Goal: Task Accomplishment & Management: Use online tool/utility

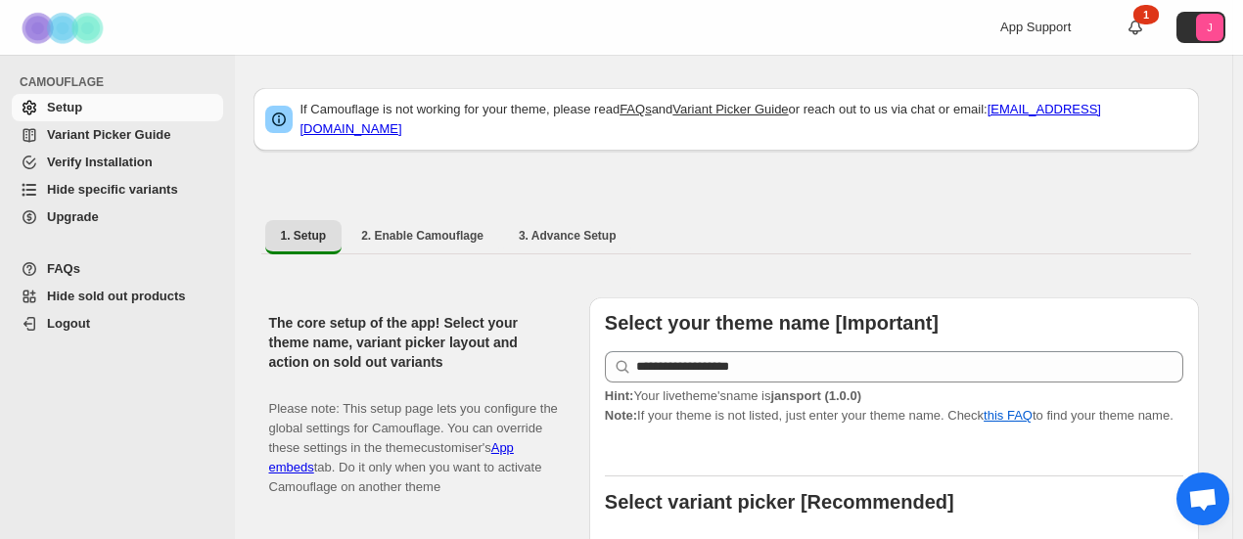
click at [115, 199] on span "Hide specific variants" at bounding box center [133, 190] width 172 height 20
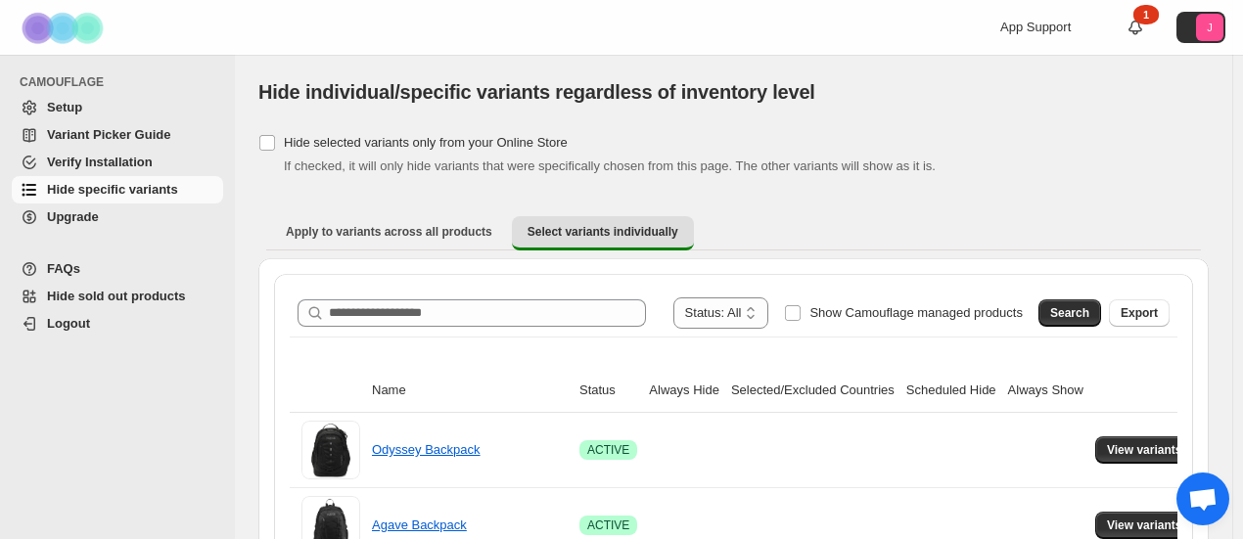
click at [784, 306] on span at bounding box center [776, 312] width 16 height 31
click at [1068, 325] on button "Search" at bounding box center [1069, 312] width 63 height 27
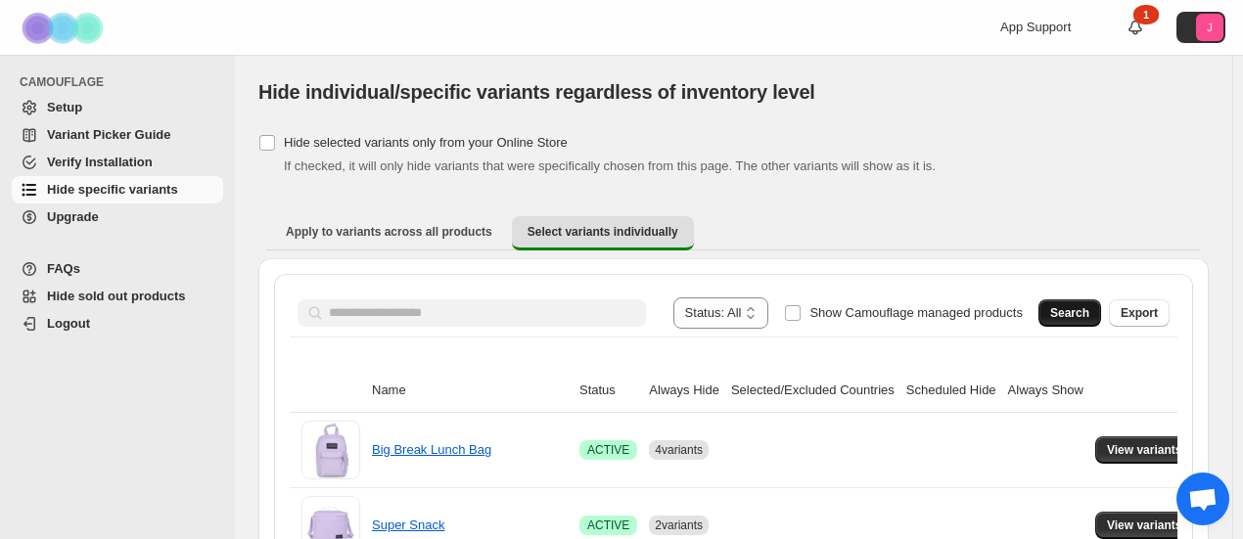
click at [1068, 325] on button "Search" at bounding box center [1069, 312] width 63 height 27
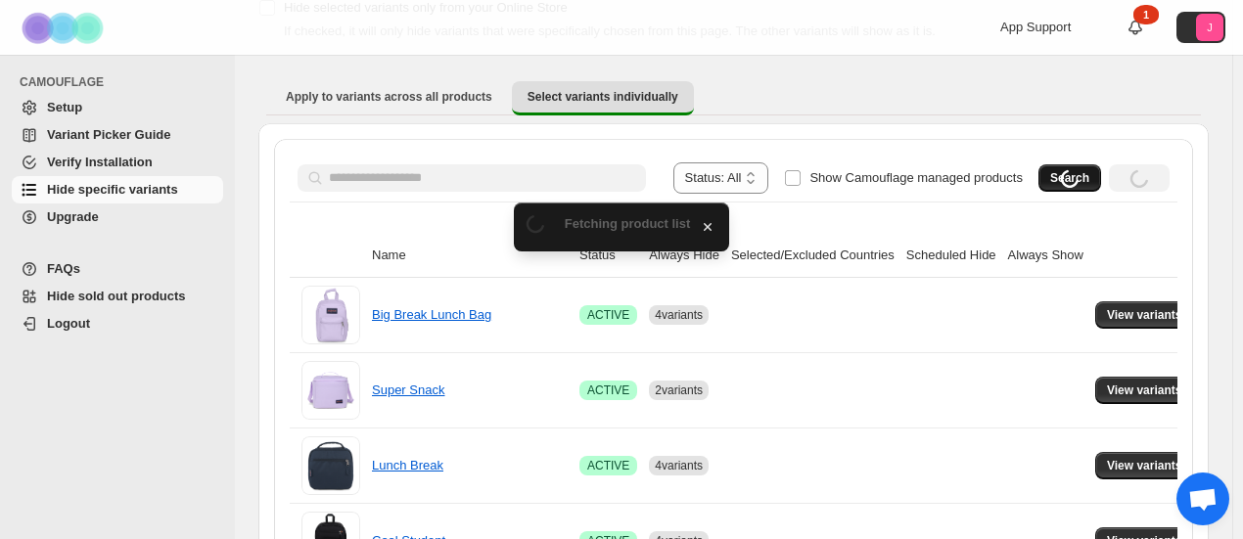
scroll to position [196, 0]
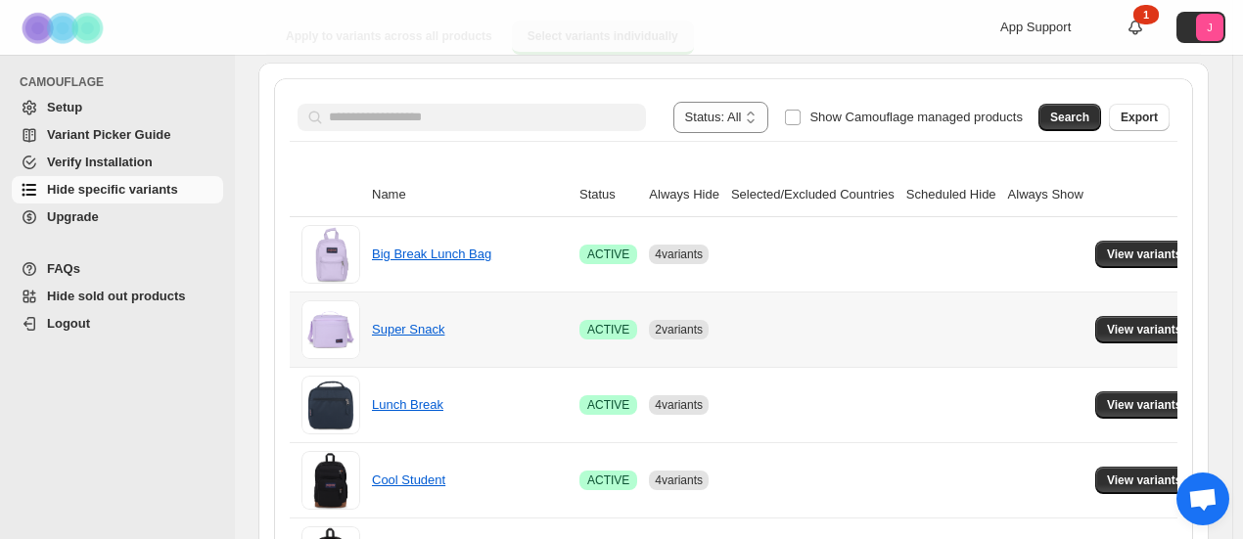
drag, startPoint x: 1068, startPoint y: 325, endPoint x: 256, endPoint y: 189, distance: 823.4
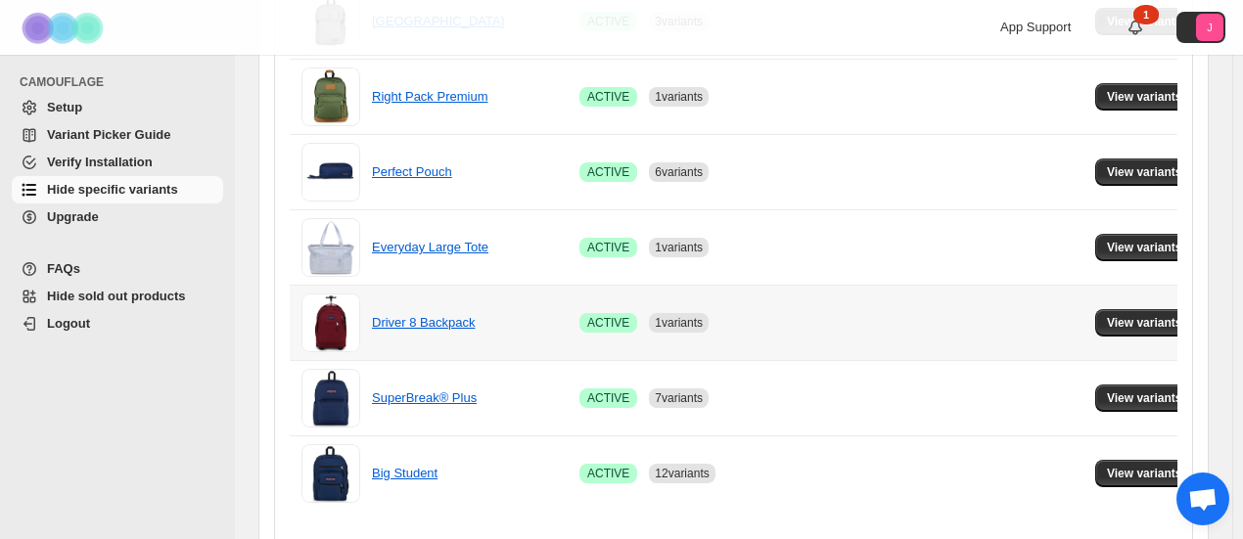
scroll to position [936, 0]
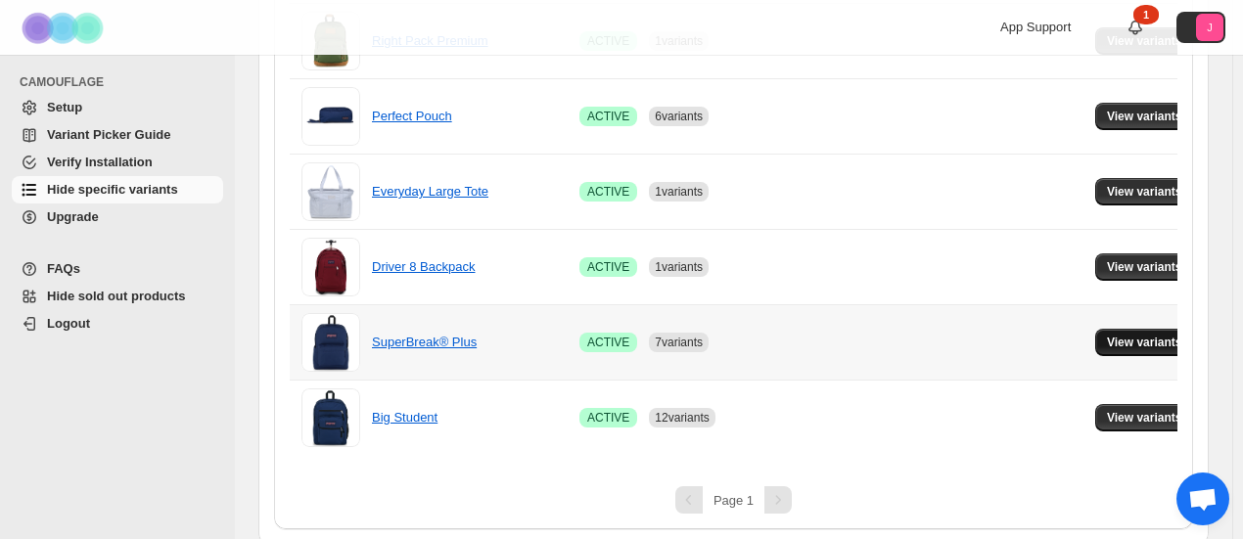
click at [1155, 345] on button "View variants" at bounding box center [1144, 342] width 99 height 27
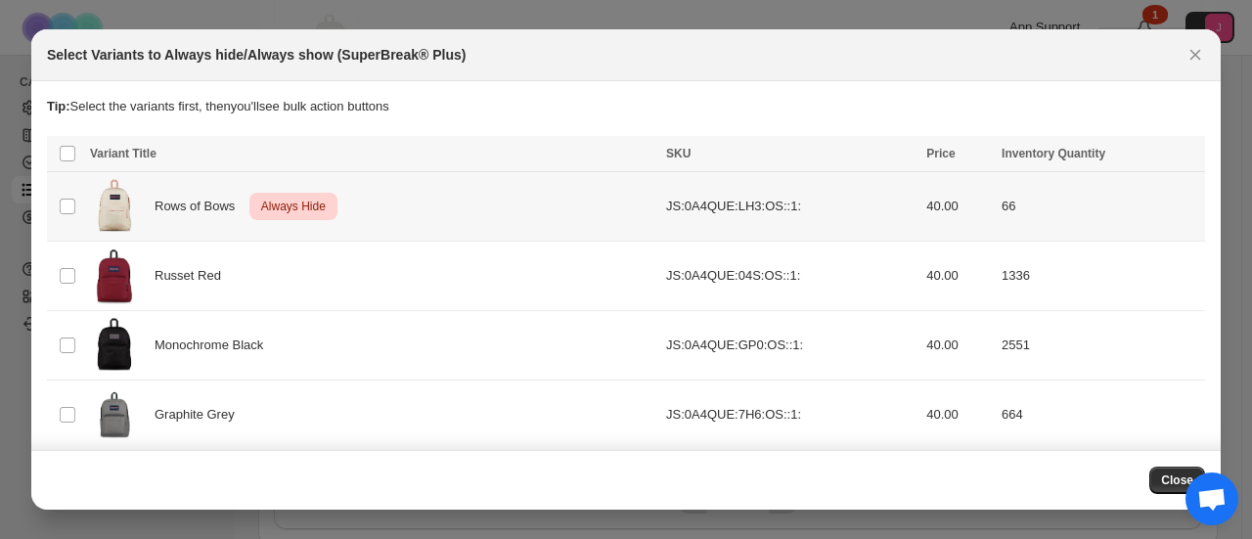
drag, startPoint x: 58, startPoint y: 199, endPoint x: 151, endPoint y: 212, distance: 94.0
click at [59, 201] on td "Select product variant" at bounding box center [65, 206] width 37 height 69
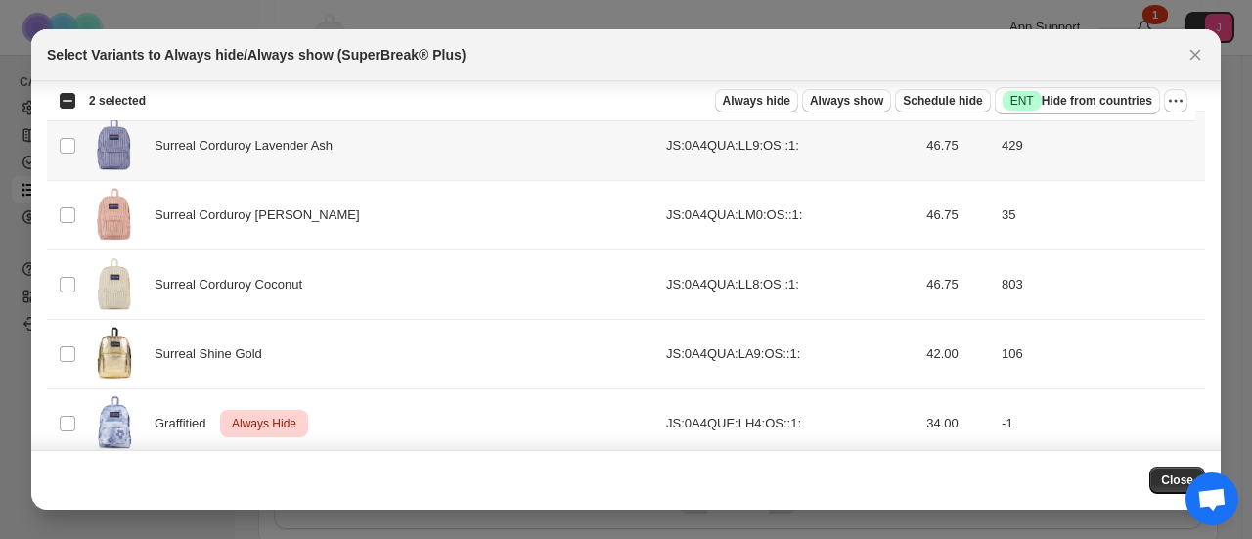
scroll to position [2141, 0]
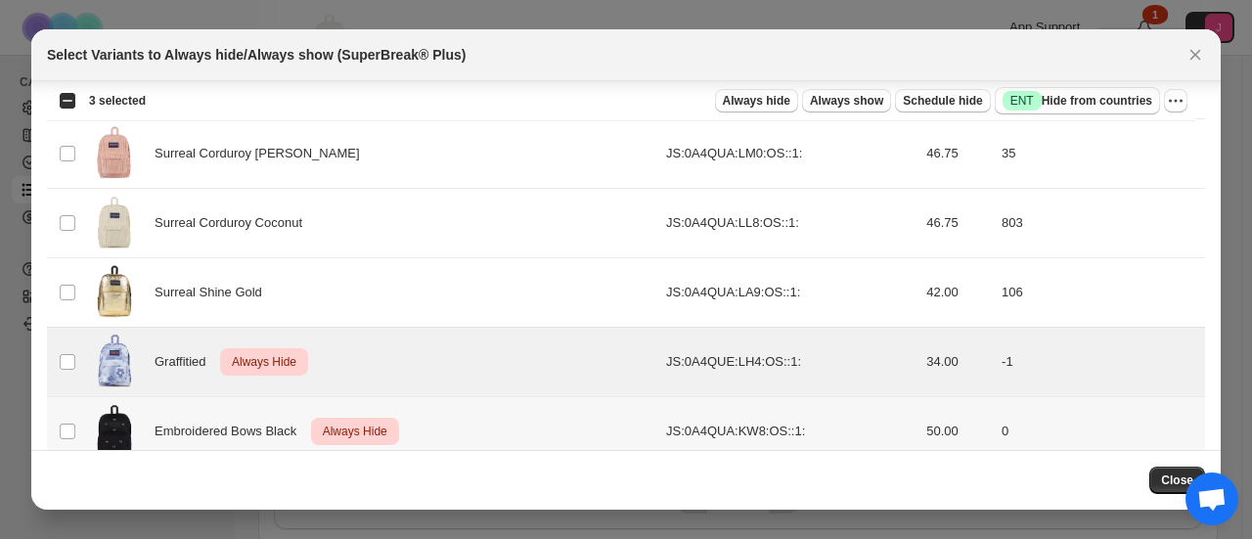
click at [68, 397] on td "Select product variant" at bounding box center [65, 431] width 37 height 69
click at [72, 345] on td "Select product variant" at bounding box center [65, 362] width 37 height 69
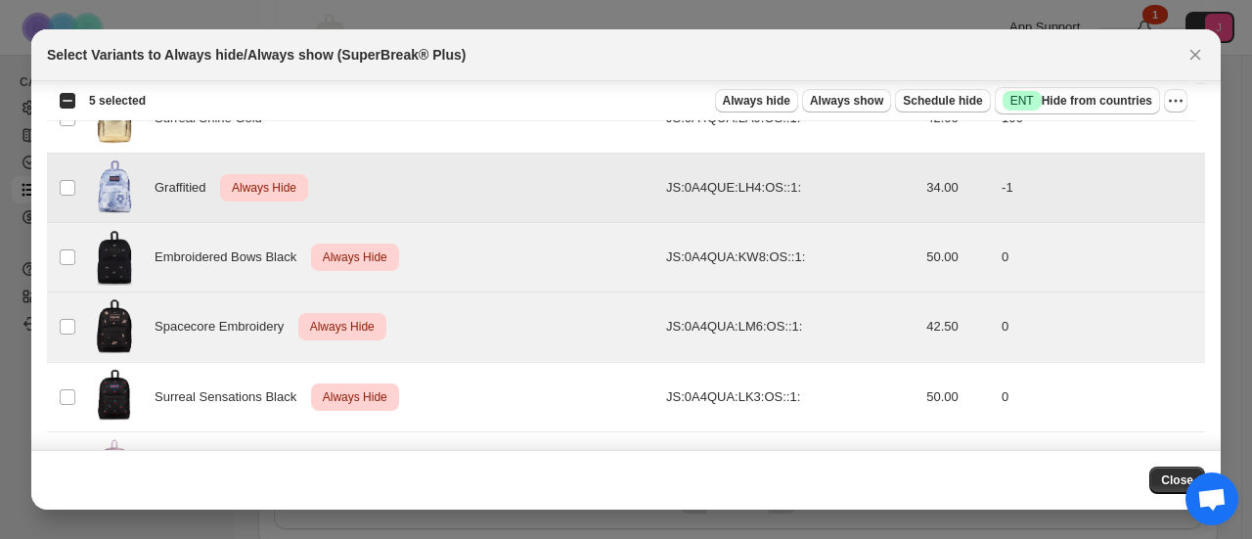
scroll to position [2371, 0]
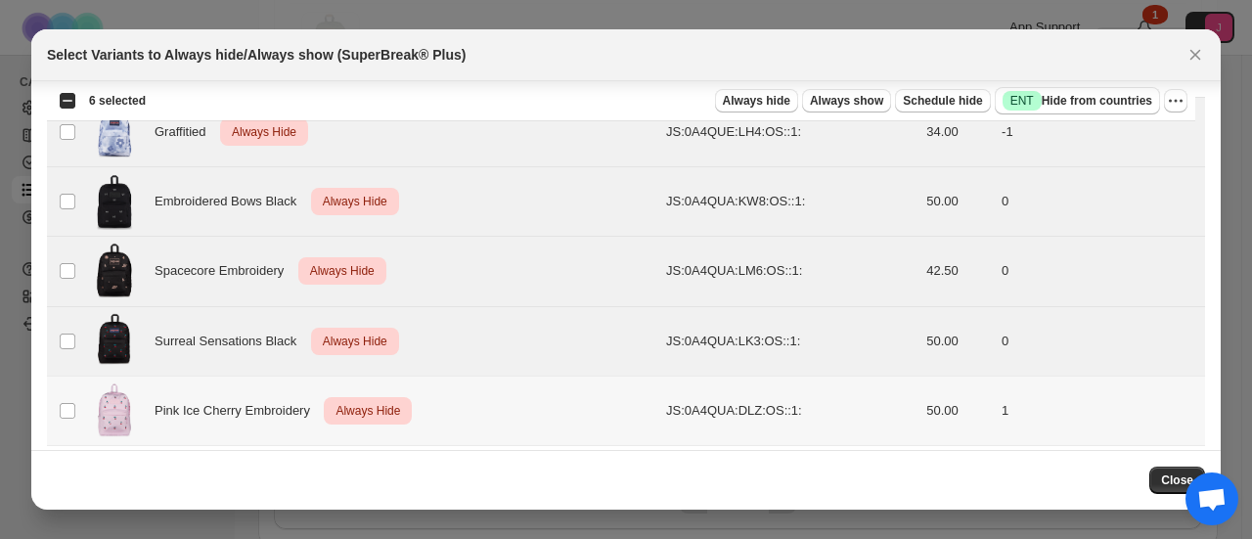
drag, startPoint x: 77, startPoint y: 392, endPoint x: 86, endPoint y: 386, distance: 10.6
click at [78, 392] on td "Select product variant" at bounding box center [65, 410] width 37 height 69
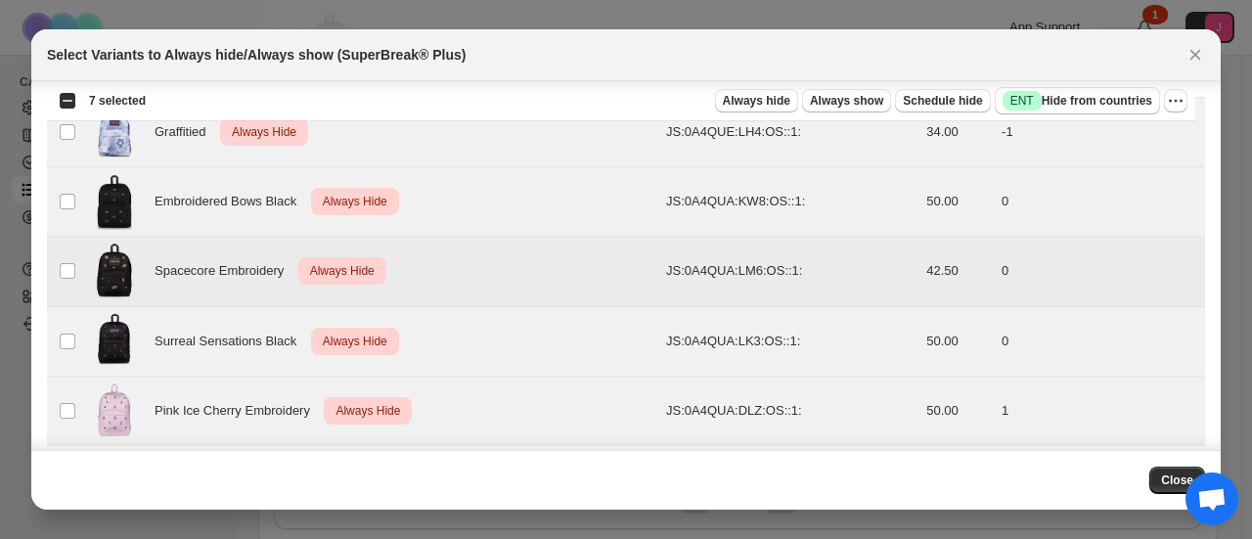
scroll to position [2437, 0]
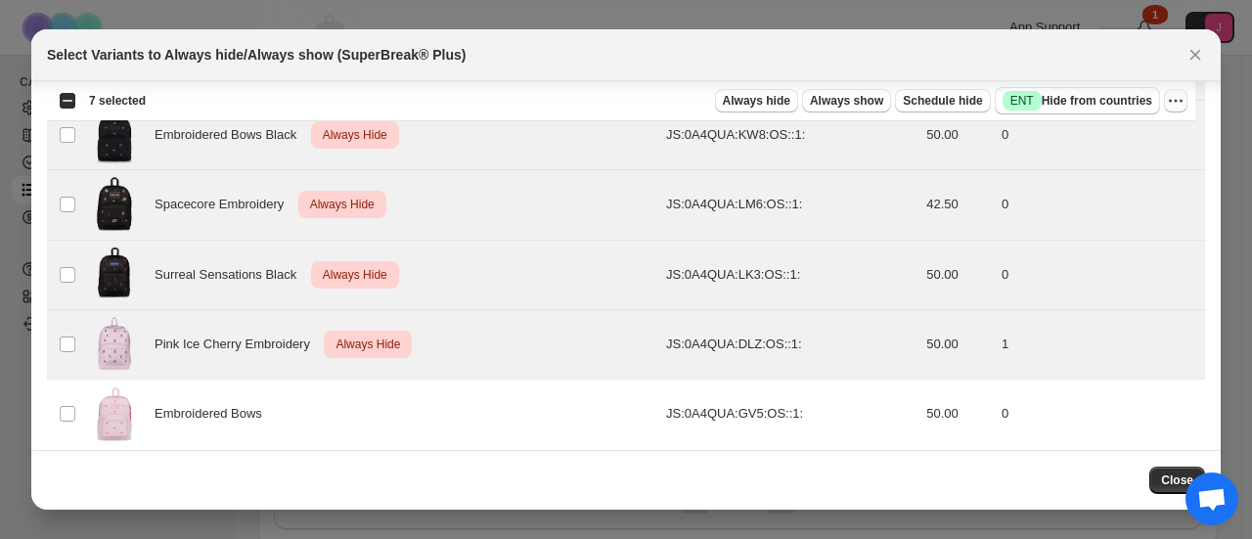
click at [1178, 101] on icon "More actions" at bounding box center [1176, 101] width 20 height 20
click at [1117, 138] on span "Undo always hide" at bounding box center [1084, 138] width 101 height 15
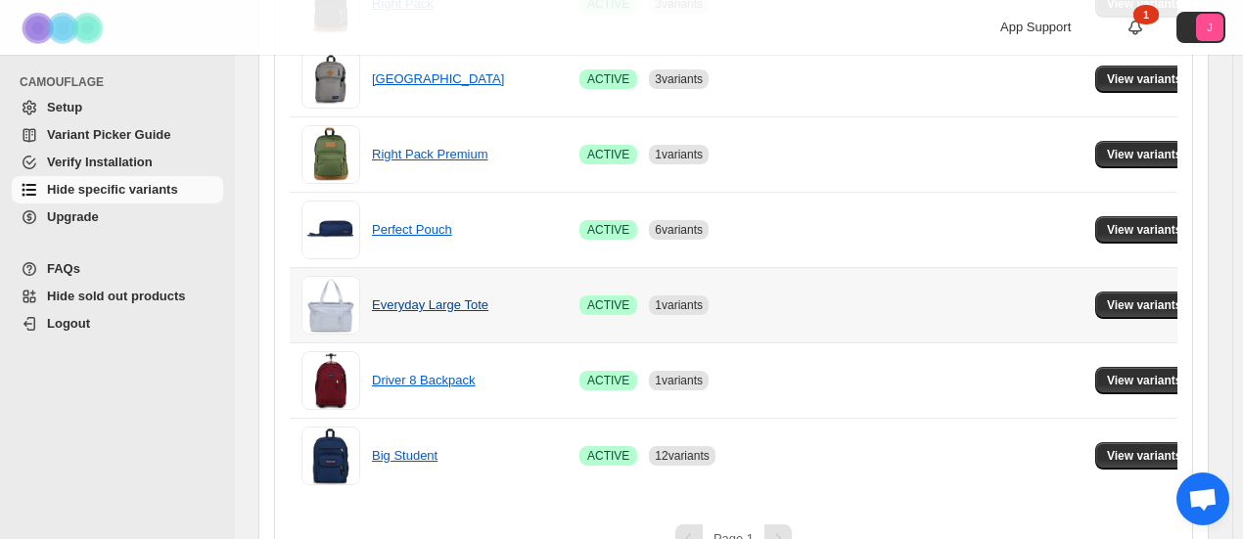
scroll to position [861, 0]
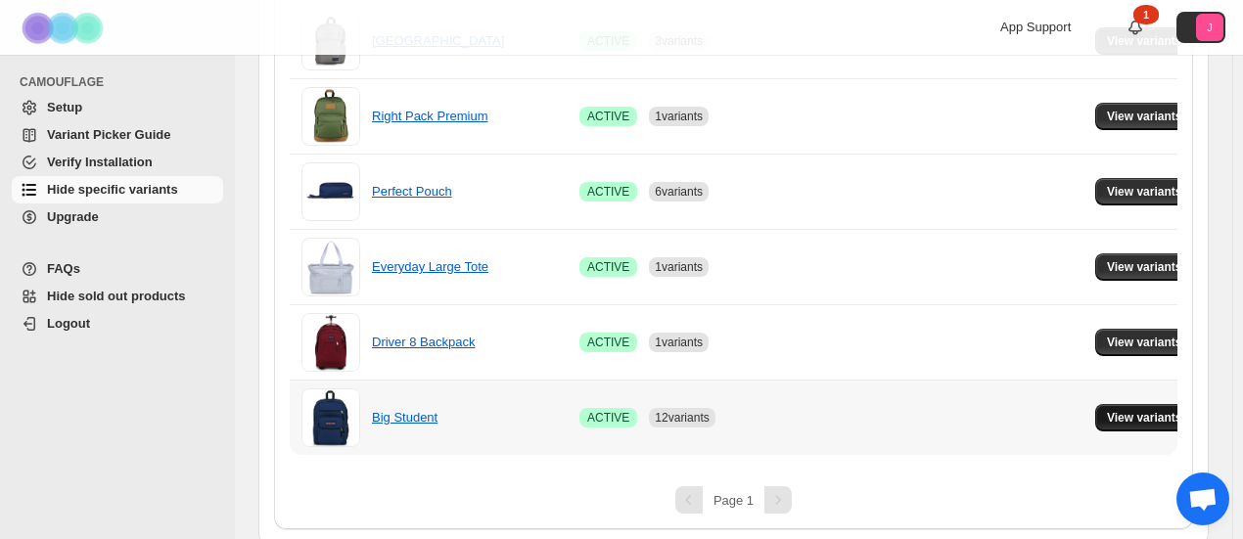
click at [1120, 410] on span "View variants" at bounding box center [1144, 418] width 75 height 16
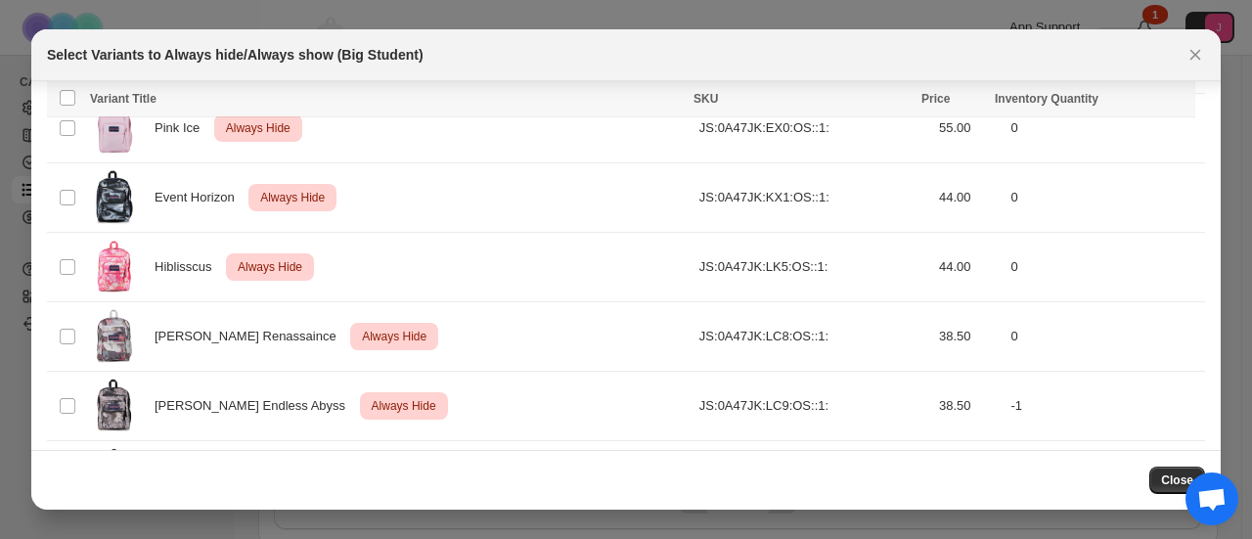
scroll to position [1577, 0]
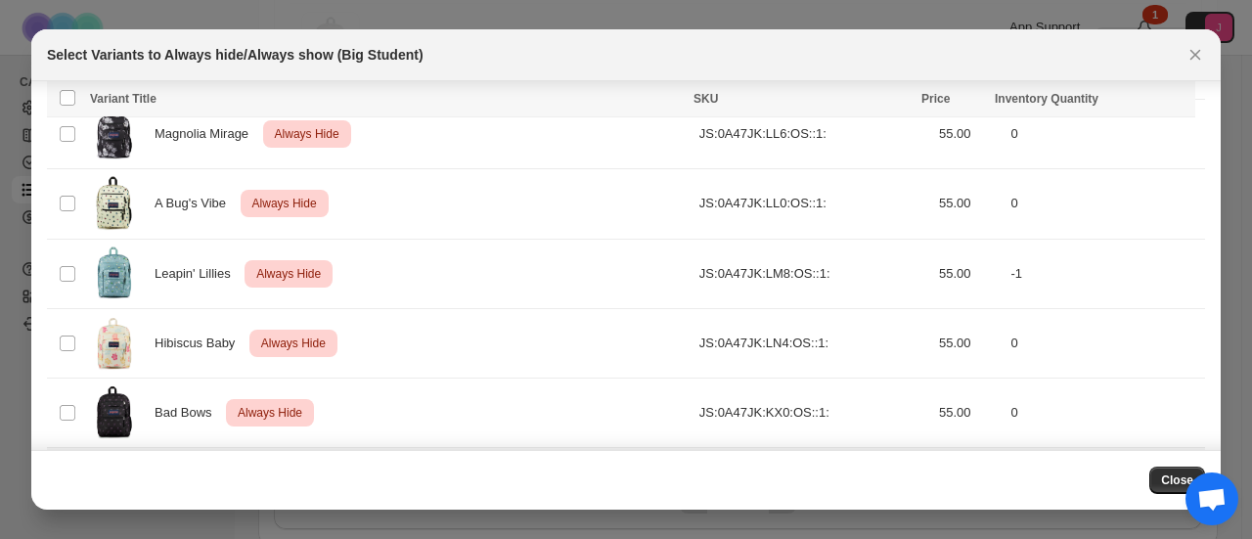
scroll to position [1894, 0]
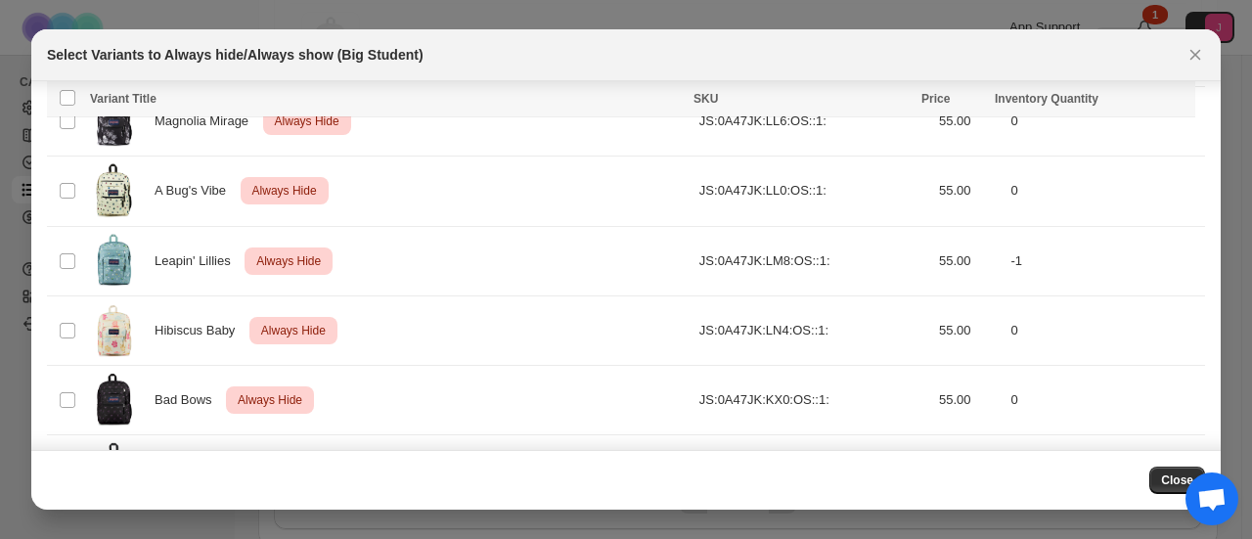
click at [1157, 477] on button "Close" at bounding box center [1178, 480] width 56 height 27
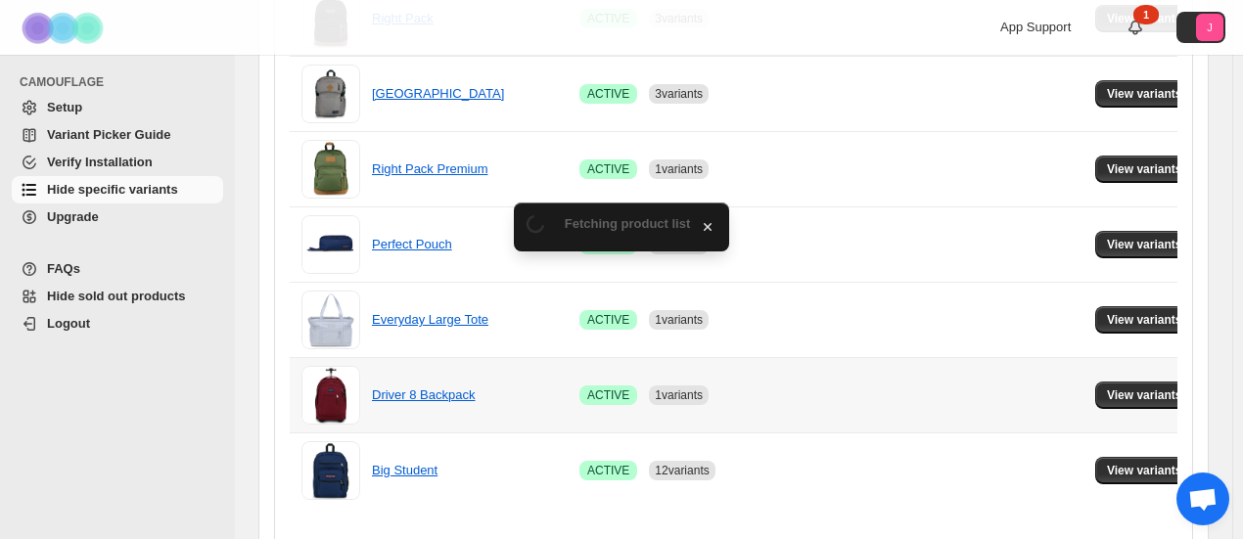
scroll to position [861, 0]
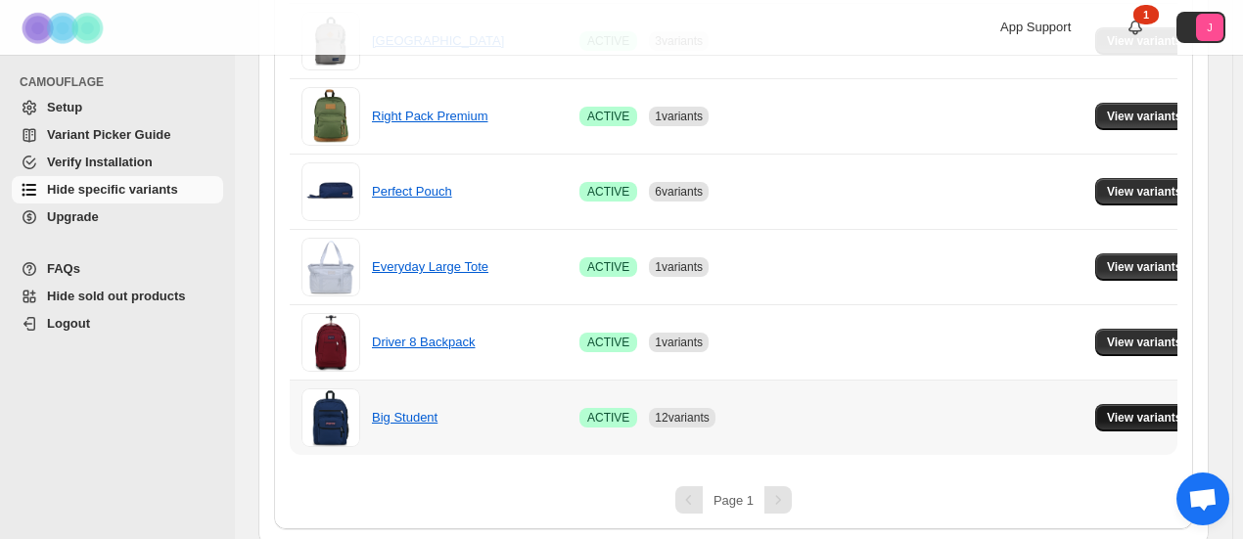
click at [1137, 415] on span "View variants" at bounding box center [1144, 418] width 75 height 16
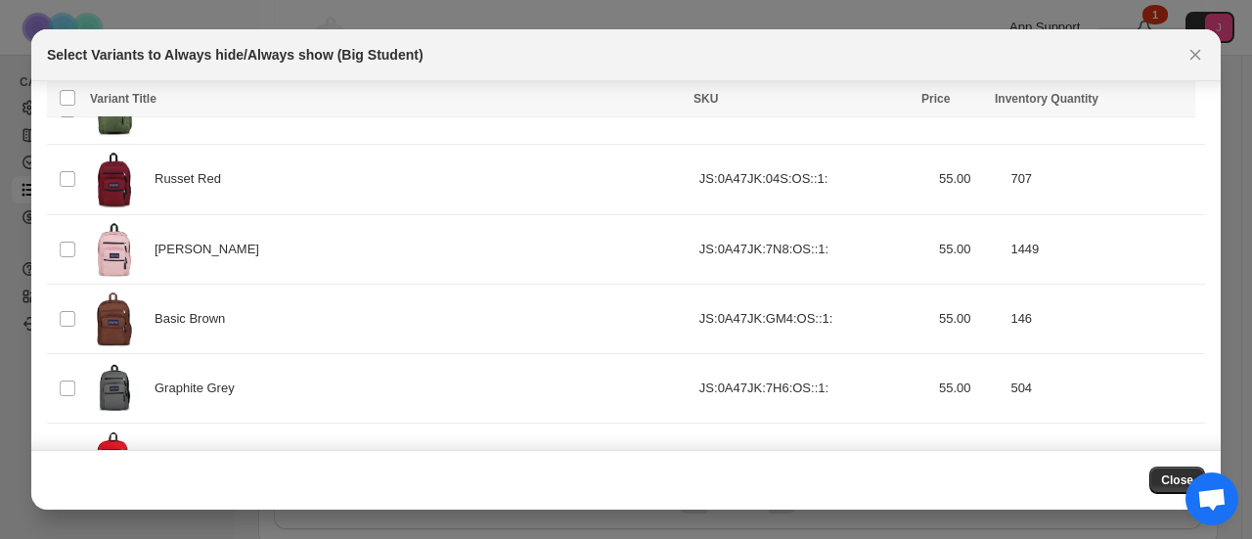
scroll to position [2022, 0]
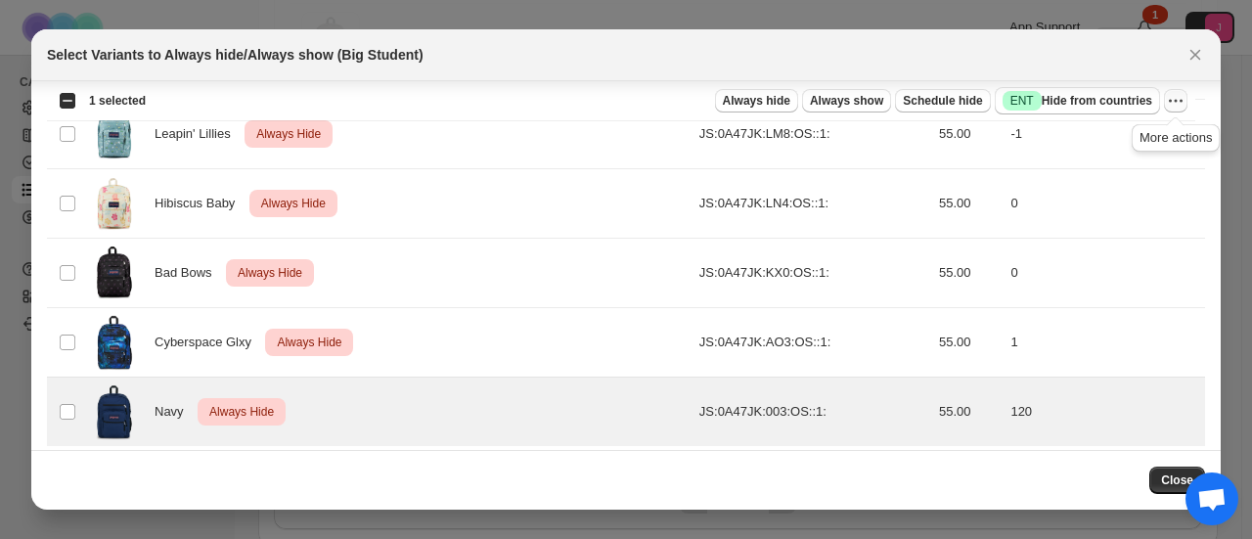
click at [1178, 99] on icon "More actions" at bounding box center [1176, 101] width 20 height 20
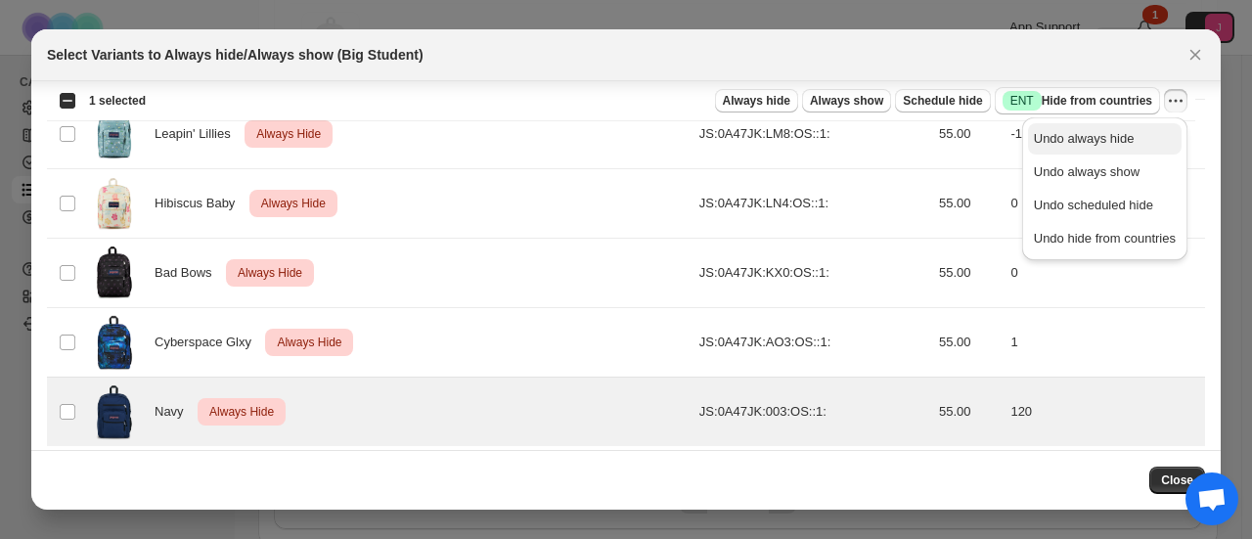
click at [1080, 132] on span "Undo always hide" at bounding box center [1084, 138] width 101 height 15
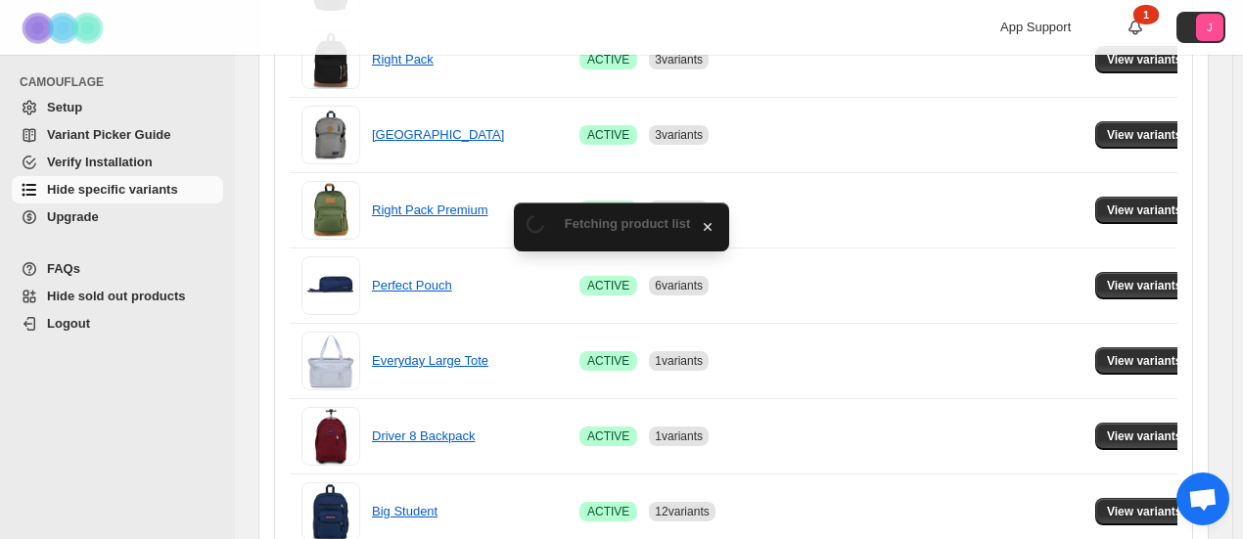
scroll to position [861, 0]
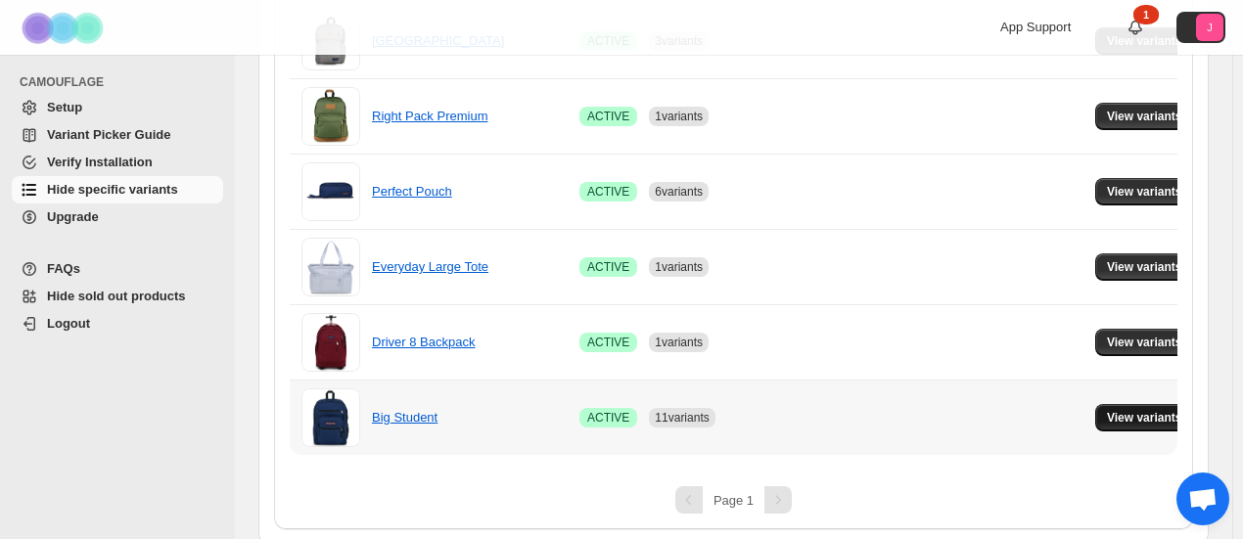
click at [1156, 425] on button "View variants" at bounding box center [1144, 417] width 99 height 27
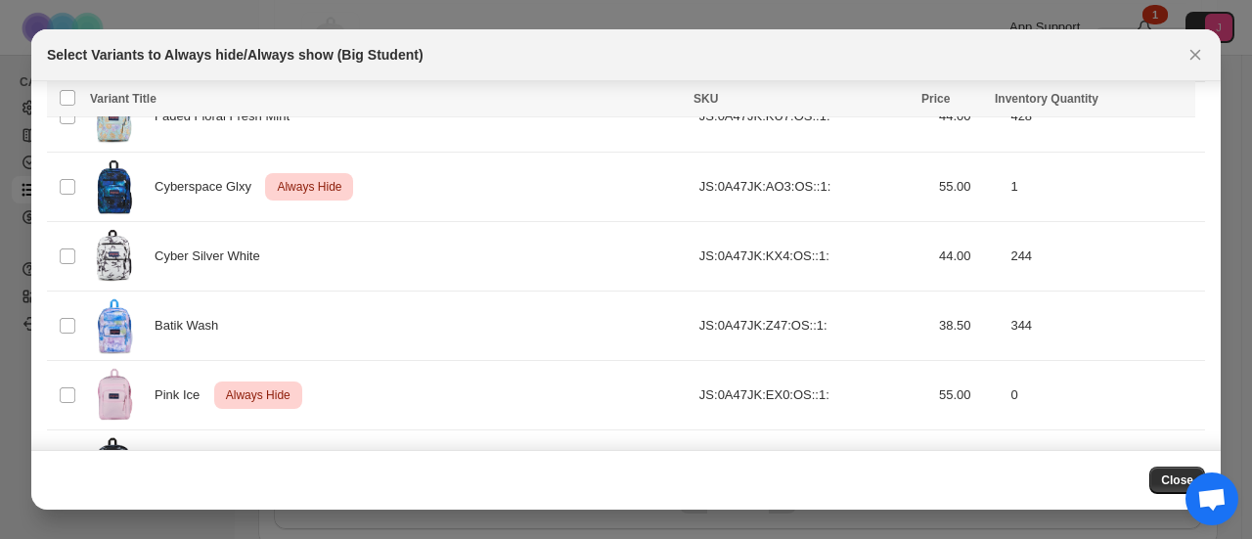
scroll to position [1307, 0]
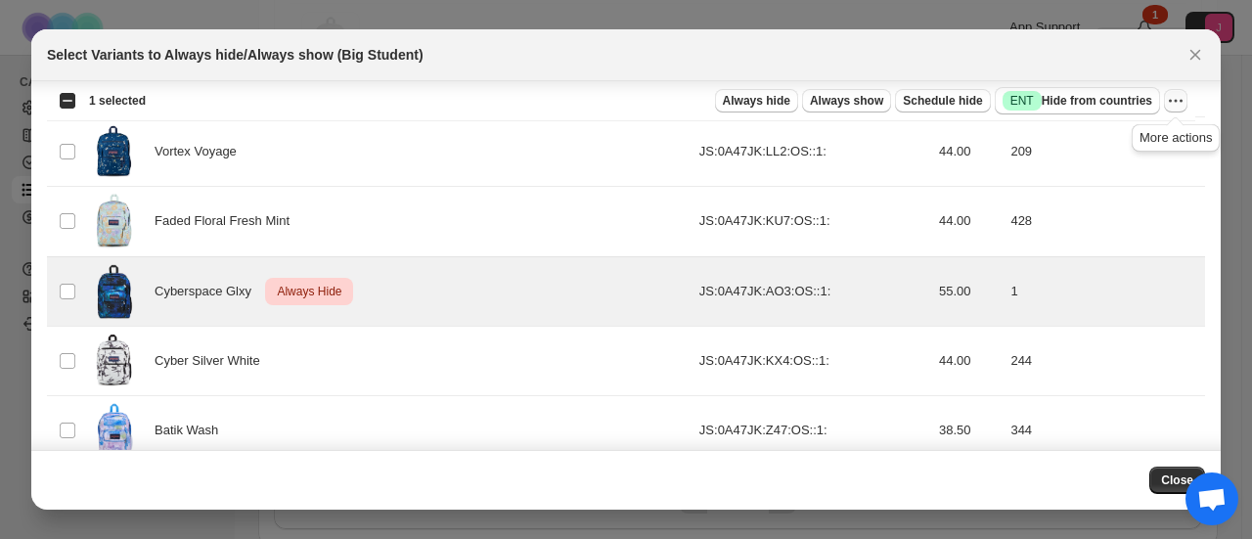
click at [1175, 99] on icon "More actions" at bounding box center [1176, 101] width 20 height 20
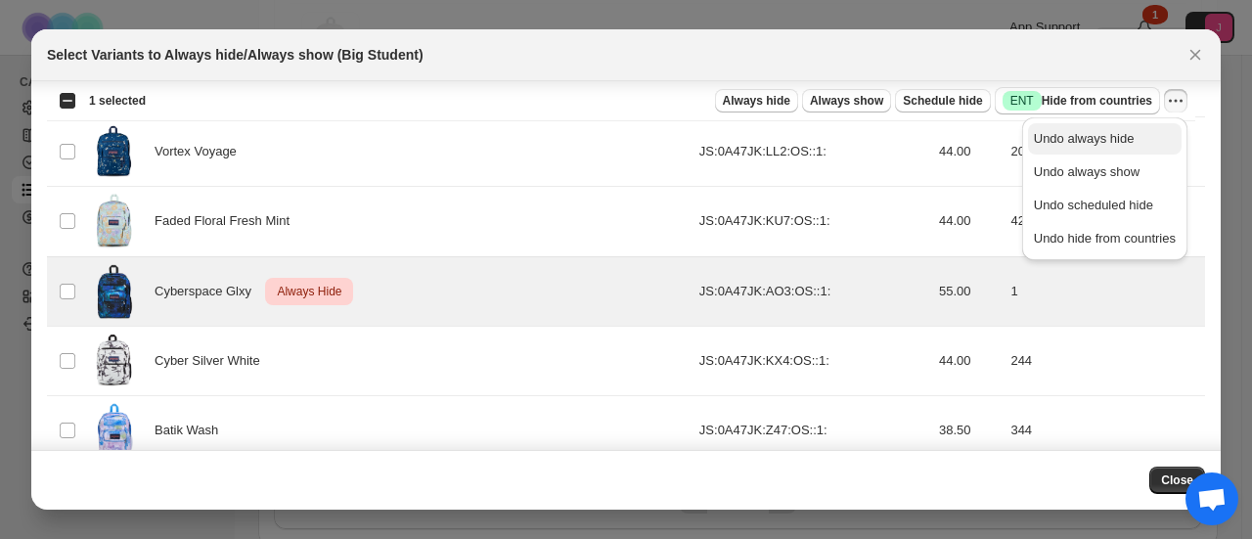
click at [1117, 146] on span "Undo always hide" at bounding box center [1084, 138] width 101 height 15
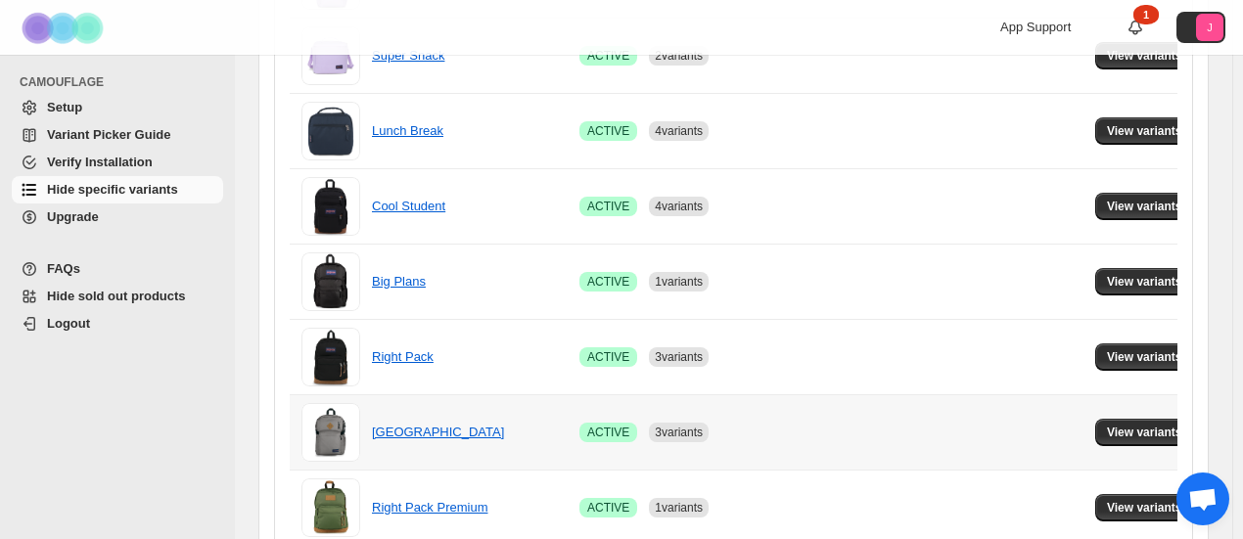
scroll to position [0, 0]
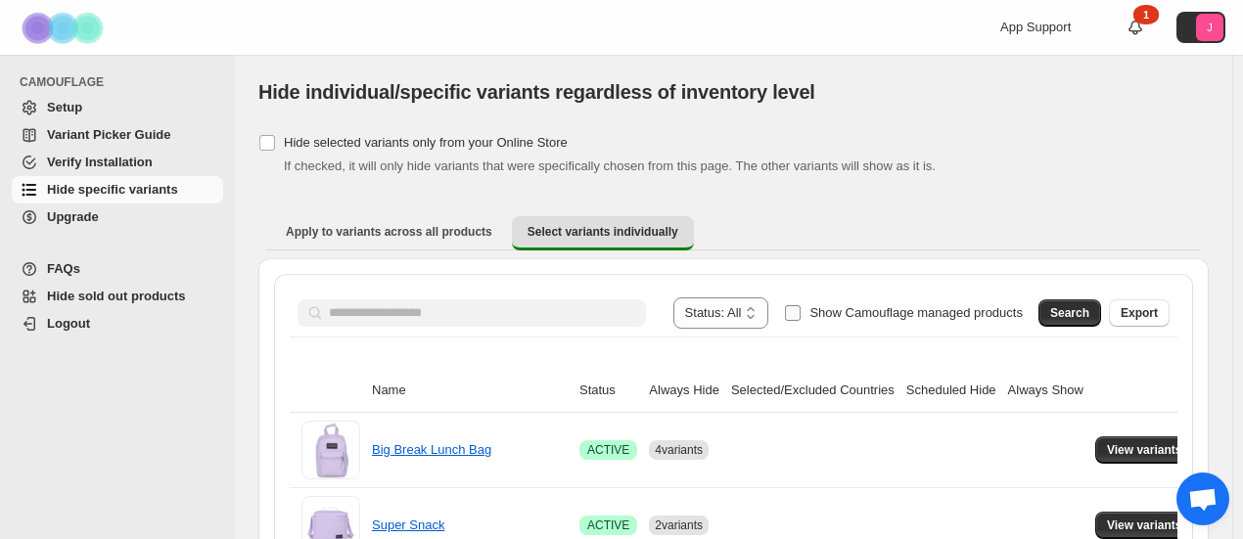
click at [827, 312] on span "Show Camouflage managed products" at bounding box center [915, 312] width 213 height 15
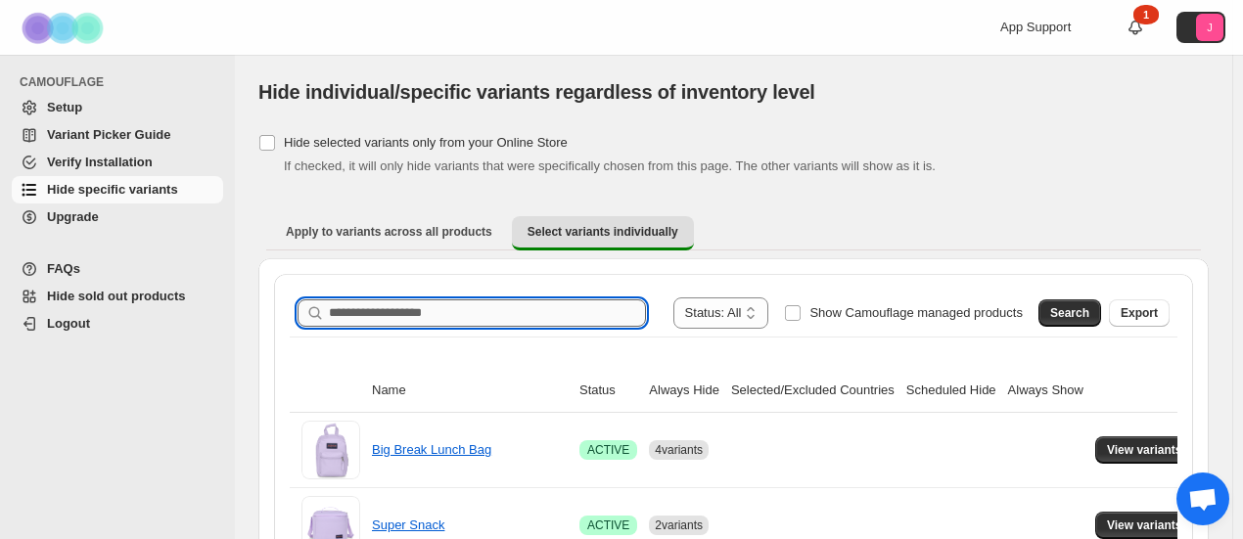
click at [389, 304] on input "Search product name" at bounding box center [487, 312] width 317 height 27
type input "**********"
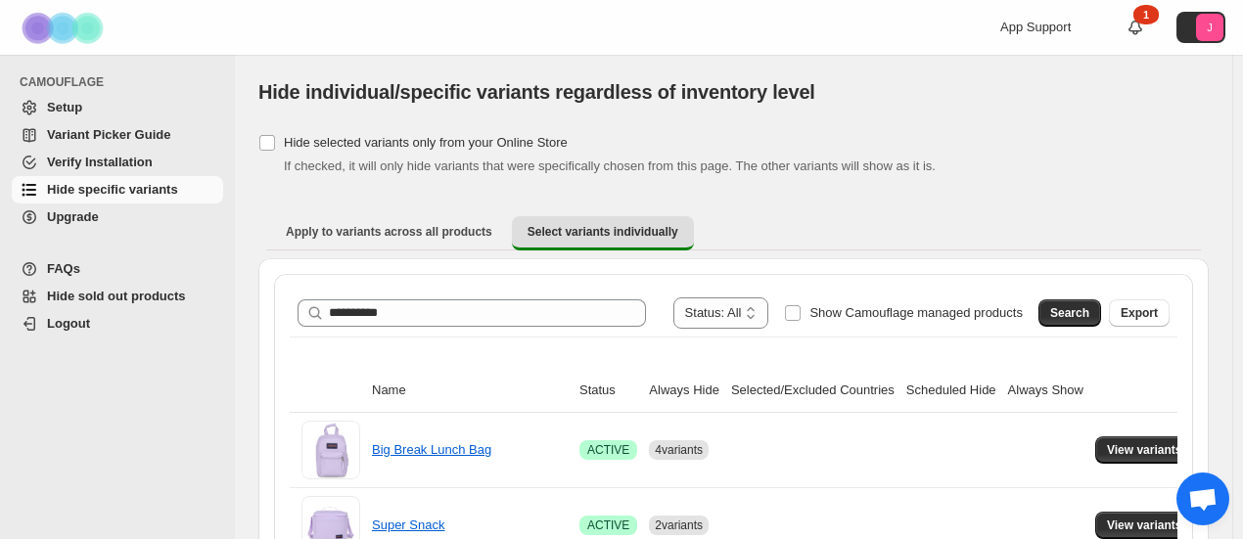
click at [1075, 308] on span "Search" at bounding box center [1069, 313] width 39 height 16
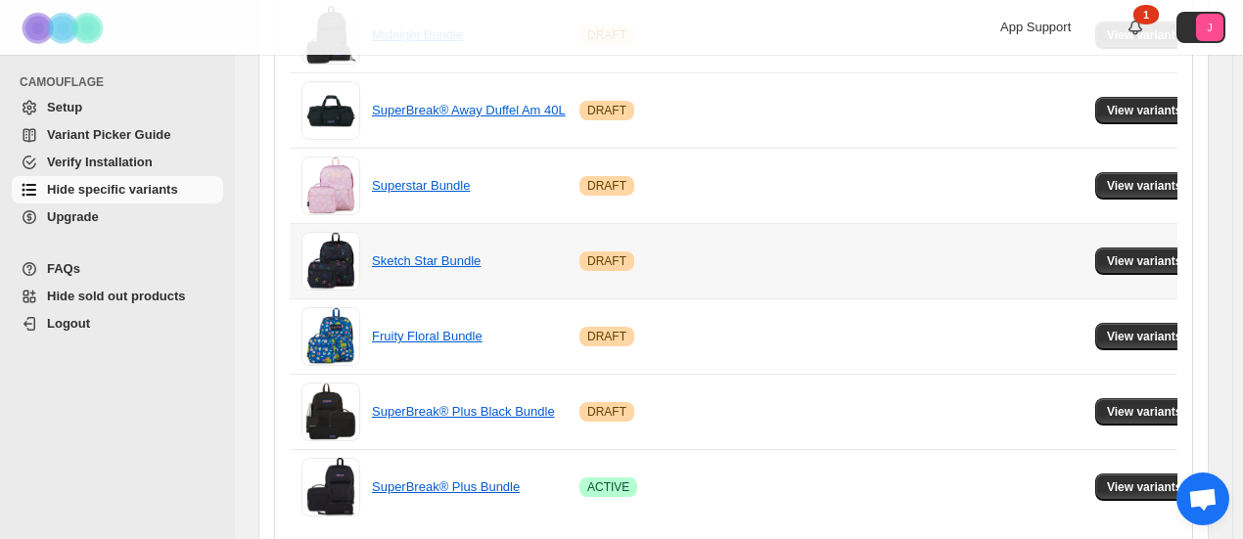
scroll to position [1462, 0]
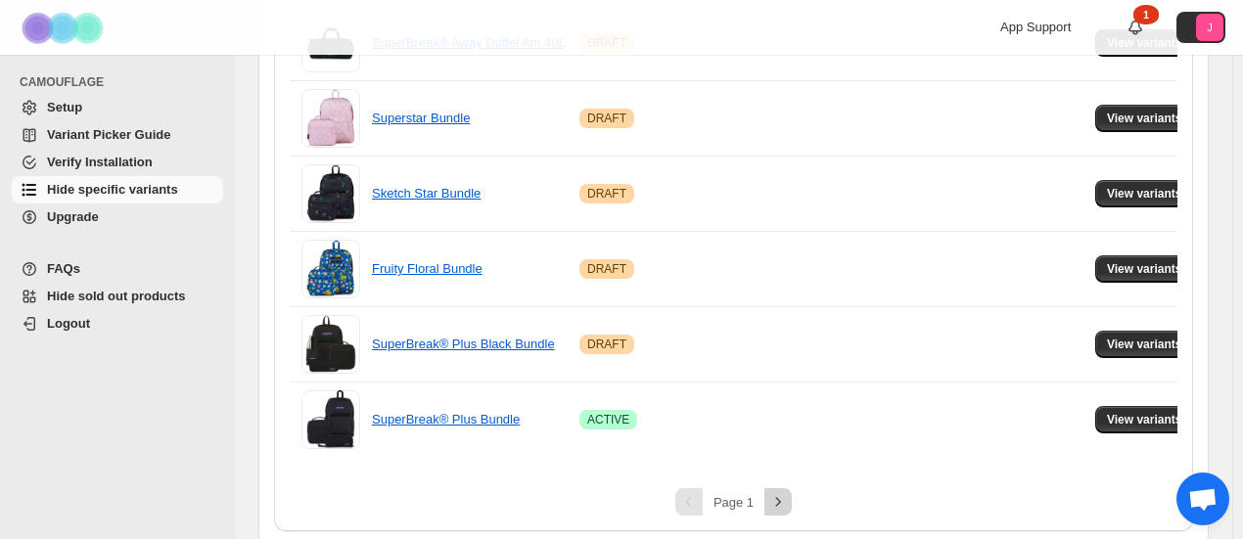
click at [779, 501] on icon "Next" at bounding box center [778, 502] width 20 height 20
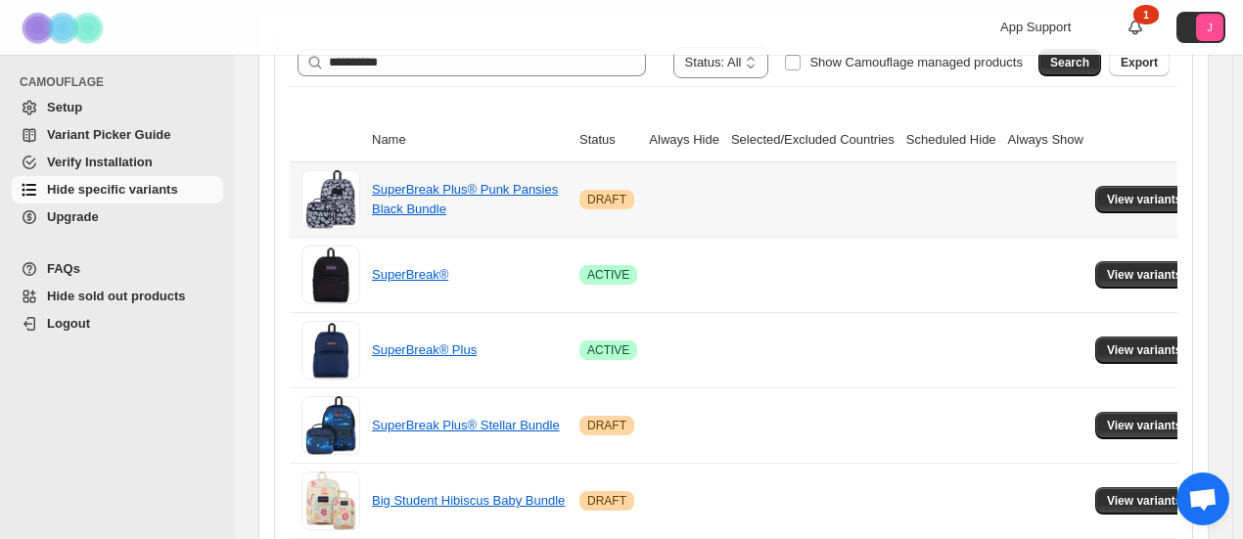
scroll to position [291, 0]
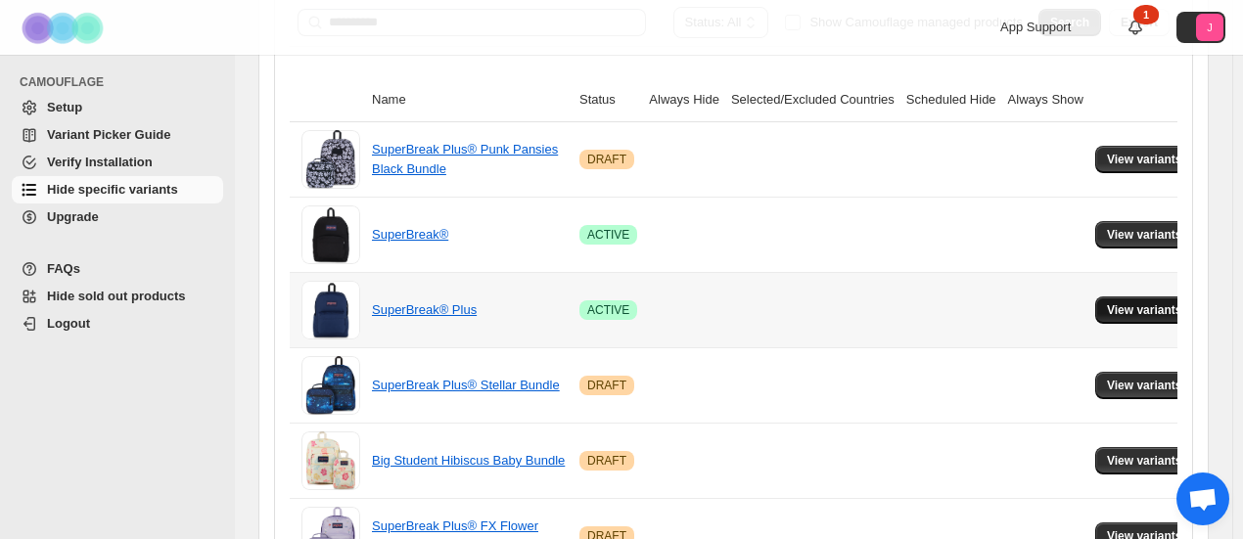
click at [1151, 308] on span "View variants" at bounding box center [1144, 310] width 75 height 16
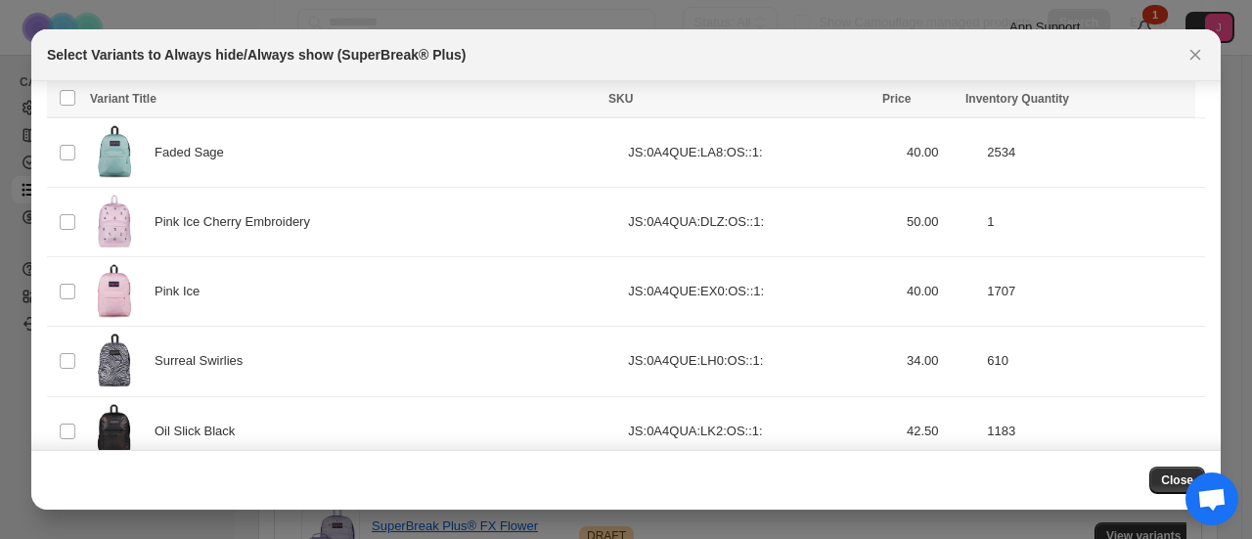
scroll to position [1068, 0]
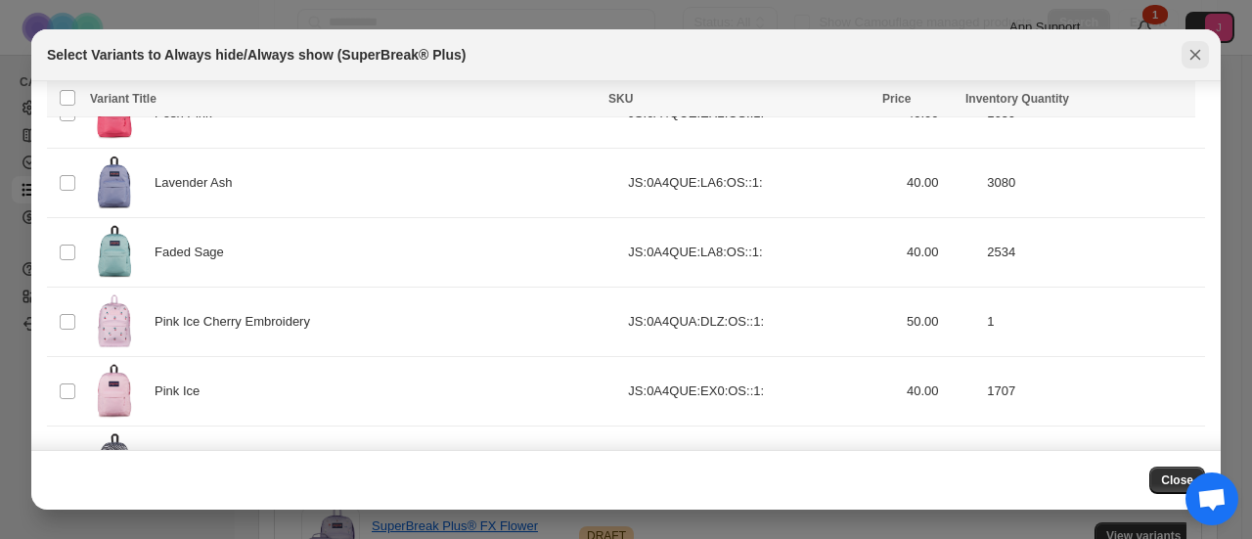
click at [1203, 56] on icon "Close" at bounding box center [1196, 55] width 20 height 20
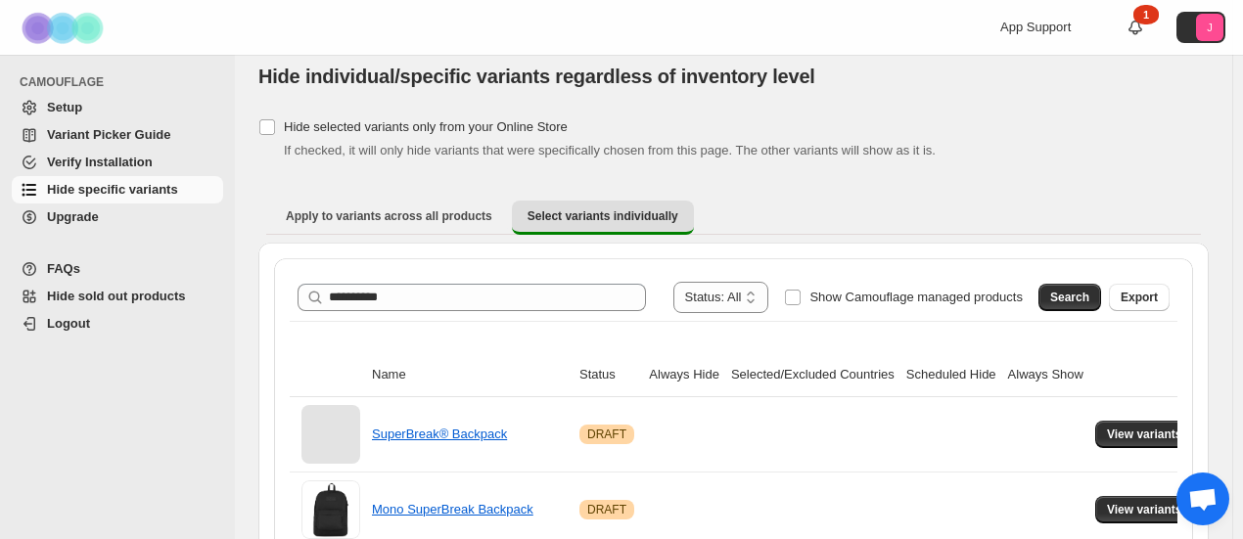
scroll to position [0, 0]
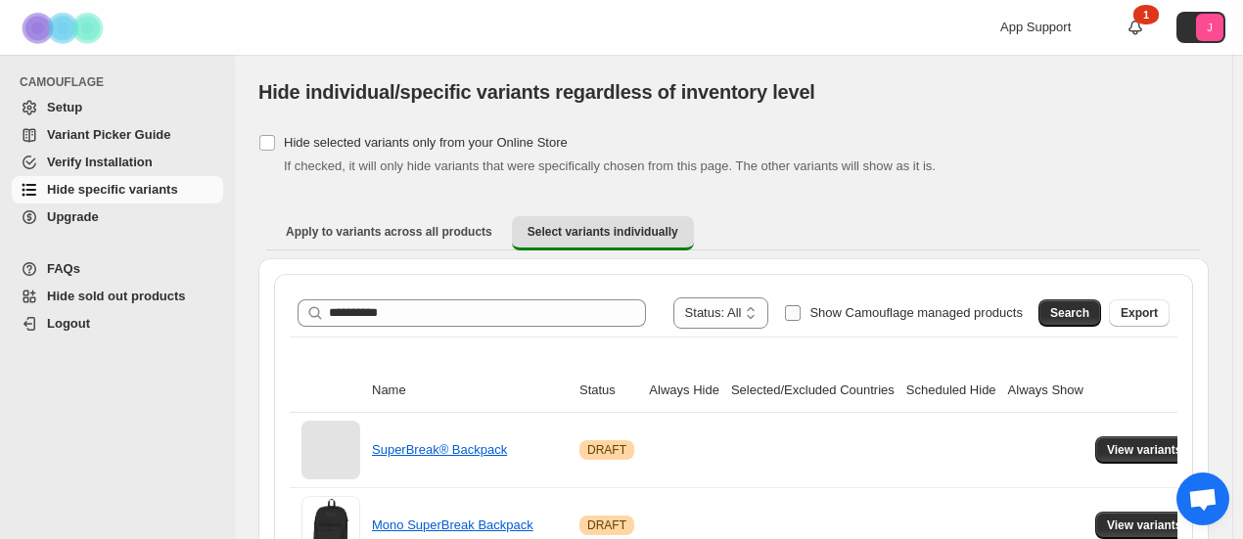
click at [801, 320] on span at bounding box center [793, 313] width 18 height 18
click at [1066, 316] on span "Search" at bounding box center [1069, 313] width 39 height 16
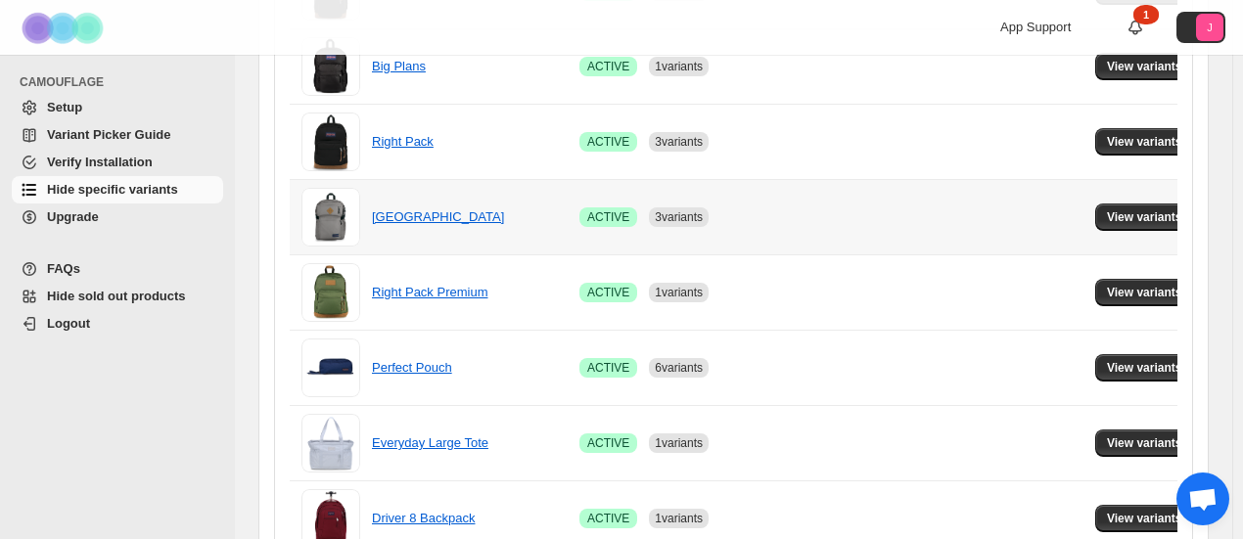
scroll to position [861, 0]
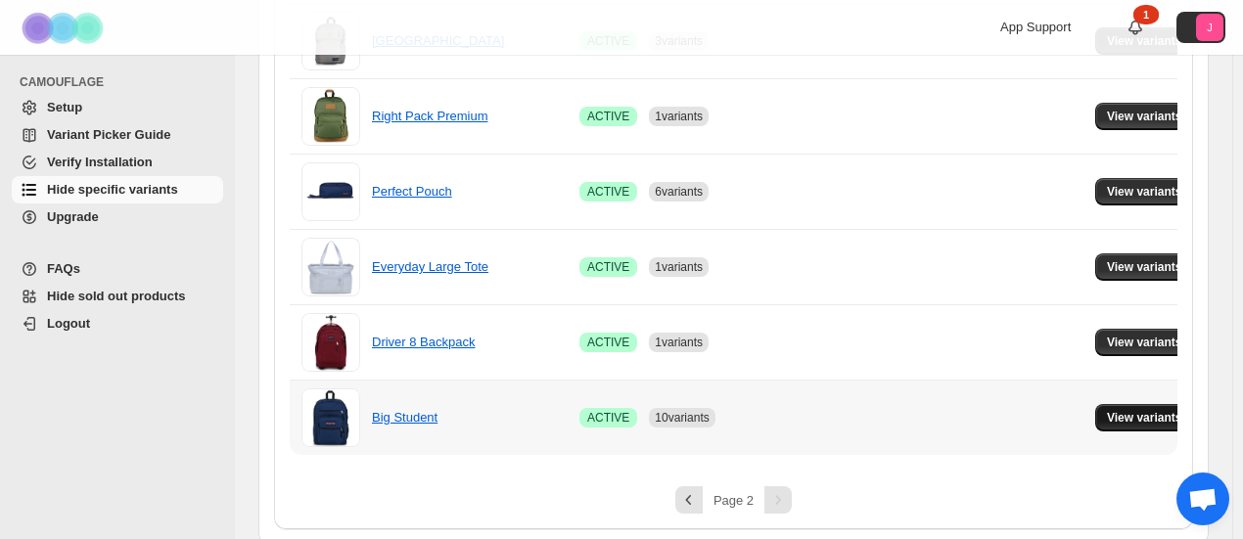
click at [1135, 404] on button "View variants" at bounding box center [1144, 417] width 99 height 27
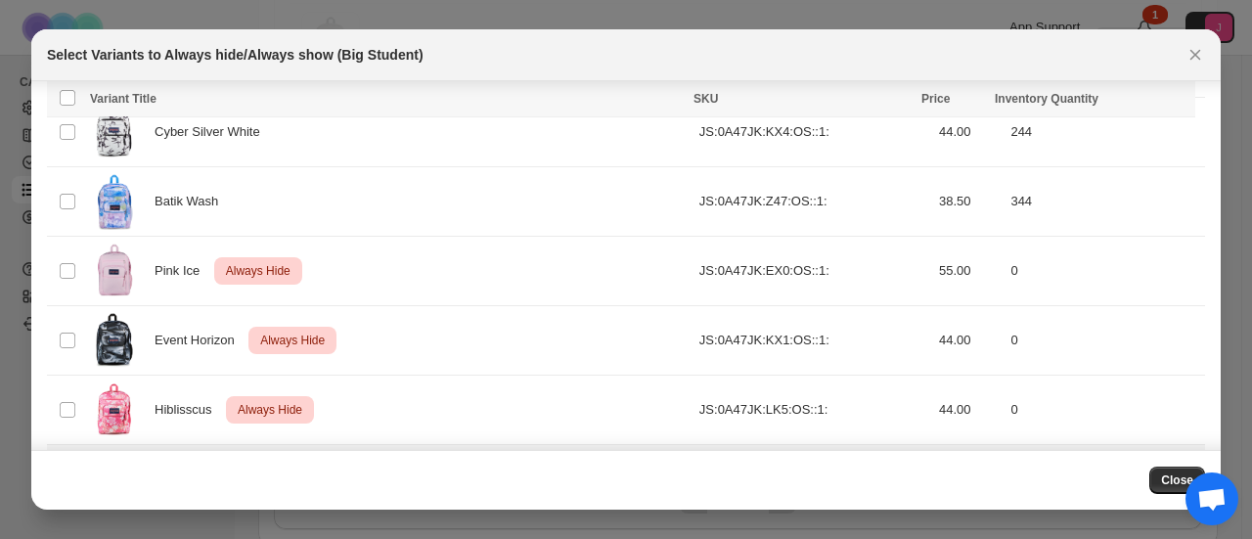
scroll to position [1532, 0]
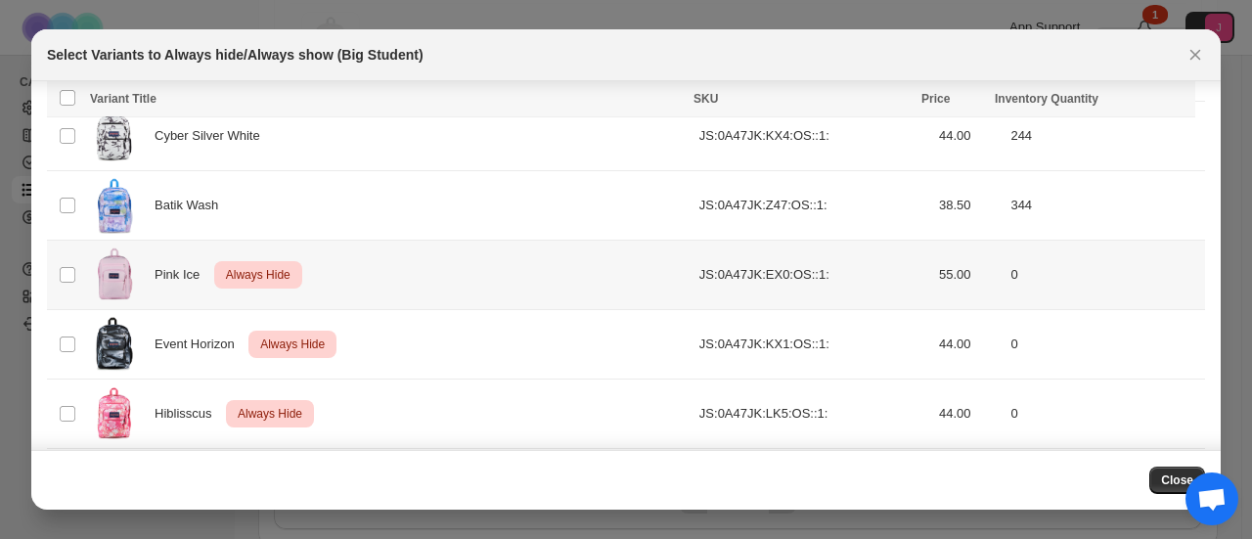
click at [82, 263] on td "Select product variant" at bounding box center [65, 274] width 37 height 69
click at [72, 336] on span ":r87:" at bounding box center [68, 345] width 18 height 18
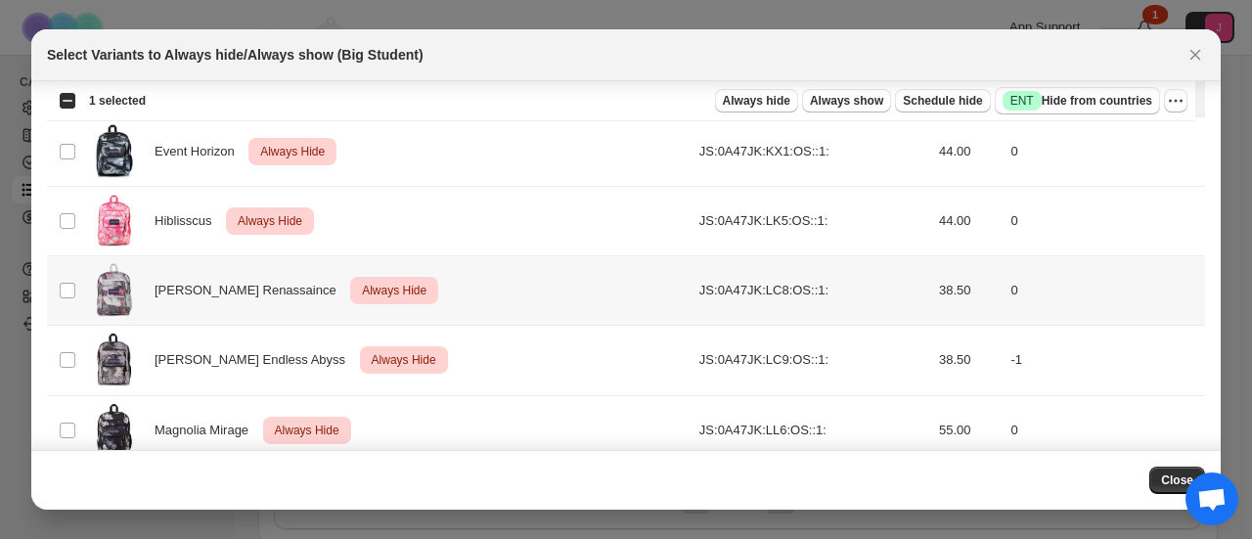
scroll to position [1728, 0]
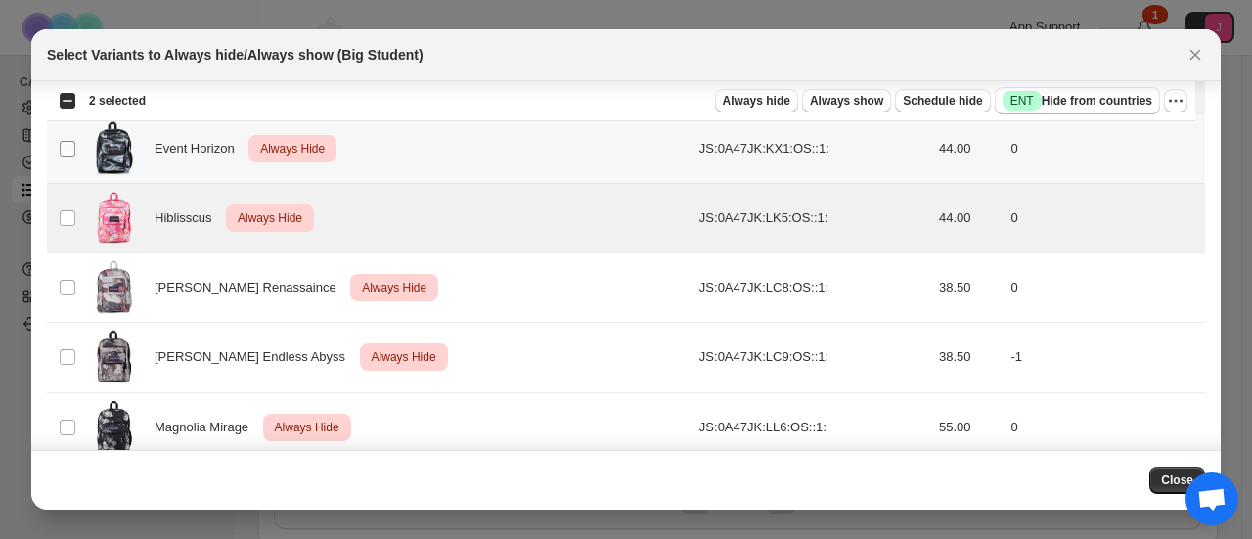
click at [75, 146] on span ":r87:" at bounding box center [68, 149] width 18 height 18
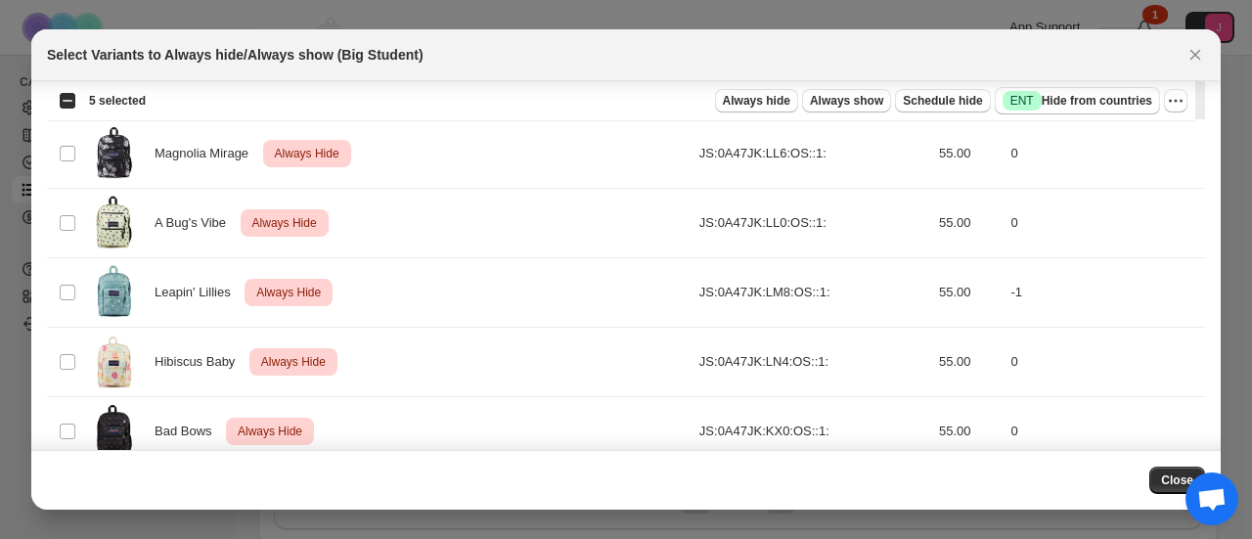
scroll to position [2022, 0]
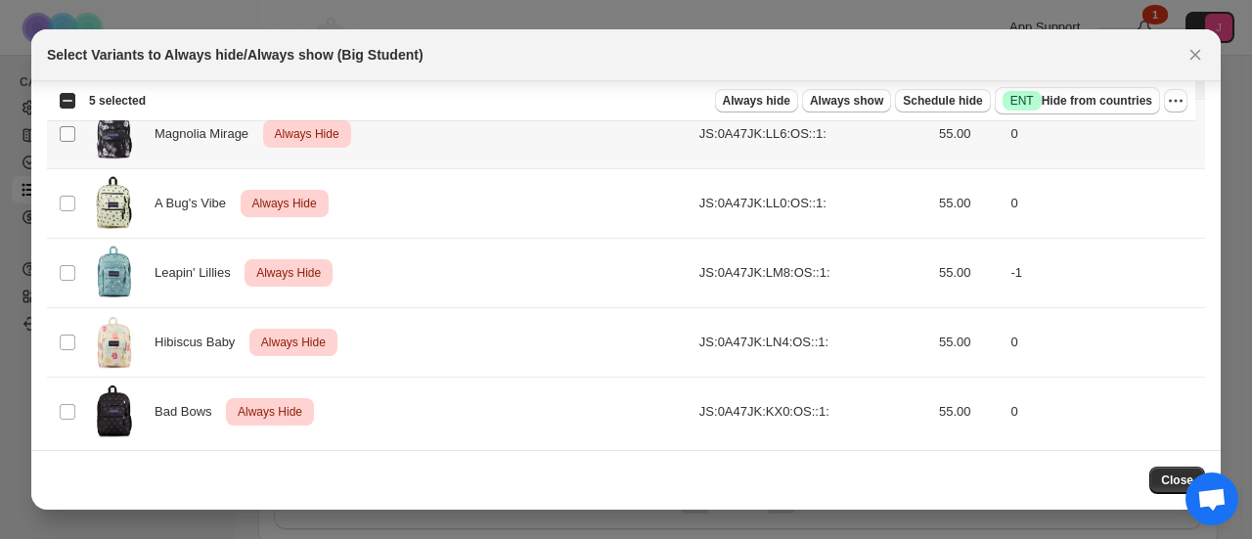
click at [70, 131] on span ":r87:" at bounding box center [68, 134] width 18 height 18
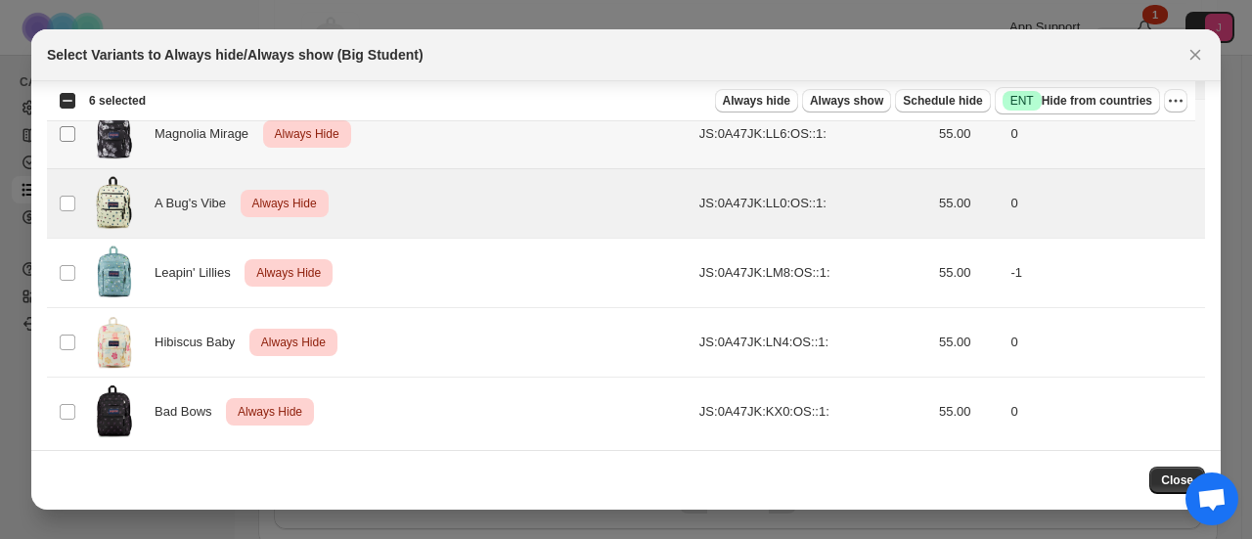
click at [70, 131] on span ":r87:" at bounding box center [68, 134] width 18 height 18
drag, startPoint x: 76, startPoint y: 257, endPoint x: 77, endPoint y: 243, distance: 14.7
click at [76, 258] on td "Select product variant" at bounding box center [65, 272] width 37 height 69
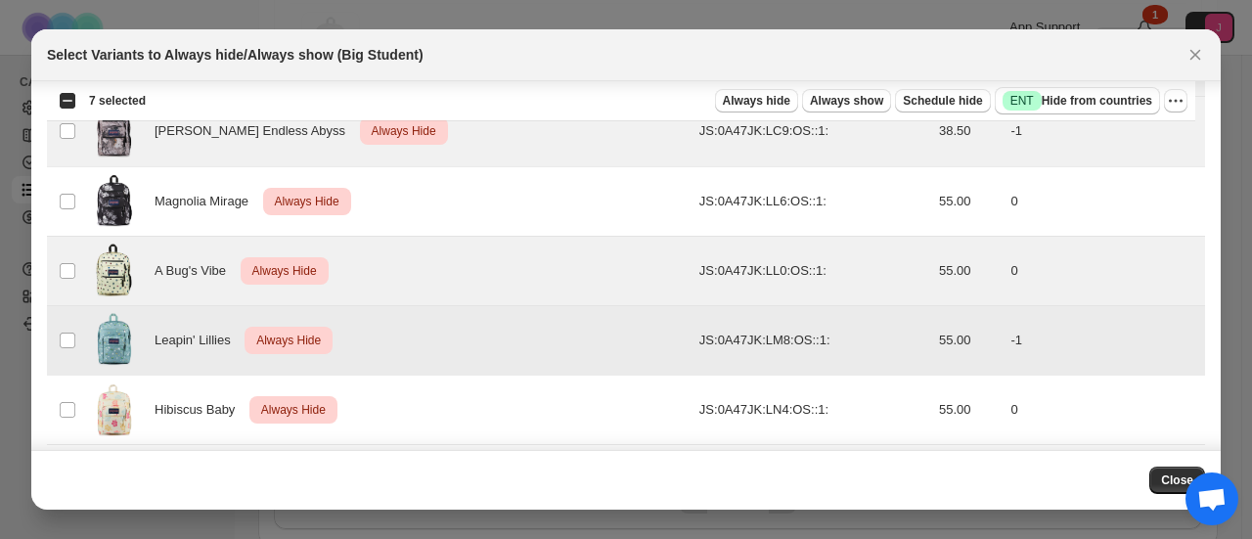
scroll to position [1924, 0]
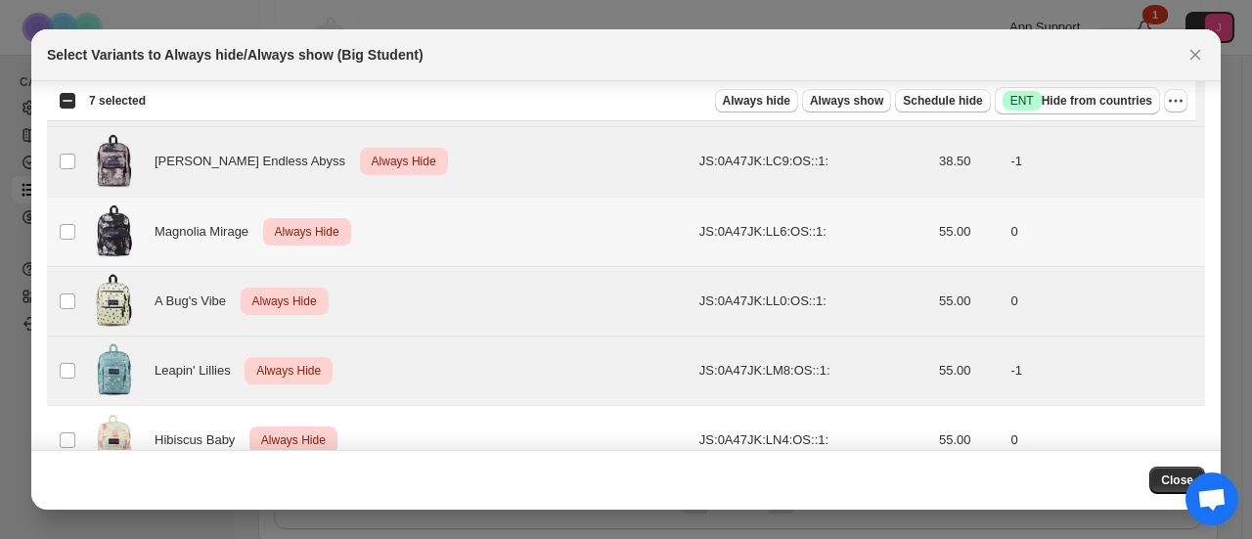
click at [70, 210] on td "Select product variant" at bounding box center [65, 231] width 37 height 69
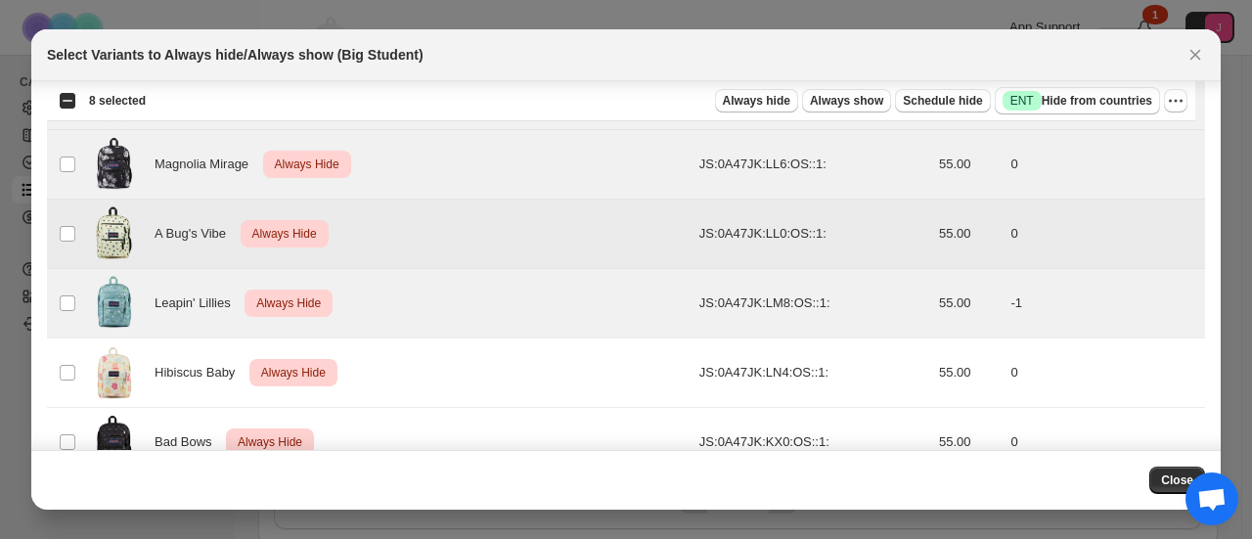
scroll to position [2022, 0]
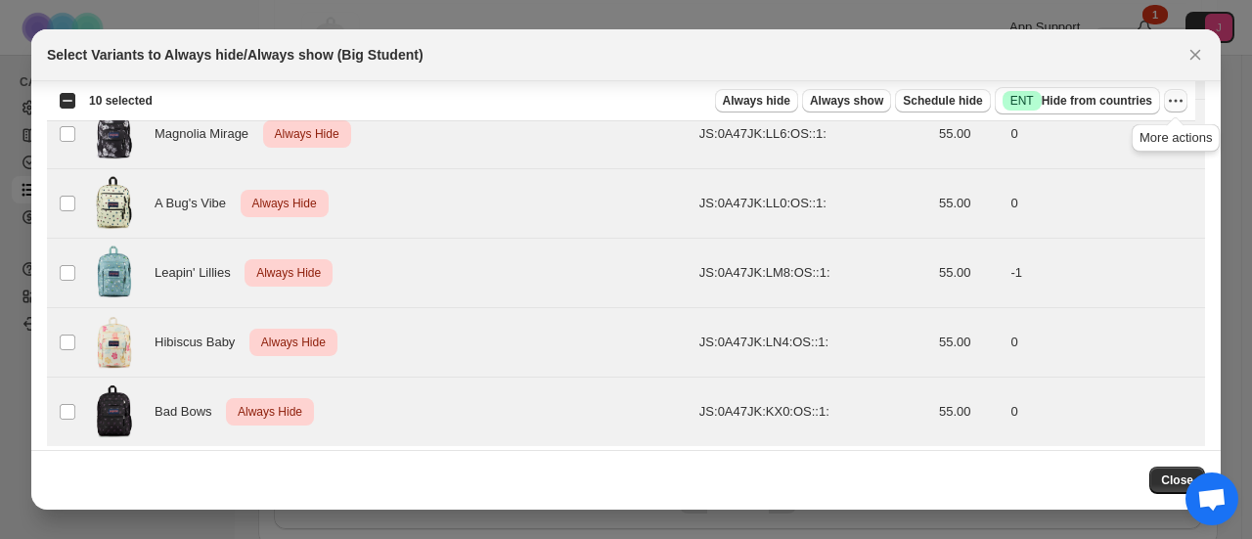
click at [1171, 99] on icon "More actions" at bounding box center [1176, 101] width 20 height 20
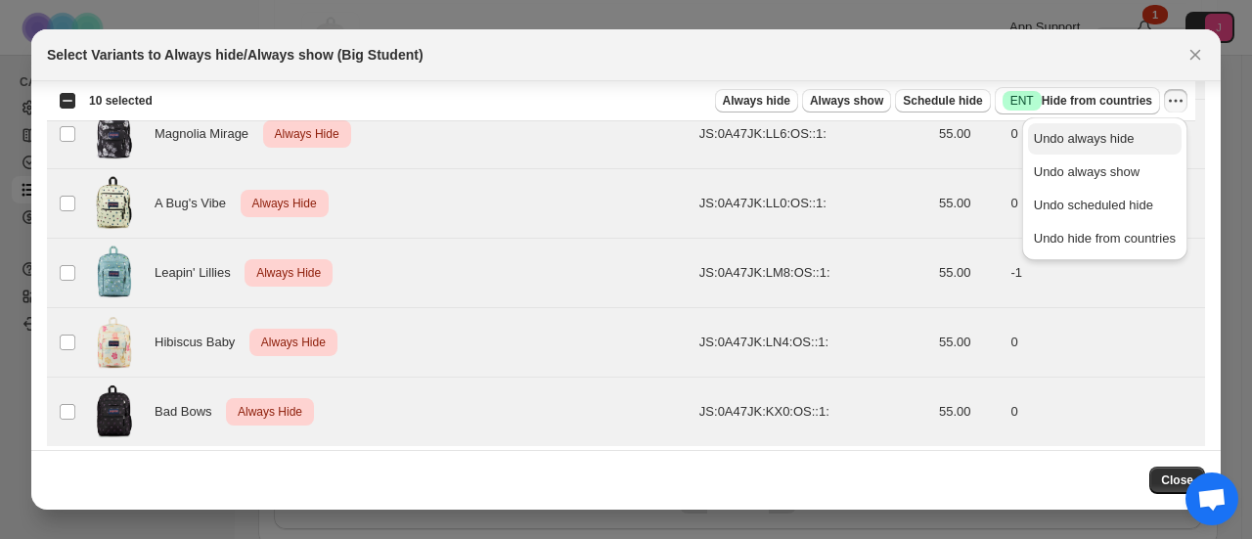
click at [1129, 138] on span "Undo always hide" at bounding box center [1084, 138] width 101 height 15
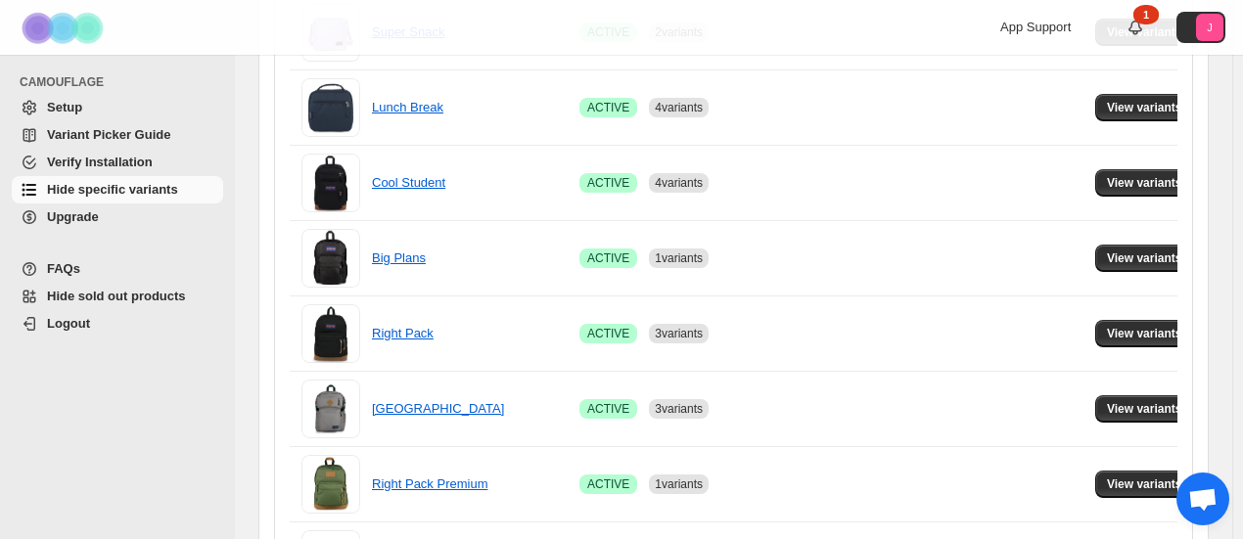
scroll to position [297, 0]
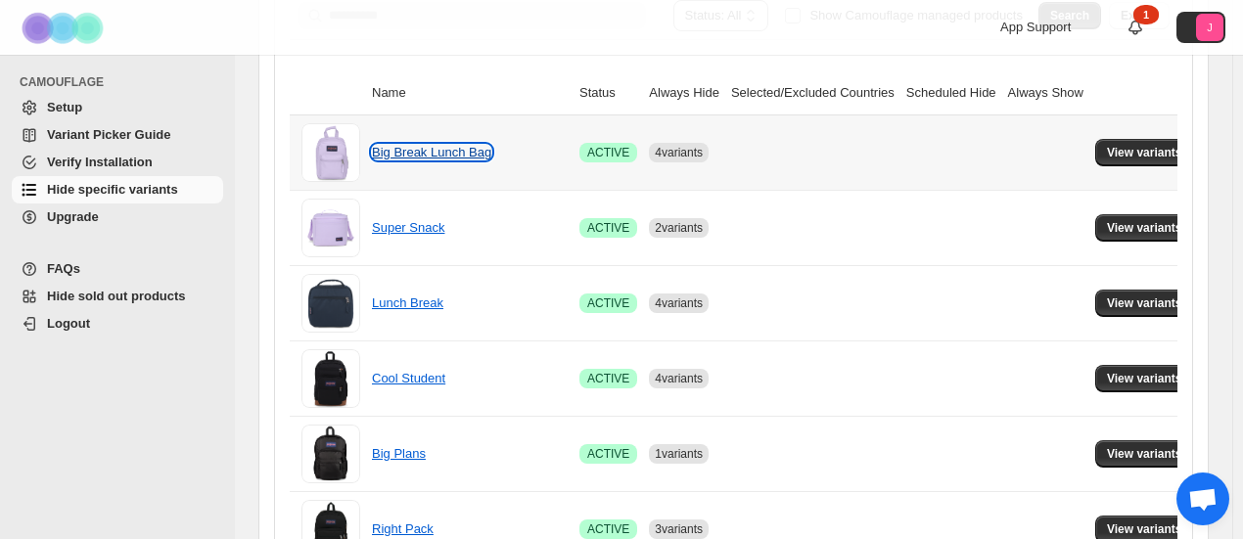
click at [423, 154] on link "Big Break Lunch Bag" at bounding box center [431, 152] width 119 height 15
click at [1155, 154] on span "View variants" at bounding box center [1144, 153] width 75 height 16
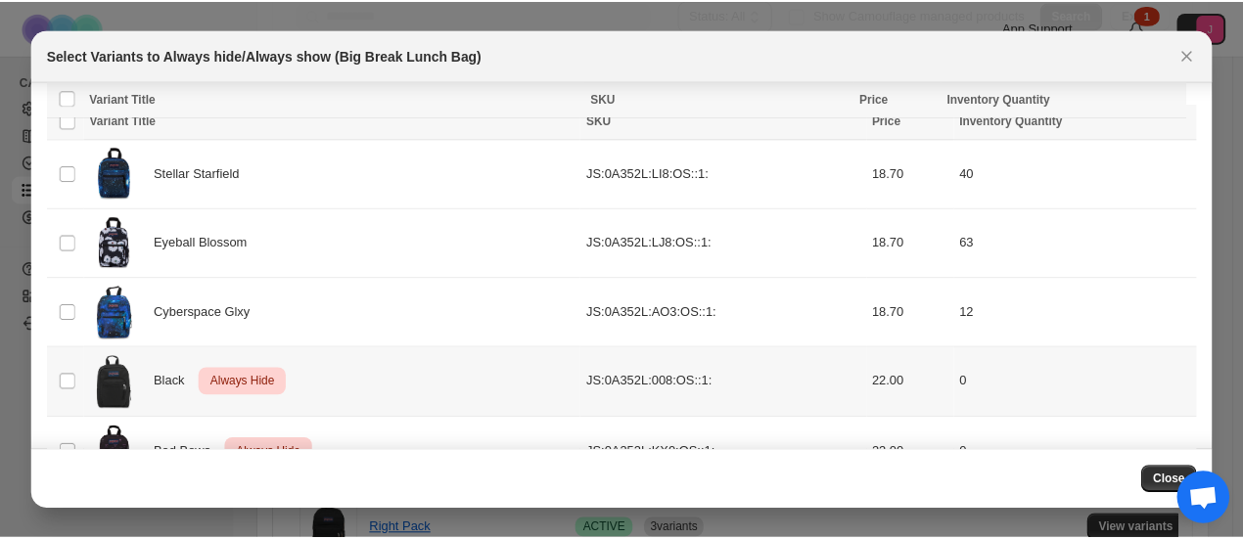
scroll to position [24, 0]
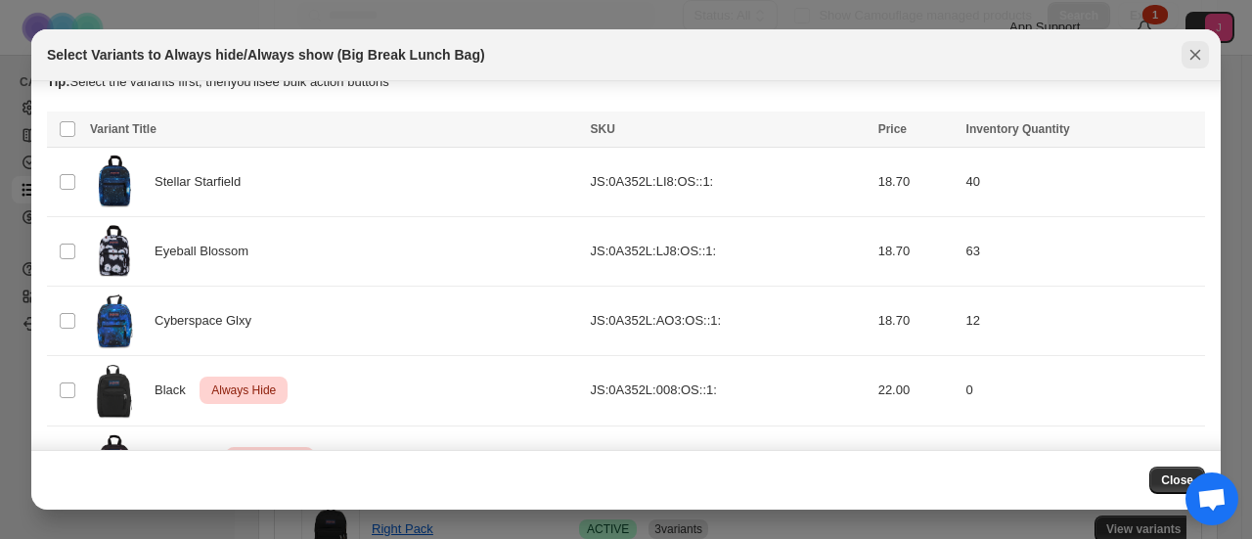
click at [1189, 59] on icon "Close" at bounding box center [1196, 55] width 20 height 20
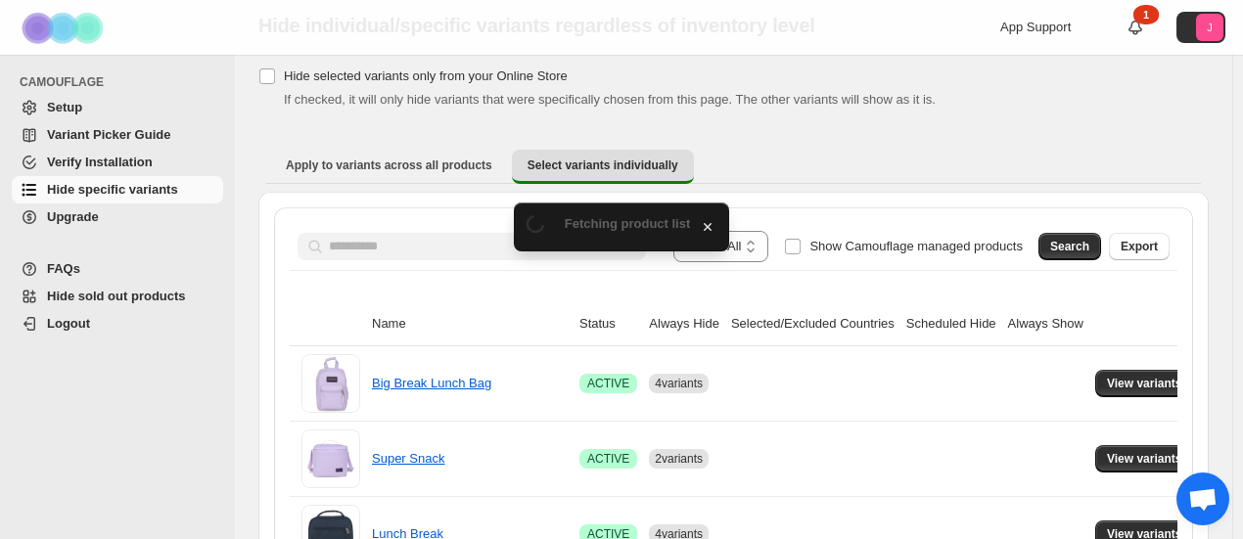
scroll to position [297, 0]
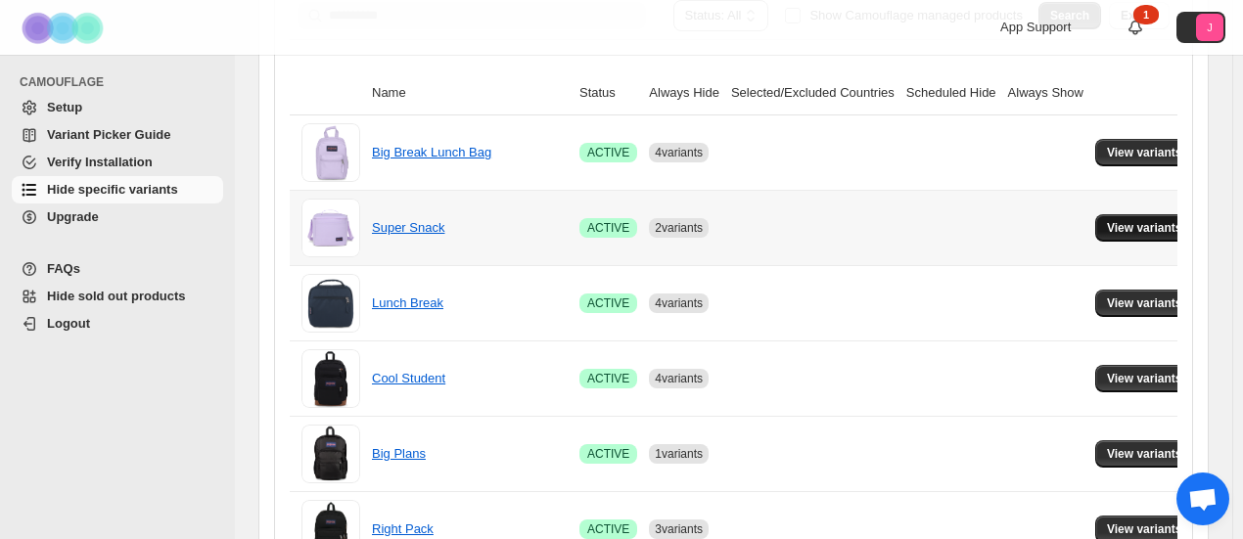
click at [1141, 220] on span "View variants" at bounding box center [1144, 228] width 75 height 16
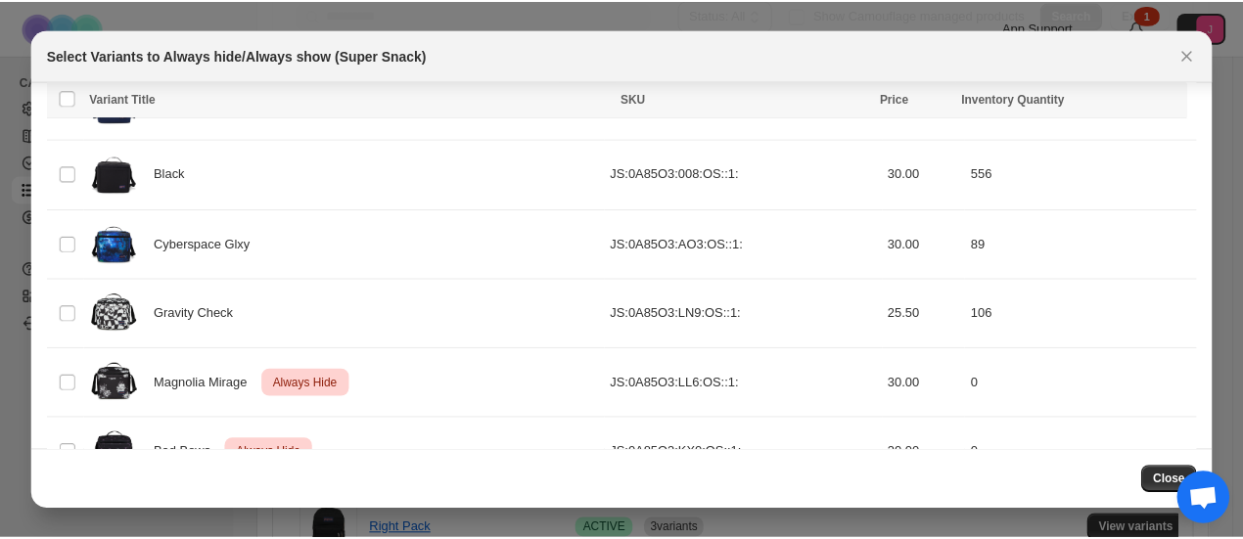
scroll to position [290, 0]
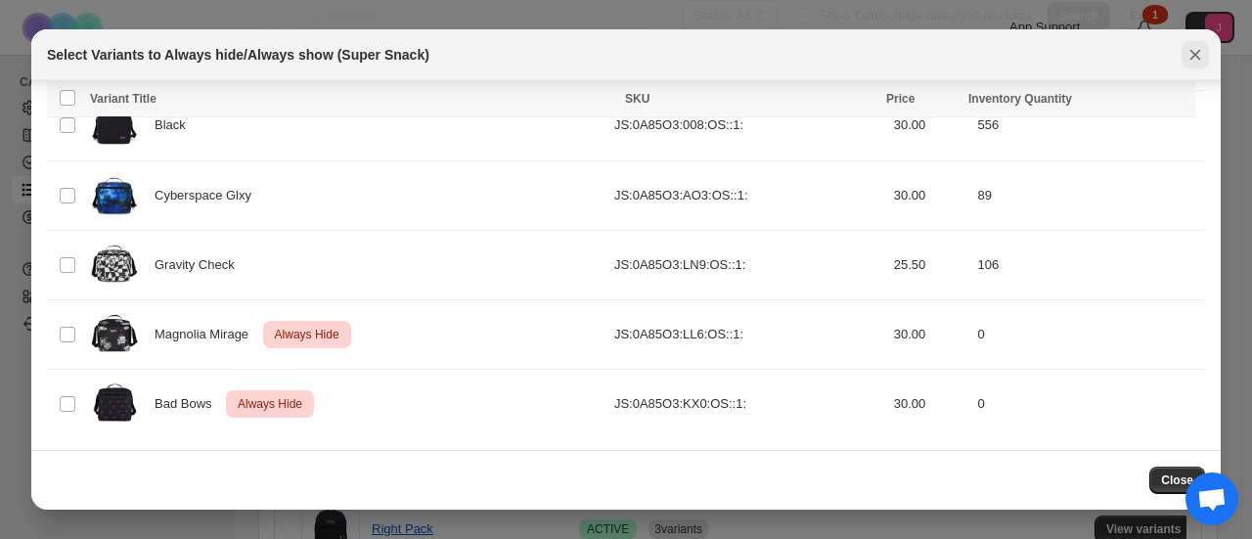
click at [1196, 51] on icon "Close" at bounding box center [1196, 55] width 20 height 20
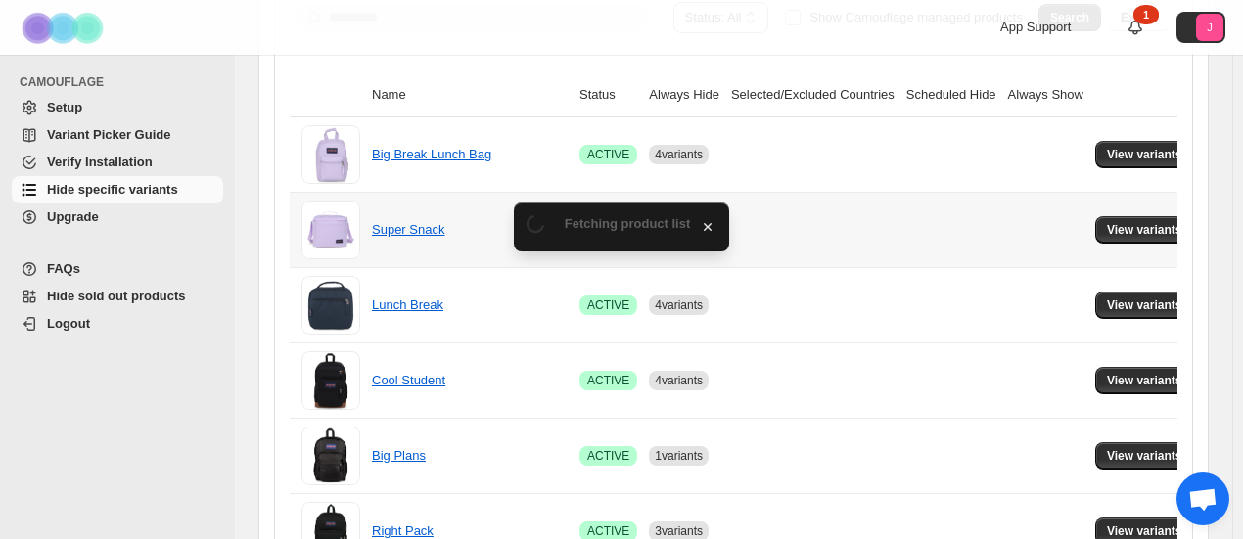
scroll to position [297, 0]
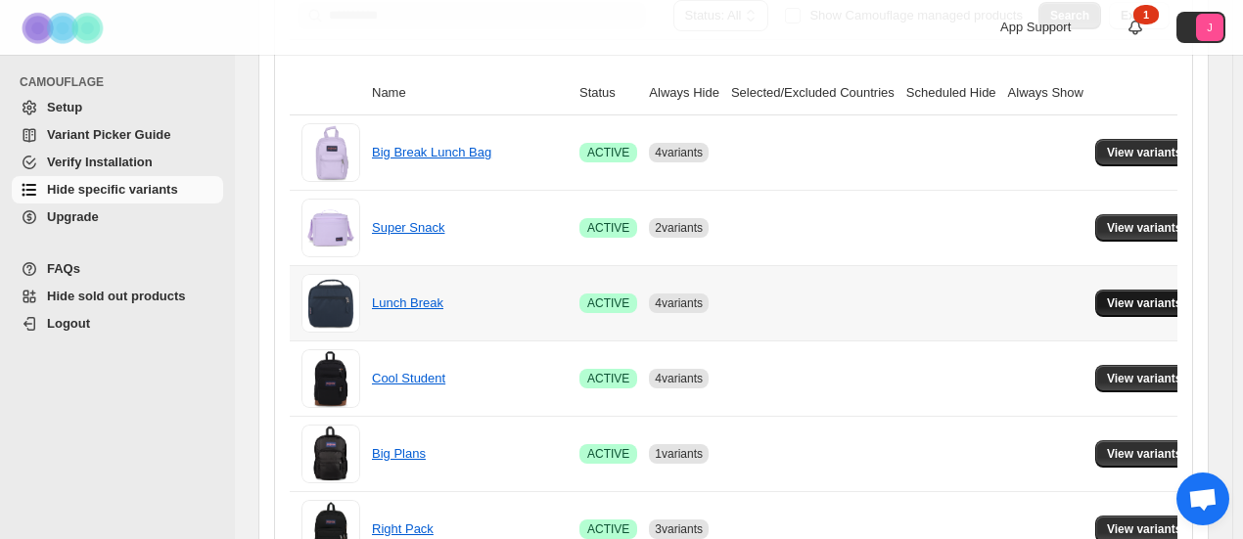
click at [1107, 300] on span "View variants" at bounding box center [1144, 303] width 75 height 16
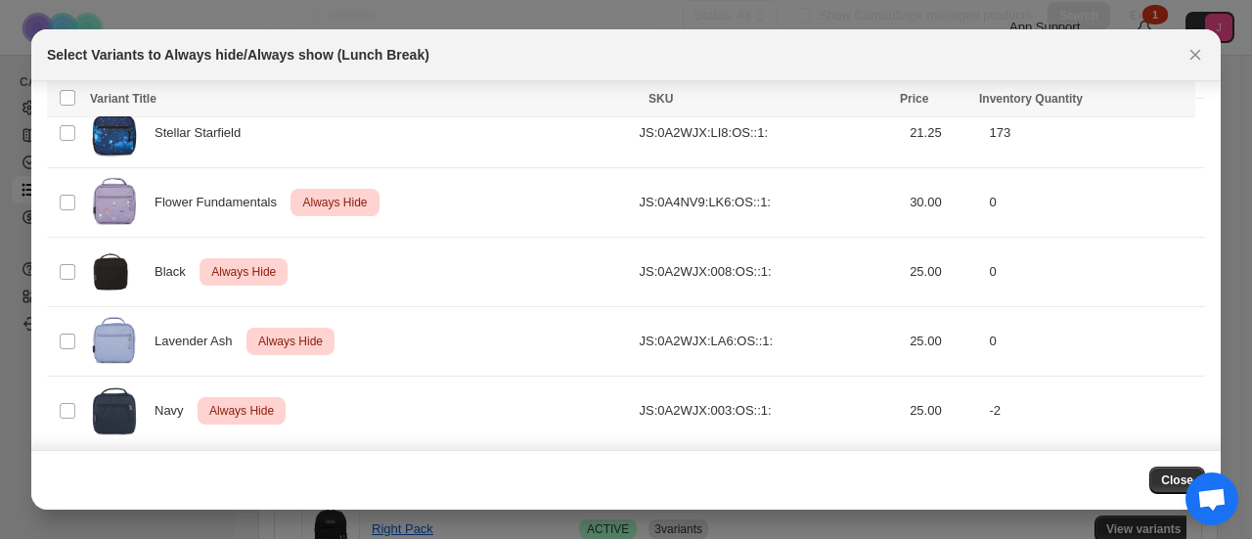
scroll to position [359, 0]
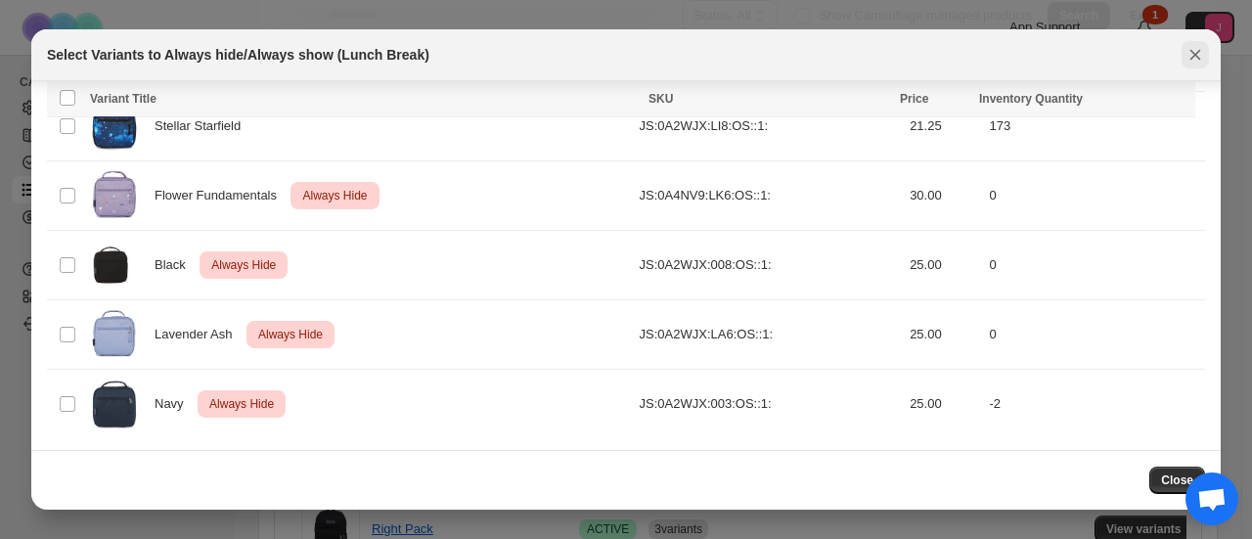
click at [1202, 59] on icon "Close" at bounding box center [1196, 55] width 20 height 20
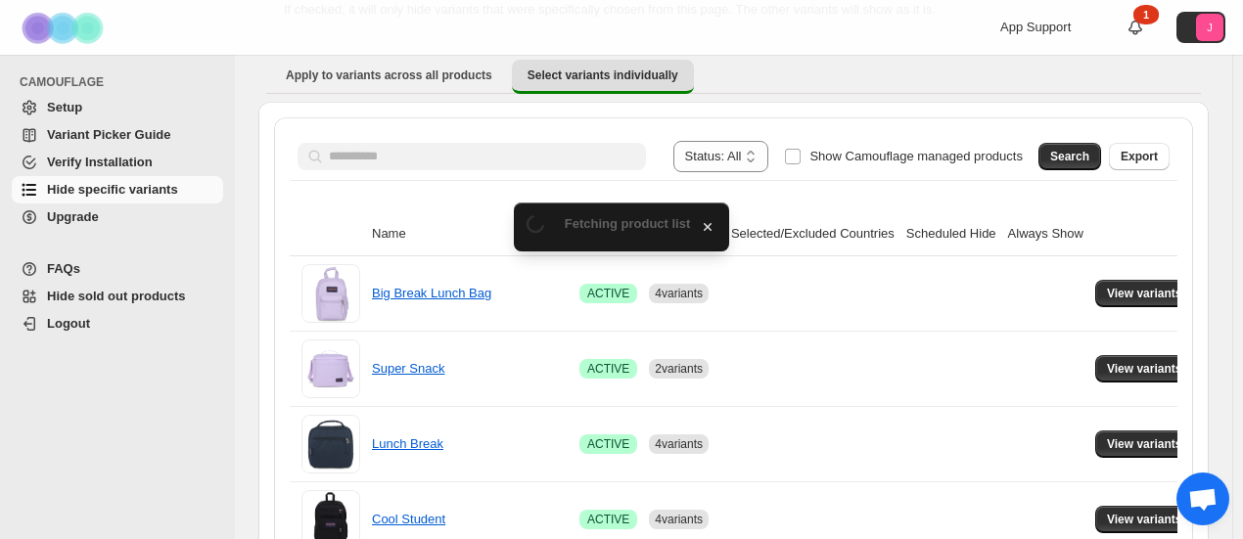
scroll to position [297, 0]
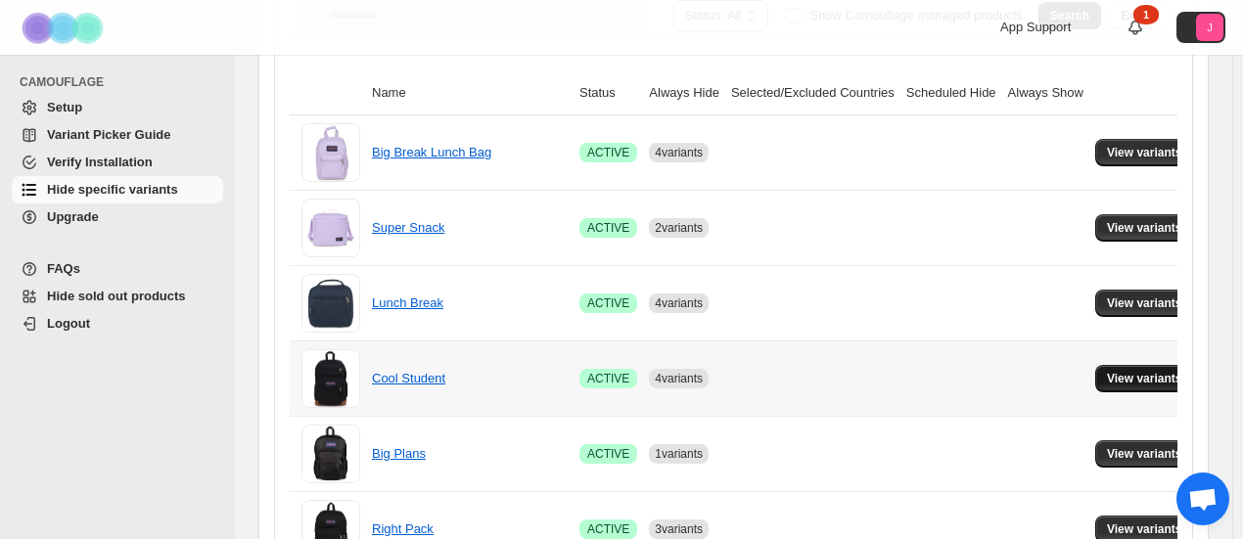
click at [1114, 381] on span "View variants" at bounding box center [1144, 379] width 75 height 16
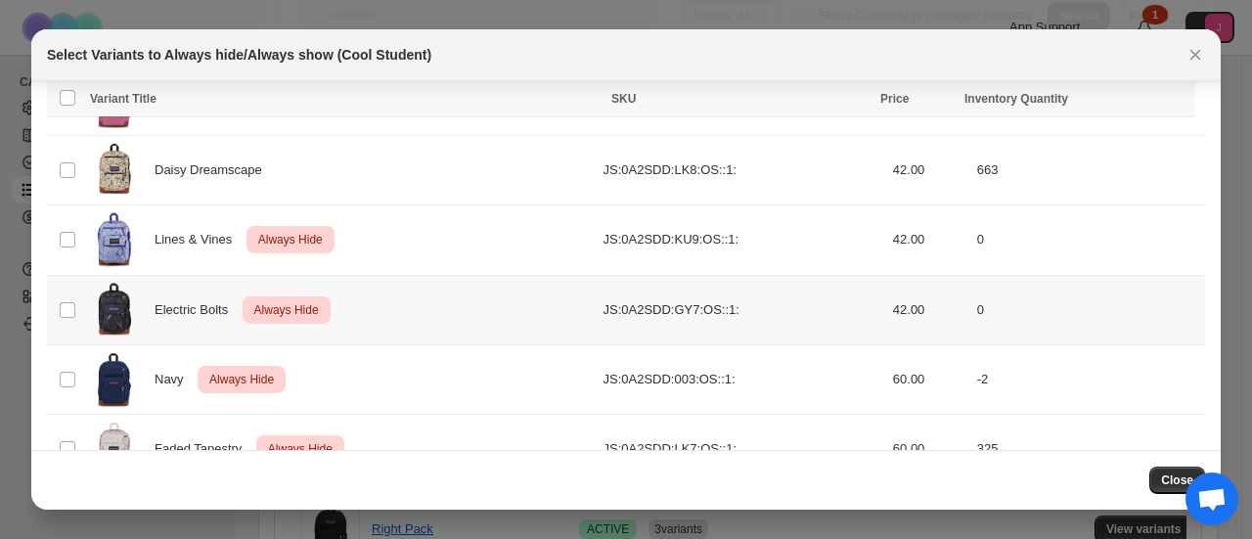
scroll to position [775, 0]
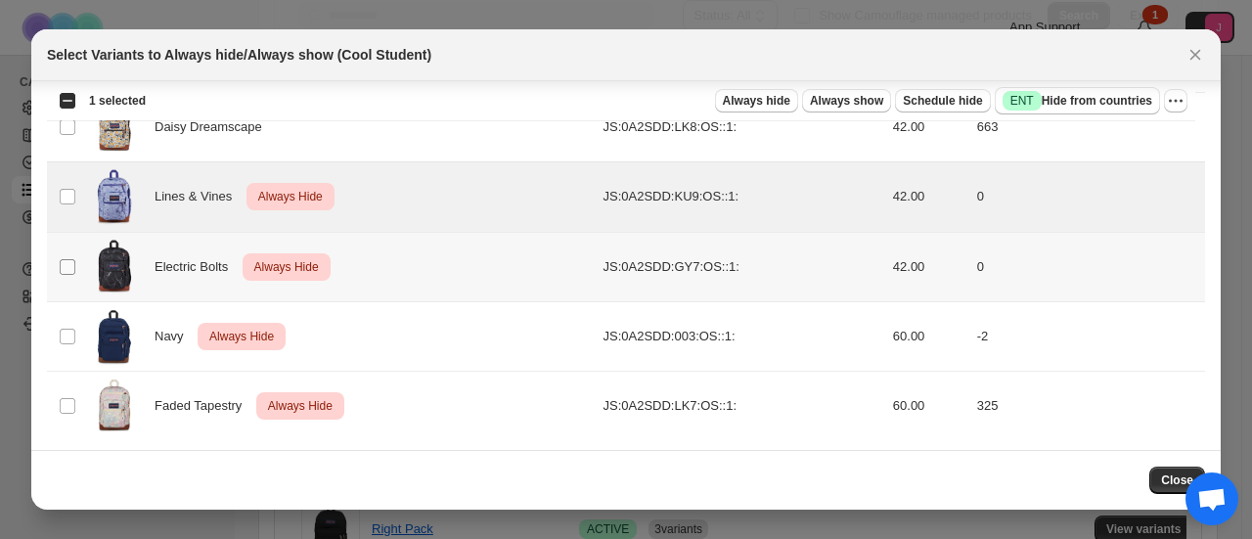
click at [63, 258] on span ":rbf:" at bounding box center [68, 267] width 18 height 18
click at [69, 320] on td "Select product variant" at bounding box center [65, 335] width 37 height 69
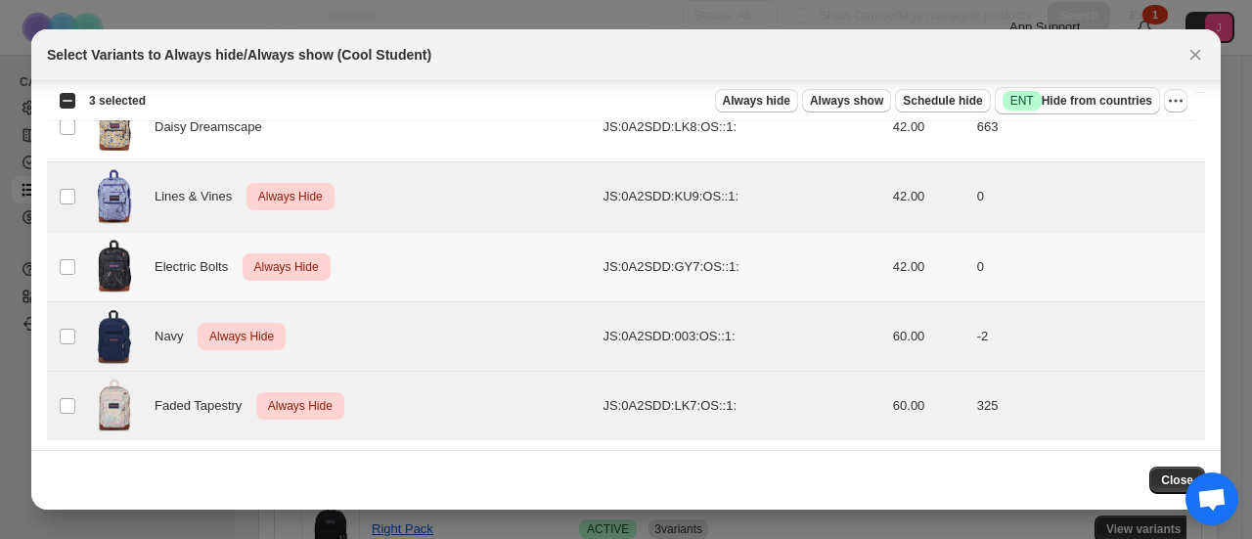
click at [68, 250] on td "Select product variant" at bounding box center [65, 266] width 37 height 69
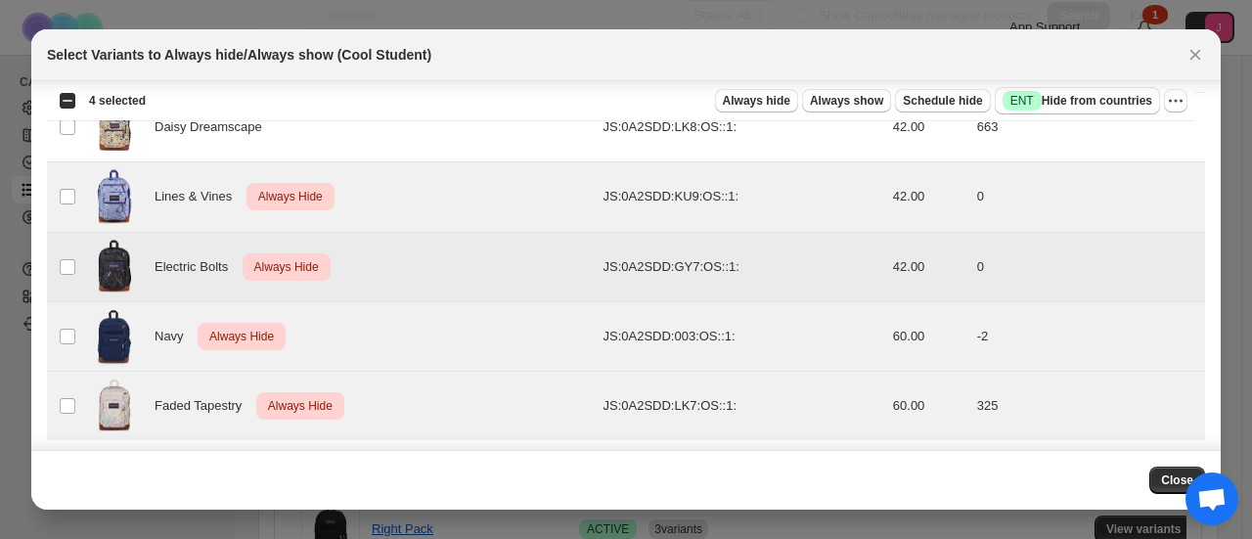
scroll to position [677, 0]
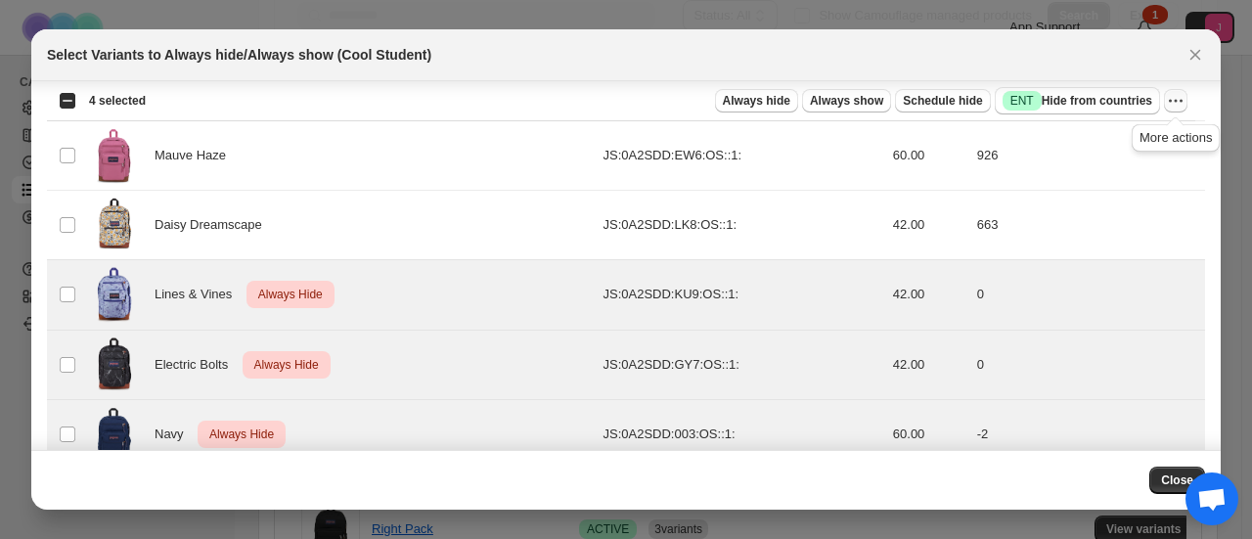
click at [1168, 97] on icon "More actions" at bounding box center [1176, 101] width 20 height 20
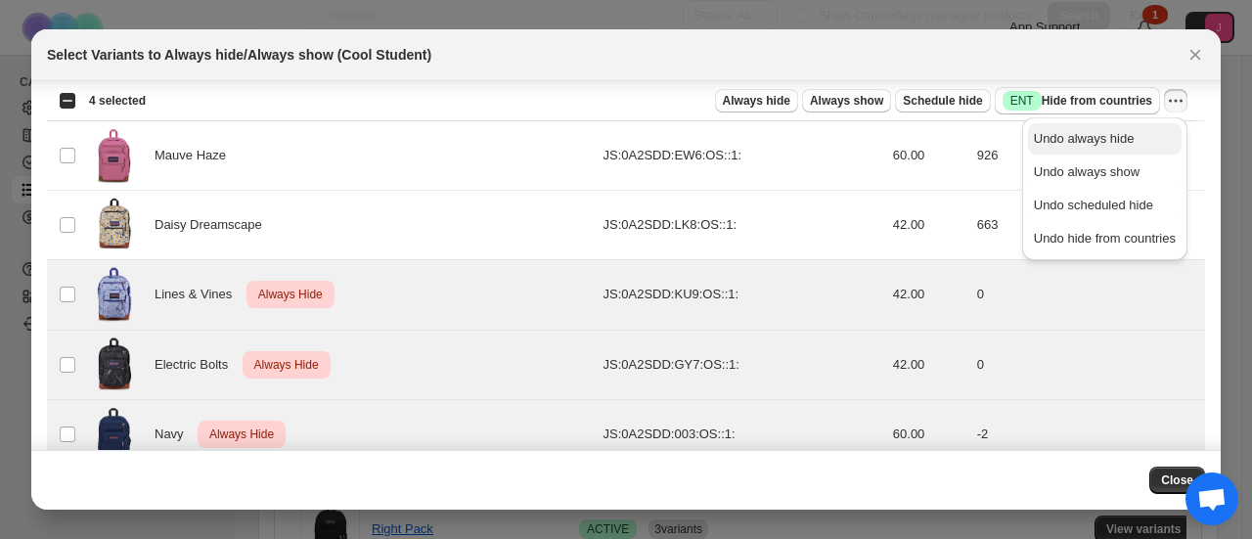
click at [1137, 138] on span "Undo always hide" at bounding box center [1105, 139] width 142 height 20
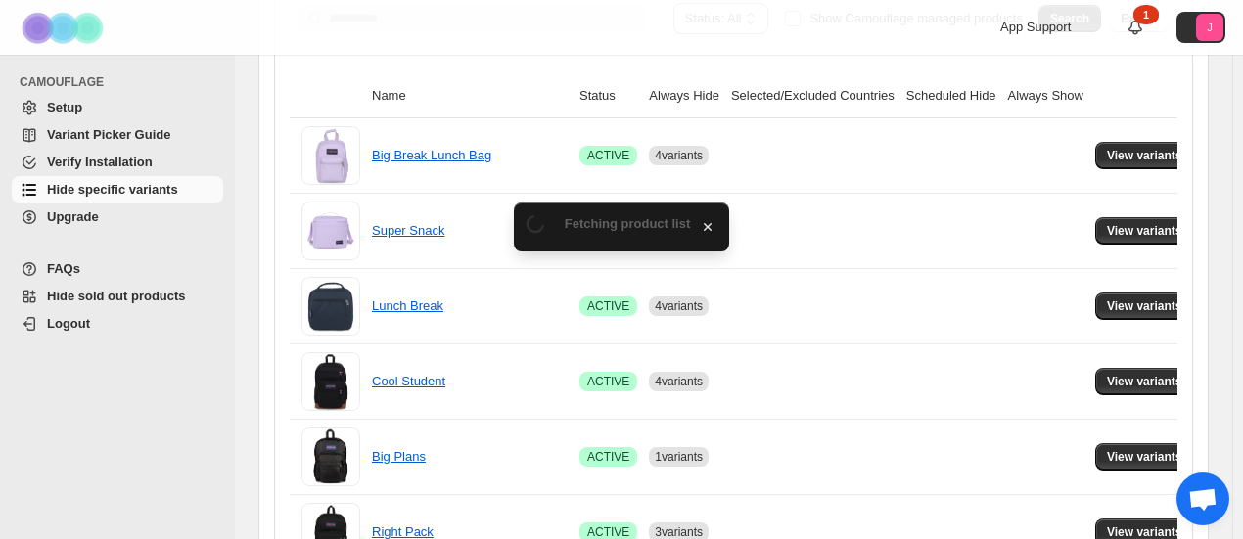
scroll to position [297, 0]
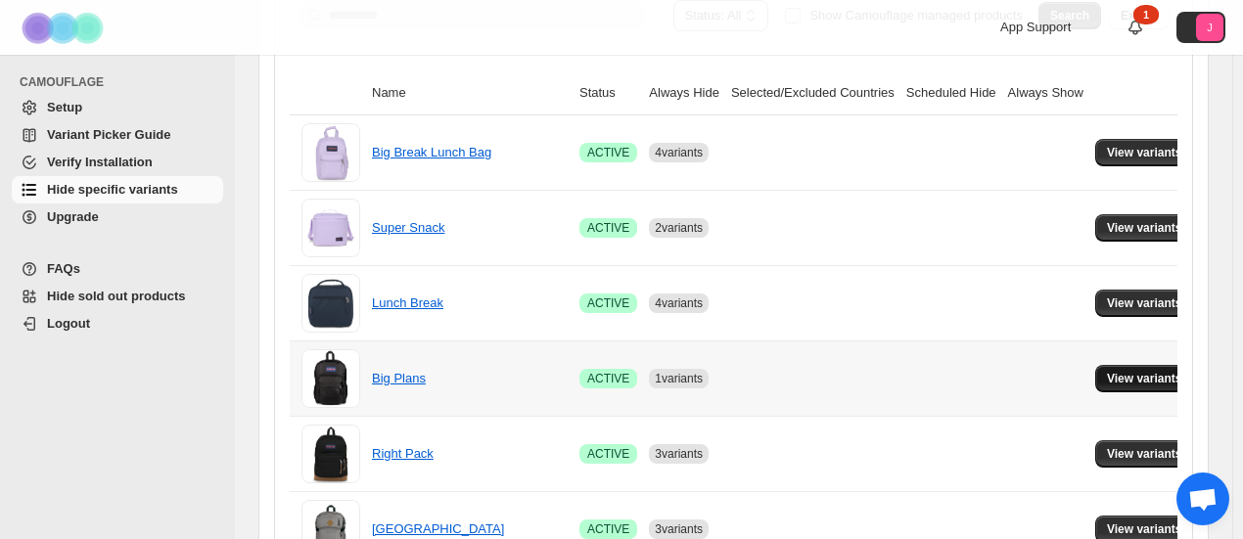
click at [1114, 377] on span "View variants" at bounding box center [1144, 379] width 75 height 16
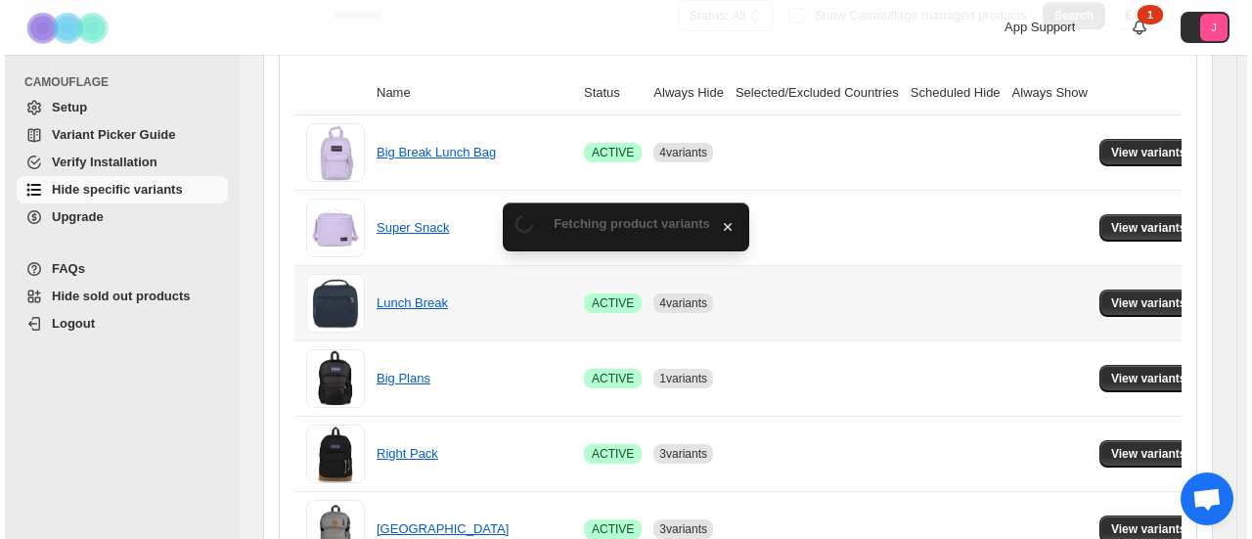
scroll to position [0, 0]
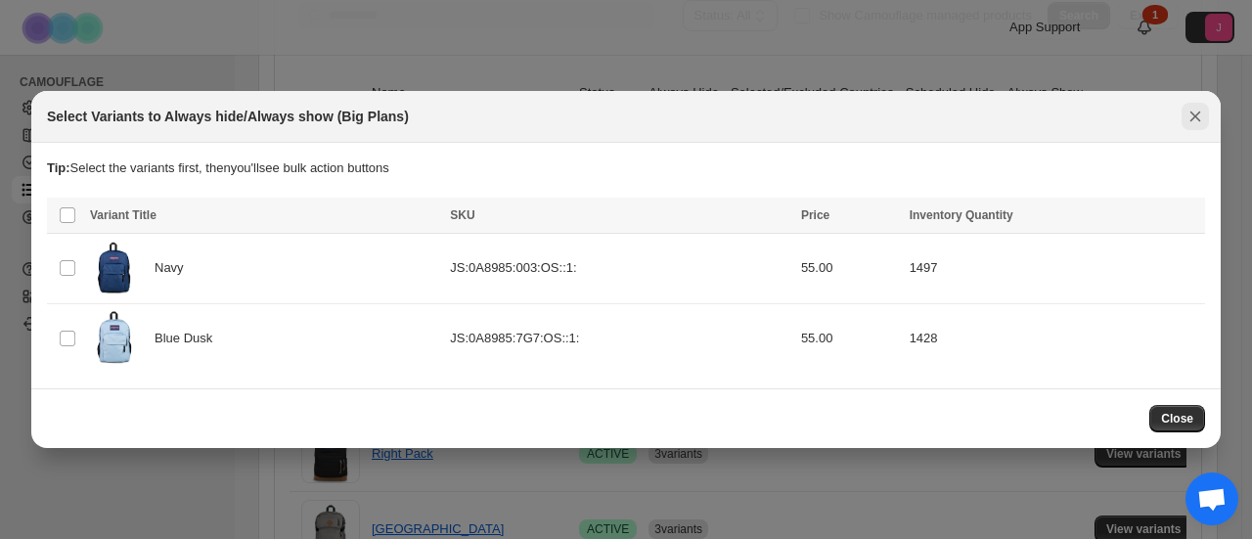
click at [1202, 113] on icon "Close" at bounding box center [1196, 117] width 20 height 20
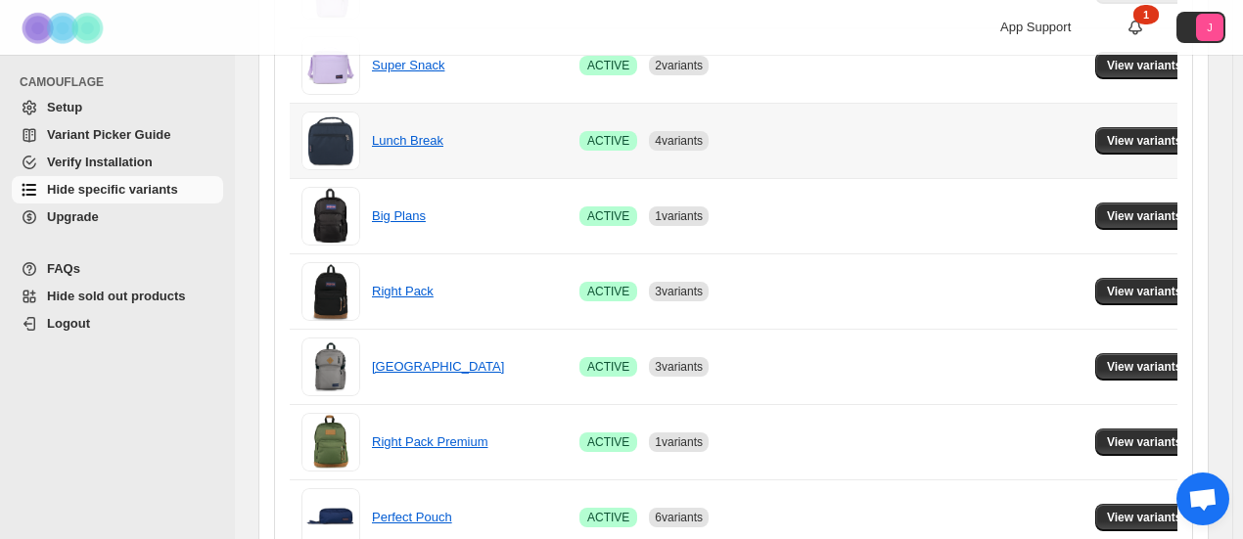
scroll to position [493, 0]
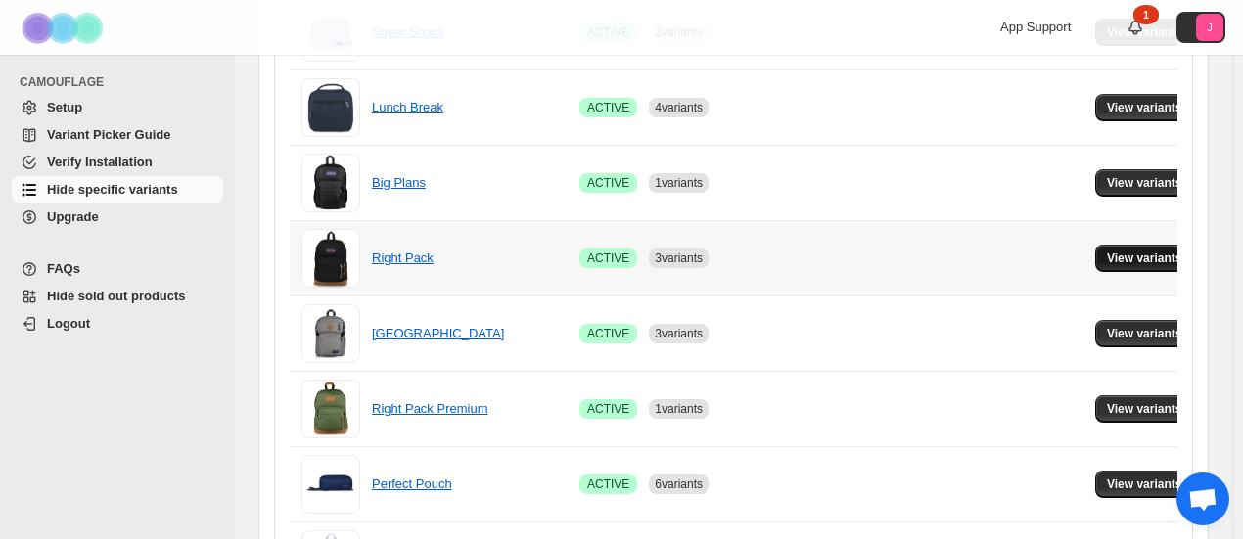
click at [1143, 255] on span "View variants" at bounding box center [1144, 258] width 75 height 16
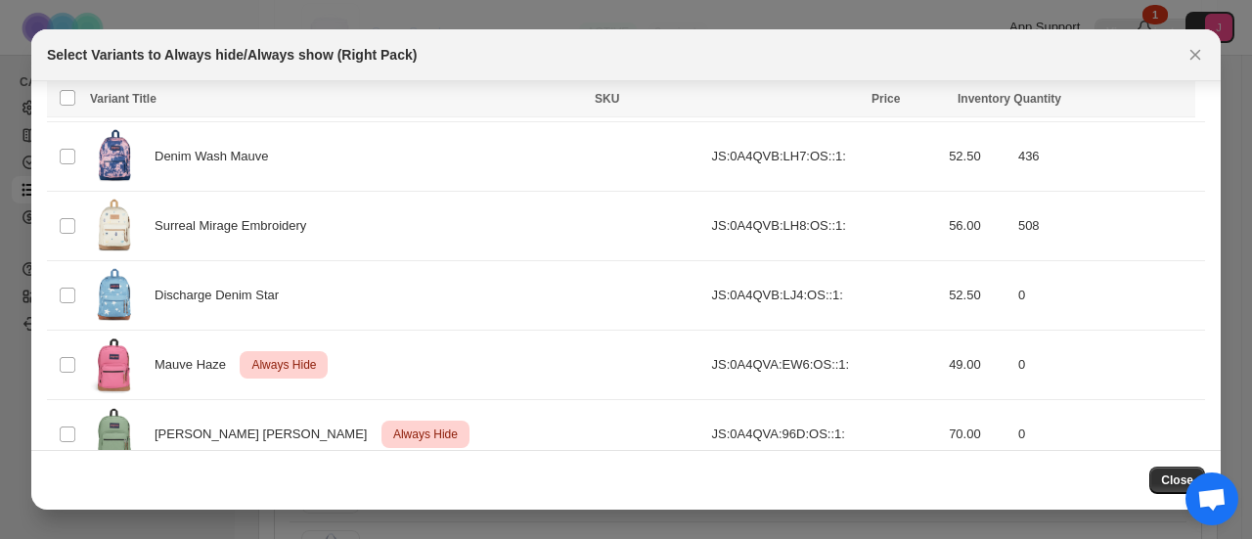
scroll to position [1536, 0]
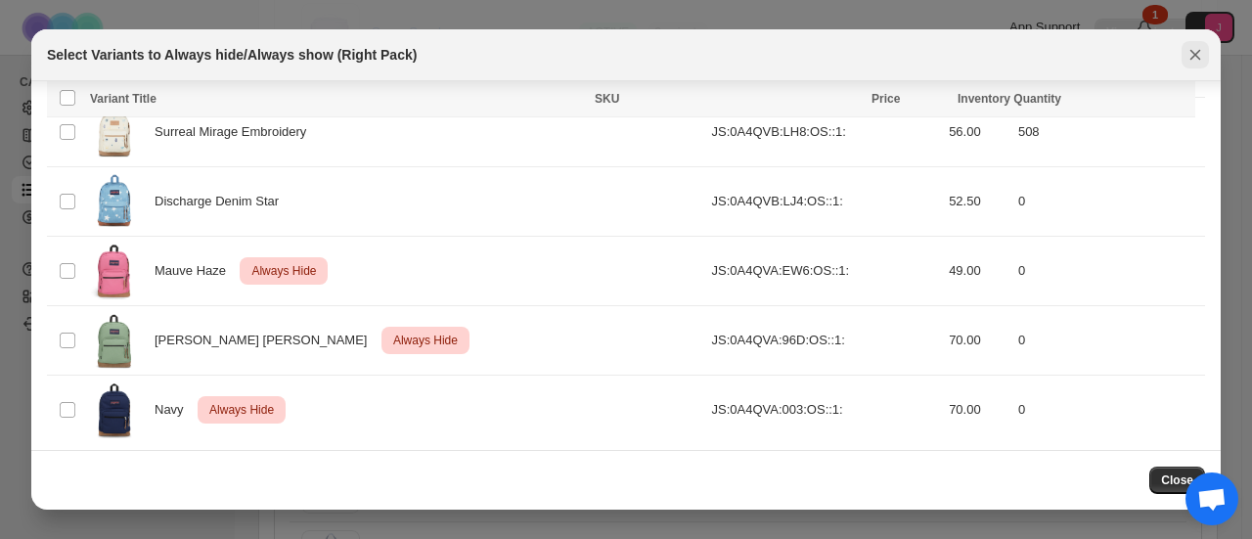
click at [1196, 55] on icon "Close" at bounding box center [1196, 55] width 11 height 11
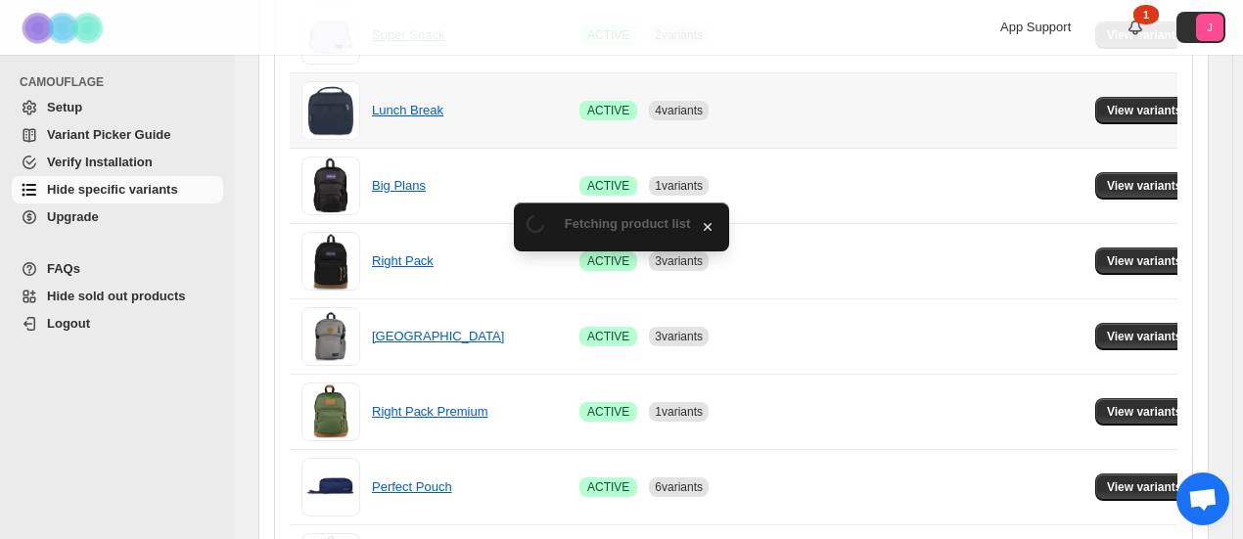
scroll to position [493, 0]
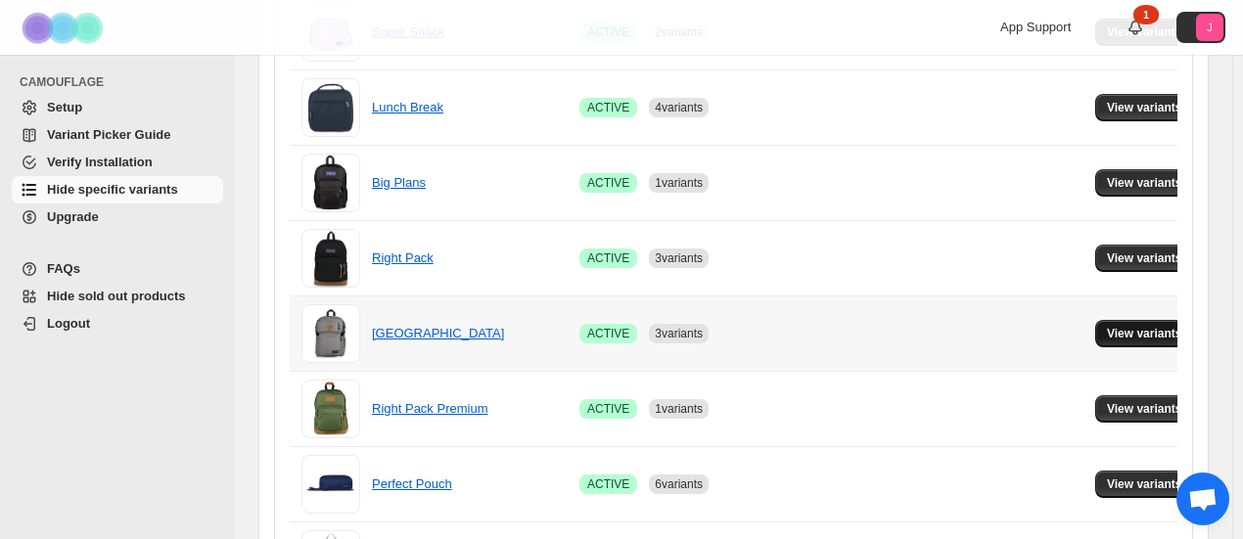
click at [1107, 332] on span "View variants" at bounding box center [1144, 334] width 75 height 16
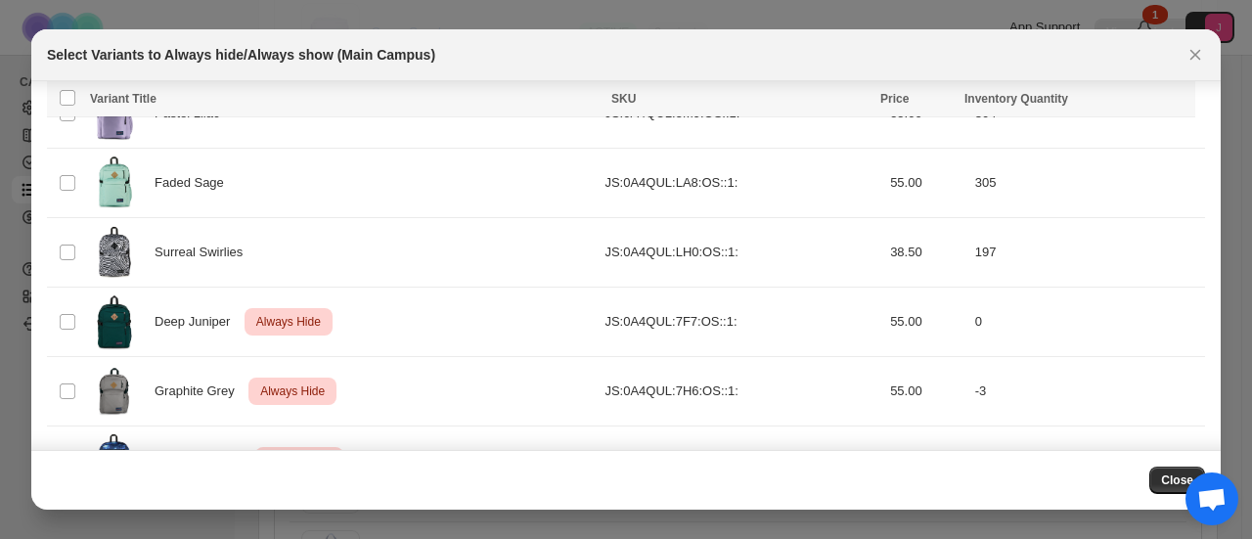
scroll to position [468, 0]
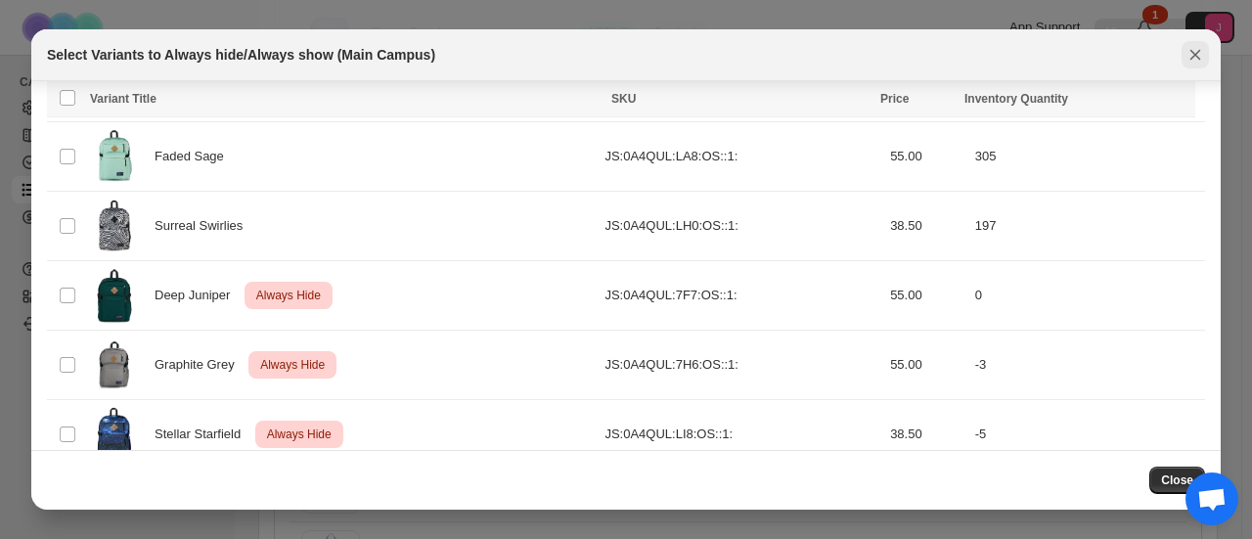
click at [1195, 49] on icon "Close" at bounding box center [1196, 55] width 20 height 20
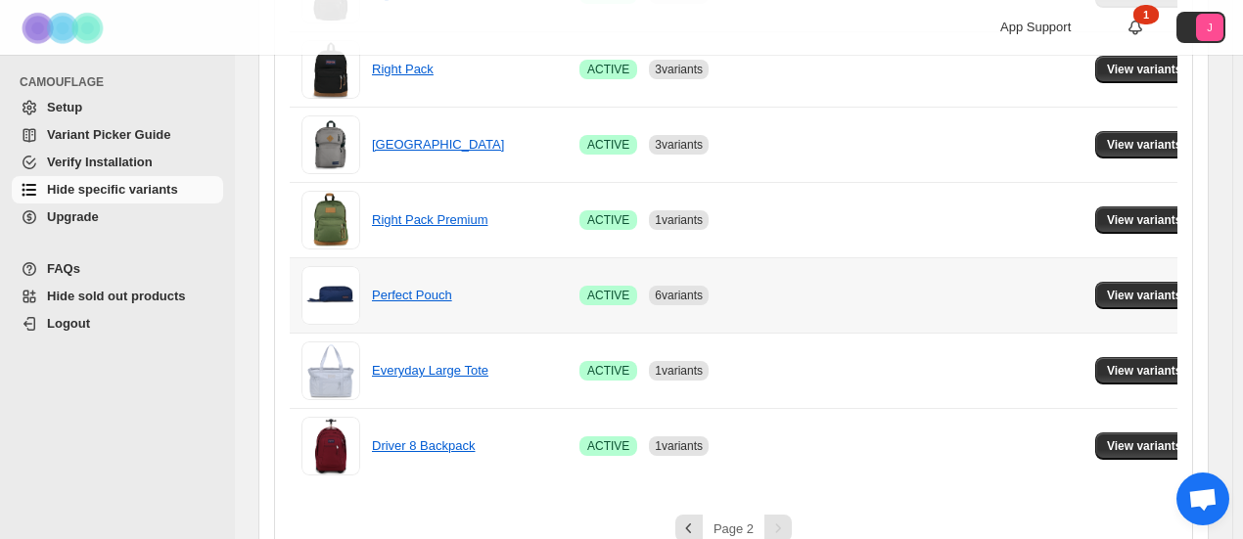
scroll to position [689, 0]
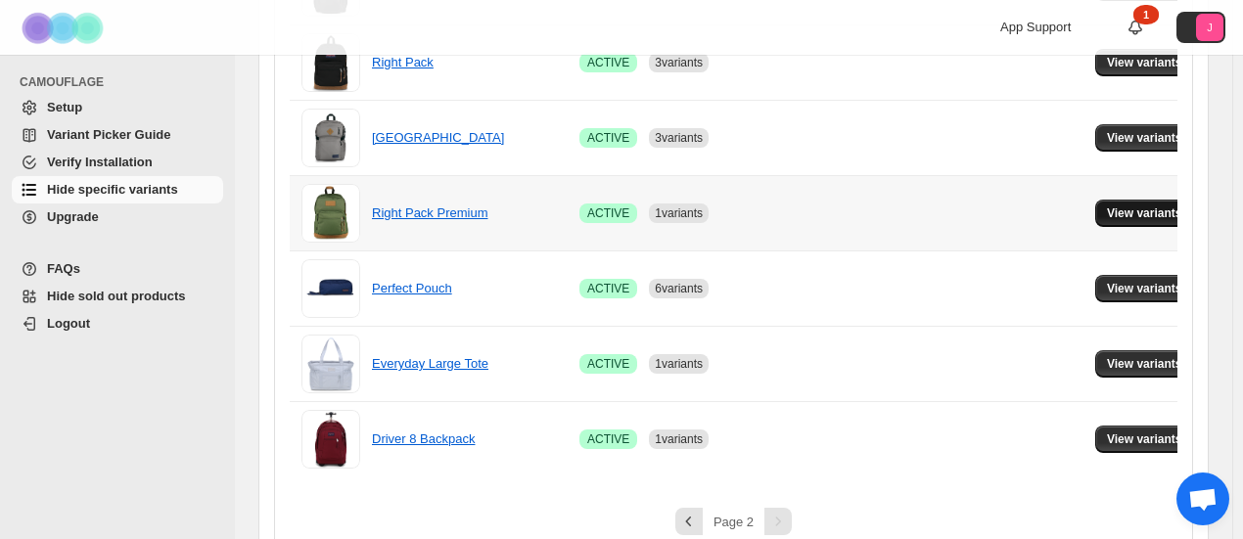
click at [1107, 205] on span "View variants" at bounding box center [1144, 213] width 75 height 16
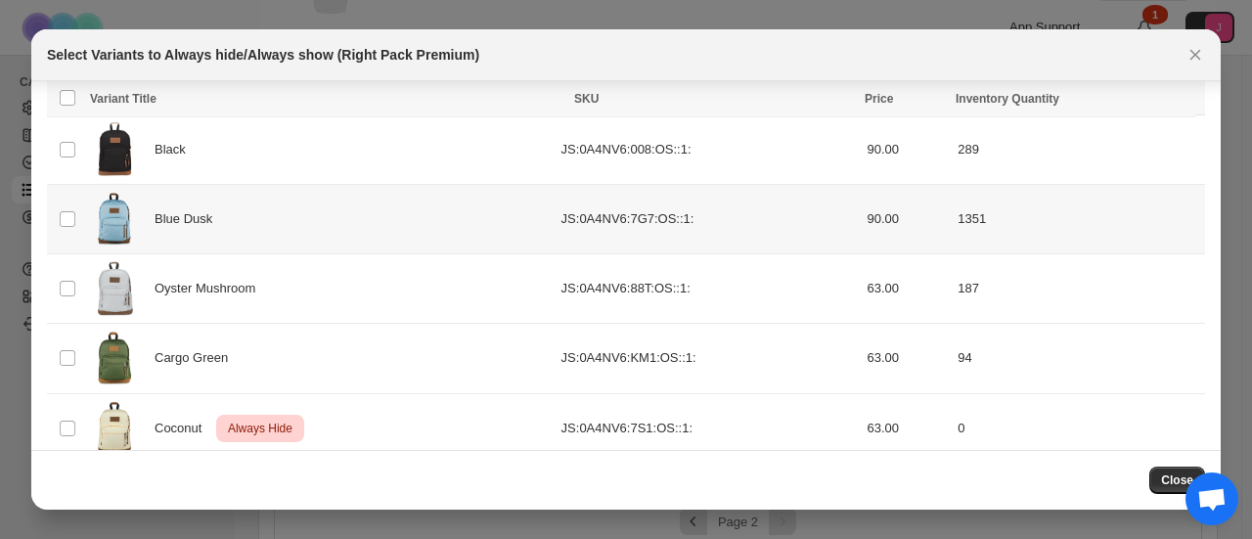
scroll to position [82, 0]
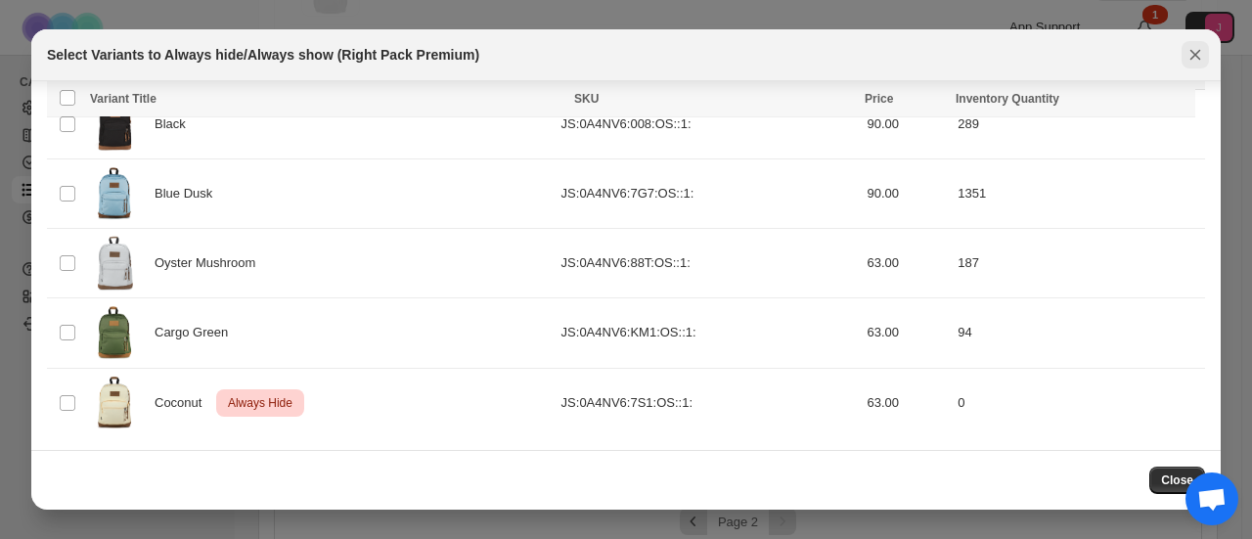
click at [1190, 53] on icon "Close" at bounding box center [1196, 55] width 20 height 20
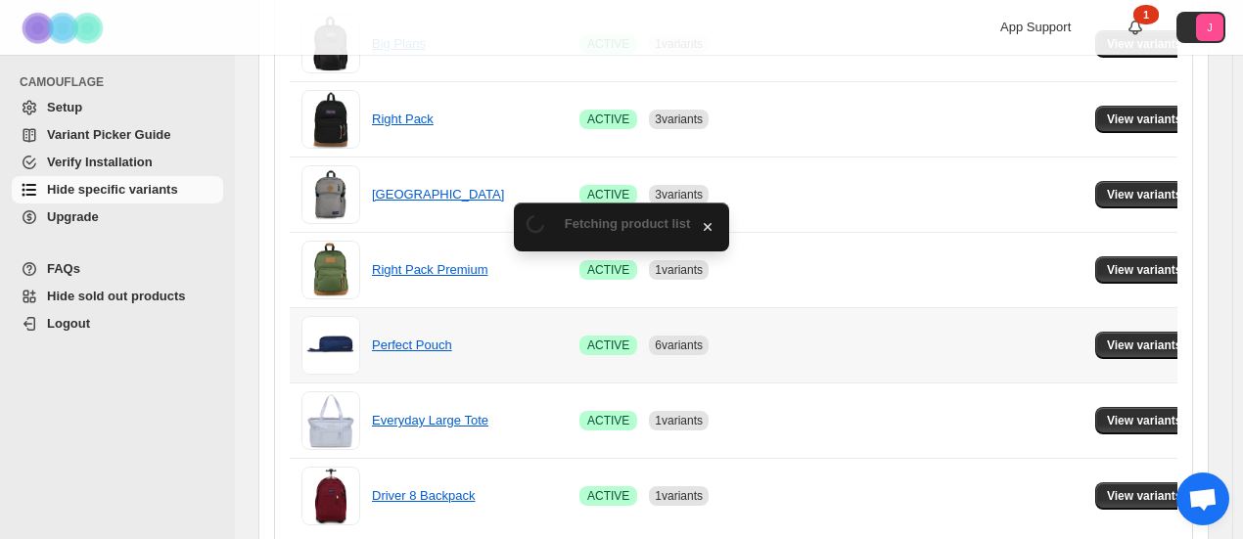
scroll to position [689, 0]
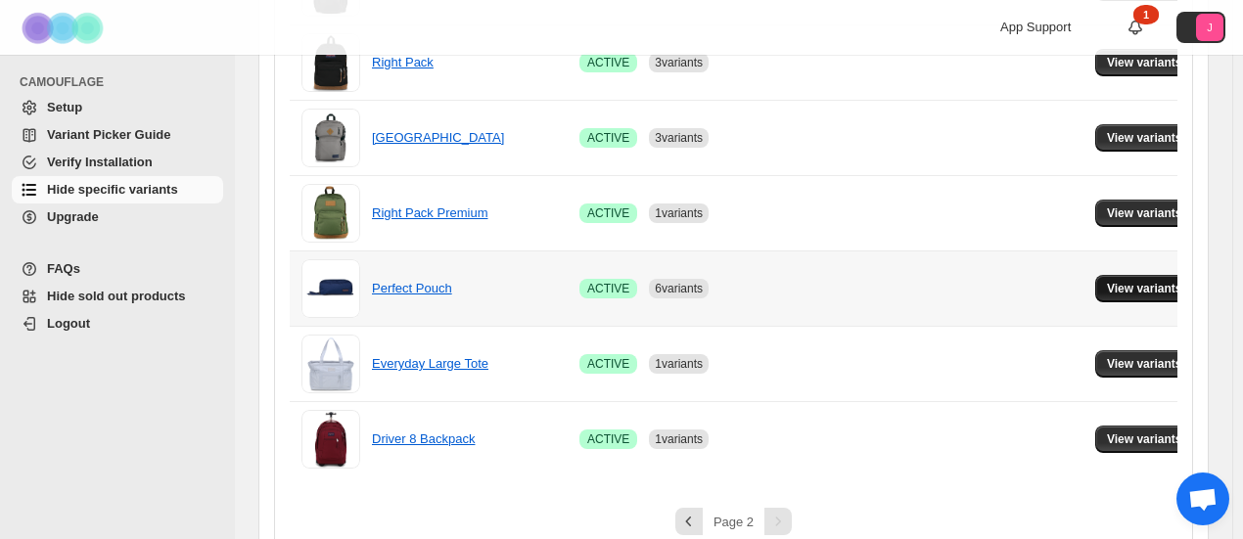
click at [1121, 284] on span "View variants" at bounding box center [1144, 289] width 75 height 16
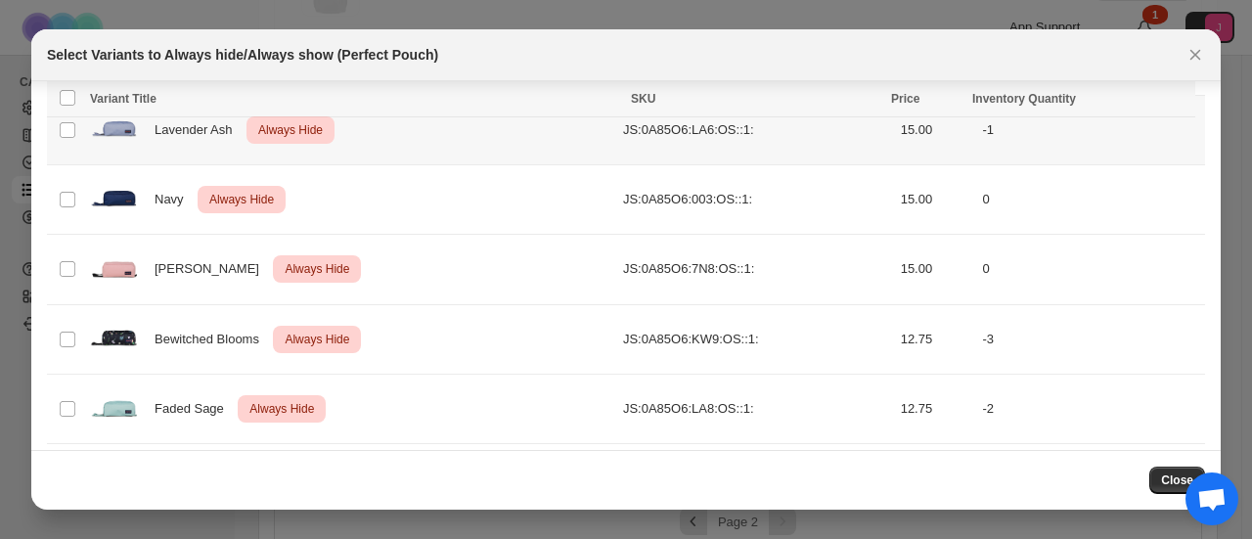
scroll to position [775, 0]
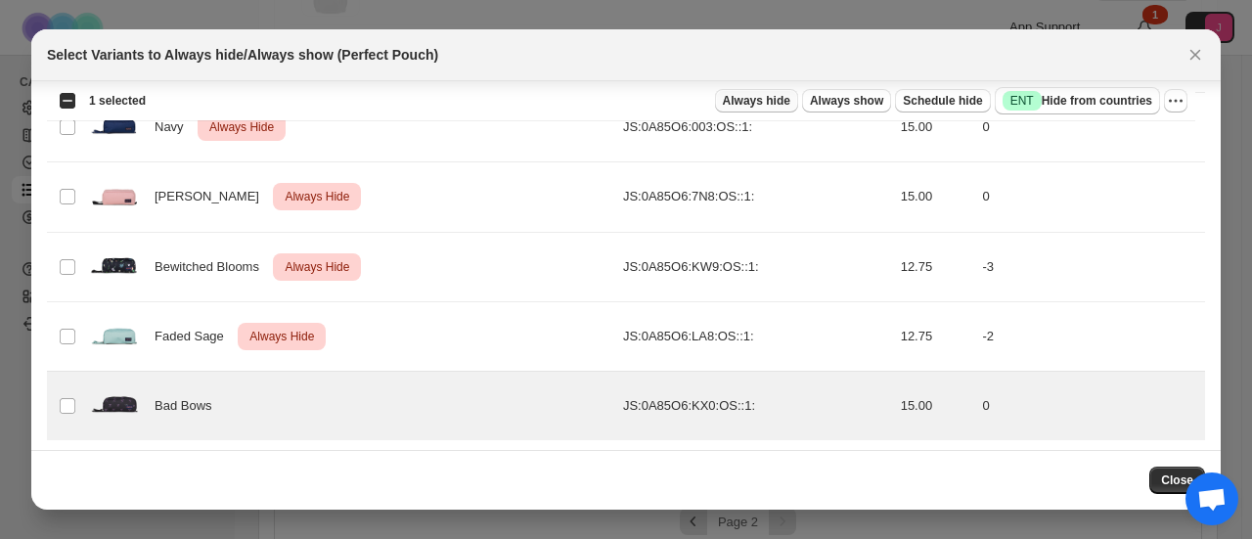
click at [791, 100] on span "Always hide" at bounding box center [757, 101] width 68 height 16
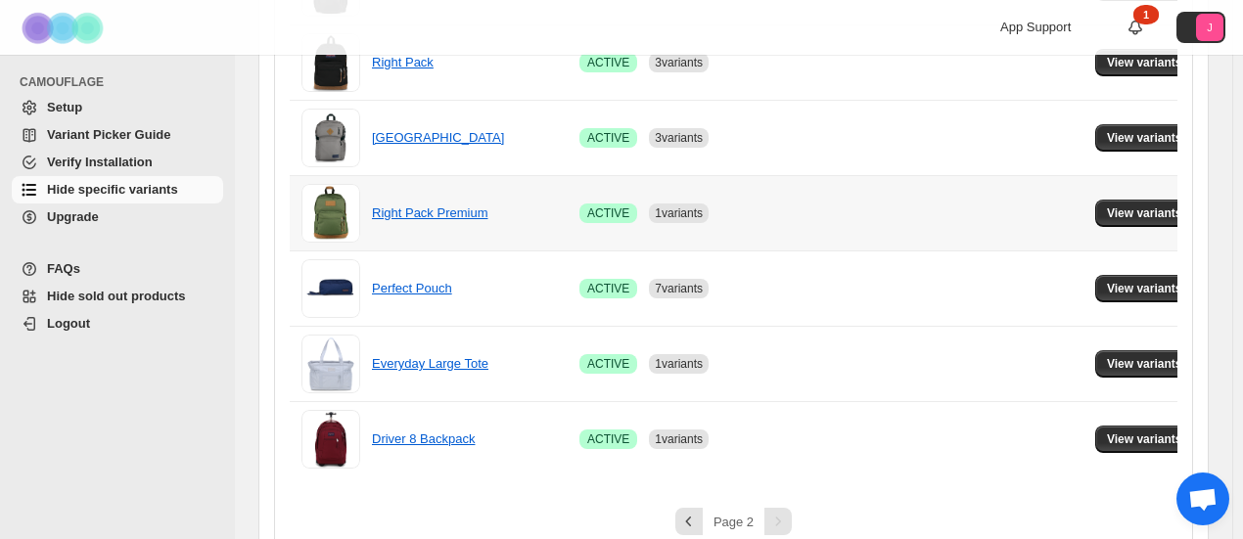
scroll to position [711, 0]
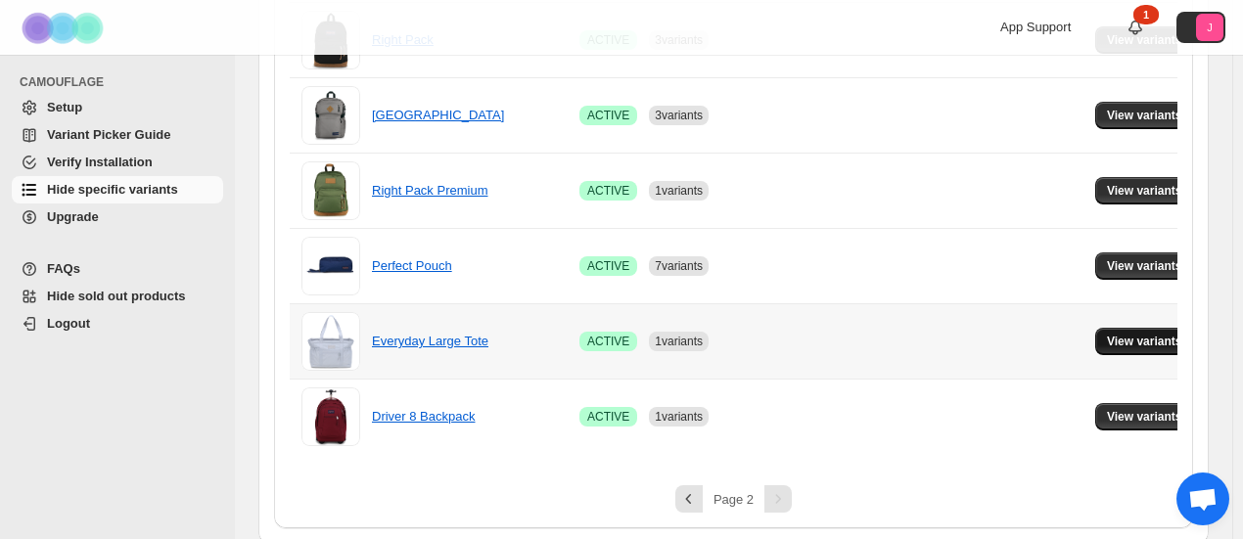
click at [1113, 338] on span "View variants" at bounding box center [1144, 342] width 75 height 16
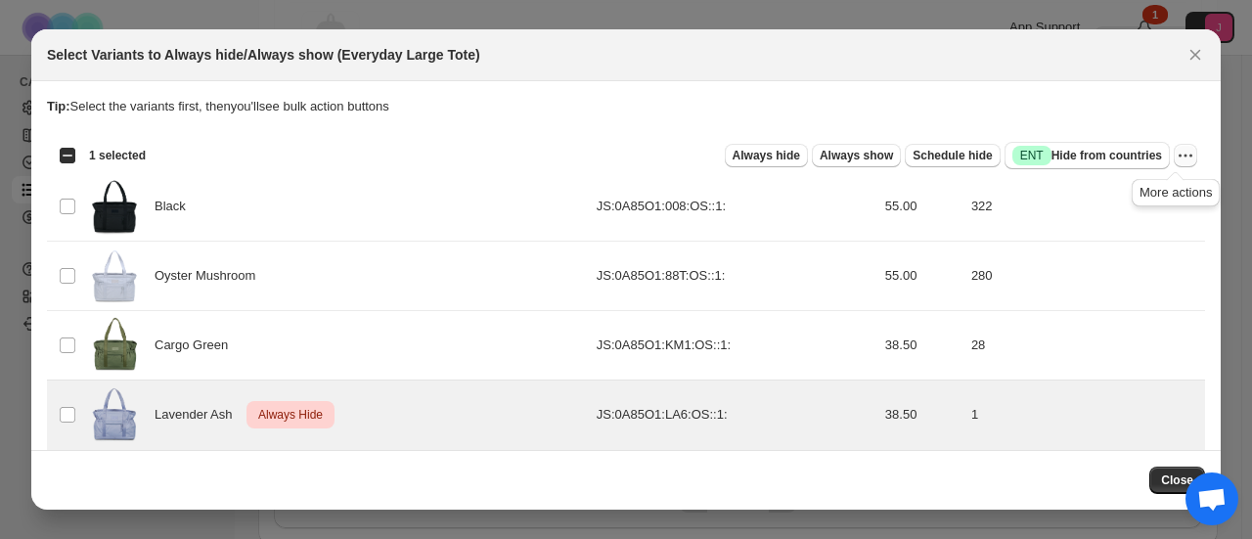
click at [1186, 152] on button "More actions" at bounding box center [1185, 155] width 23 height 23
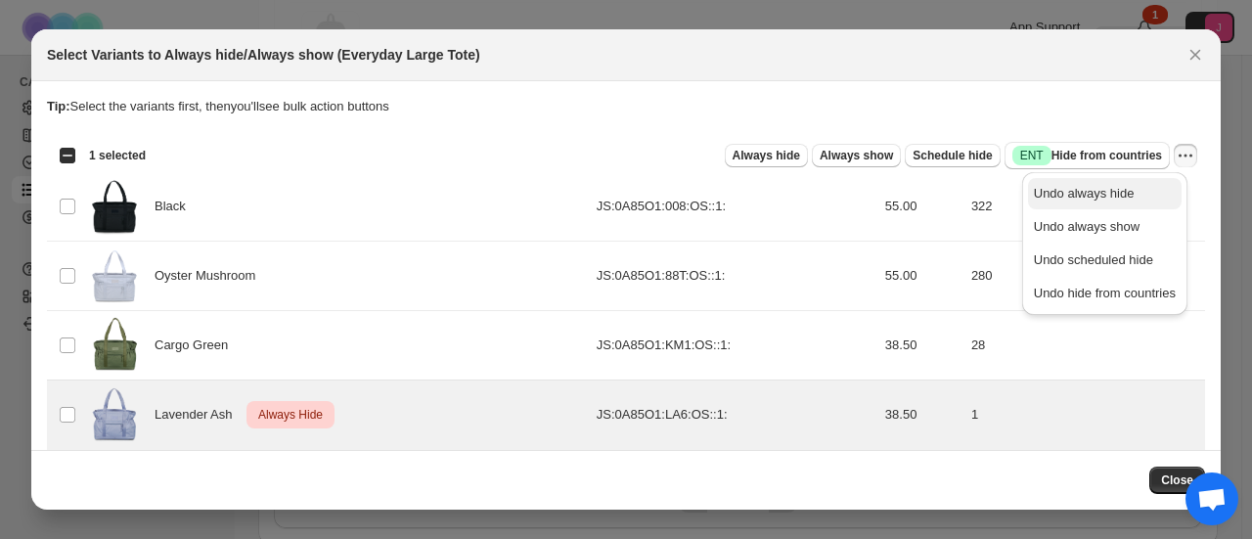
click at [1093, 193] on span "Undo always hide" at bounding box center [1084, 193] width 101 height 15
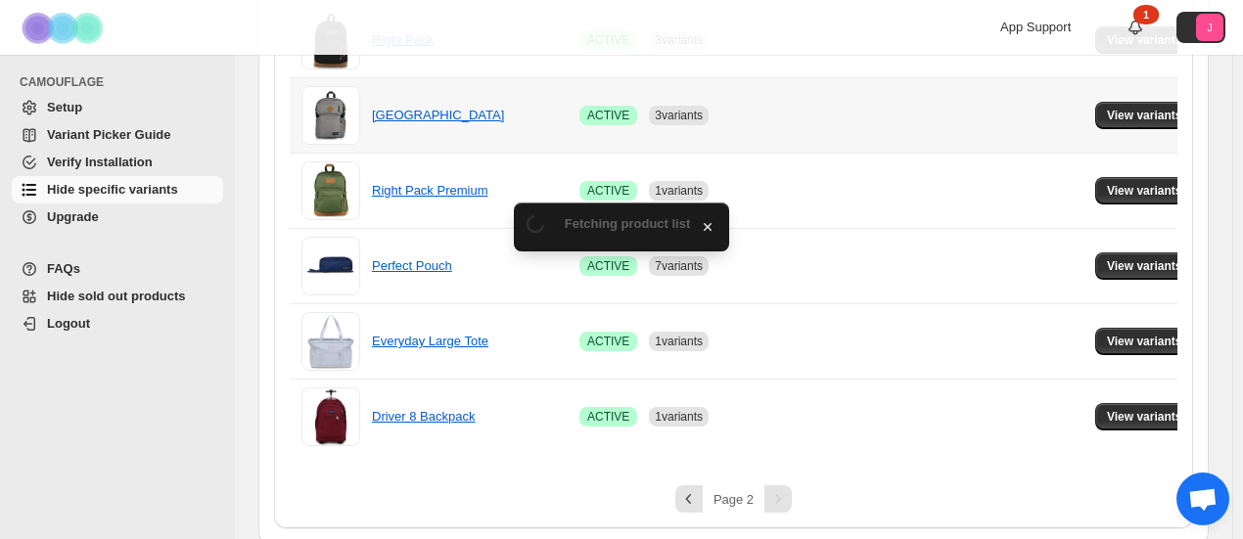
scroll to position [636, 0]
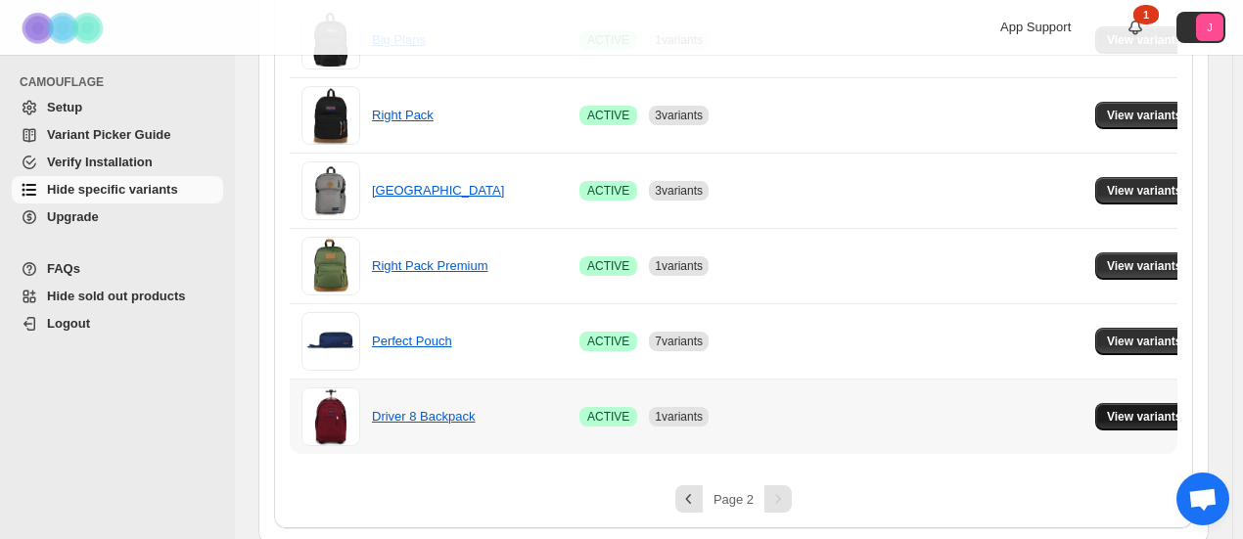
click at [1140, 421] on button "View variants" at bounding box center [1144, 416] width 99 height 27
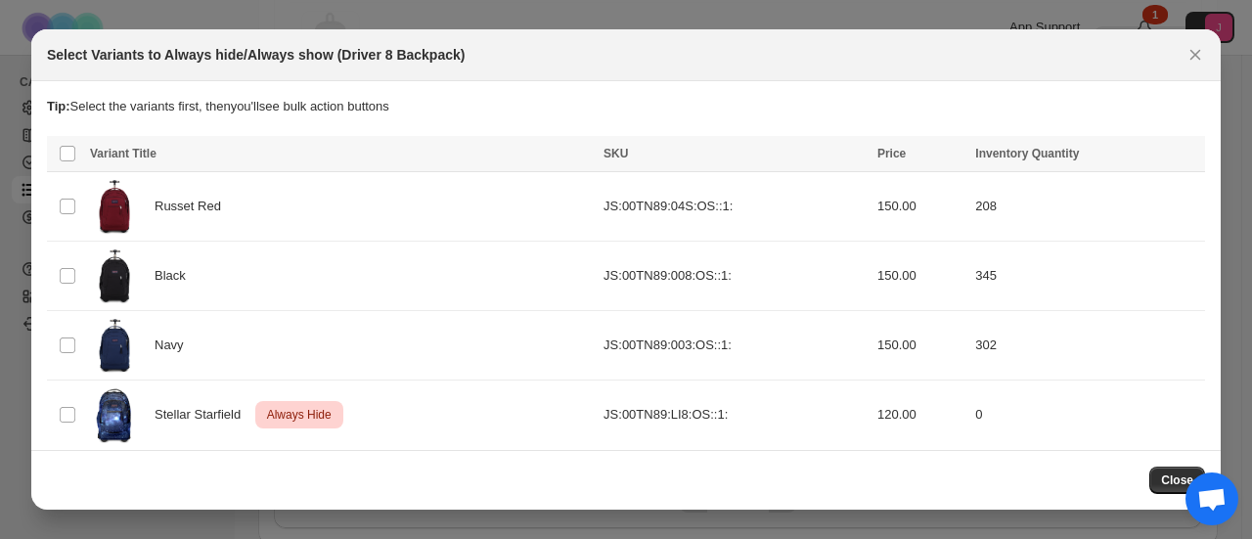
click at [1205, 54] on button "Close" at bounding box center [1195, 54] width 27 height 27
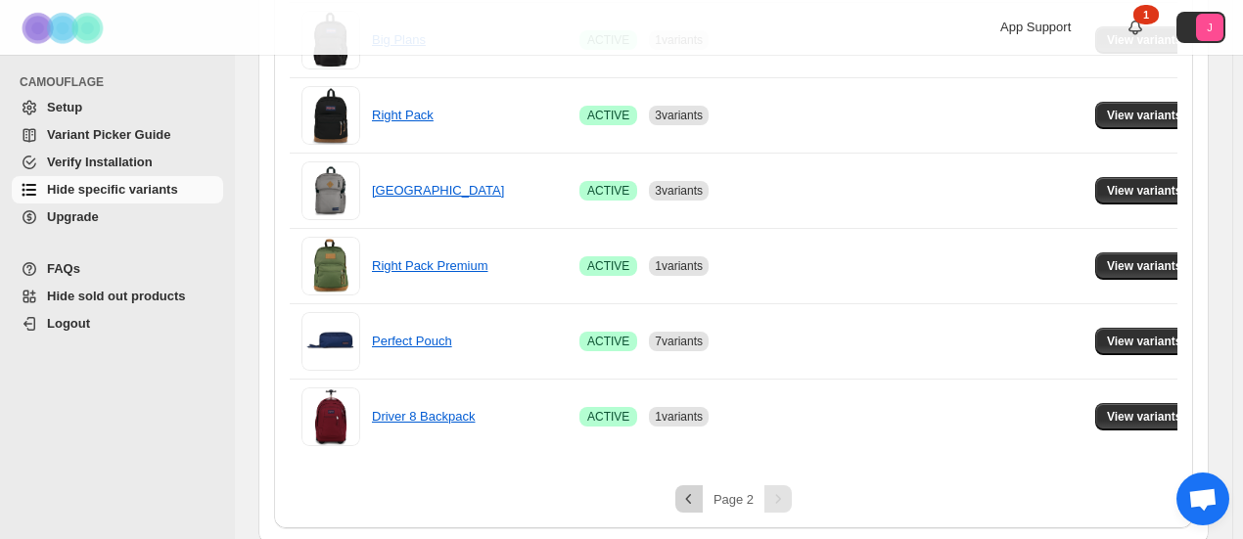
click at [690, 498] on icon "Previous" at bounding box center [689, 499] width 20 height 20
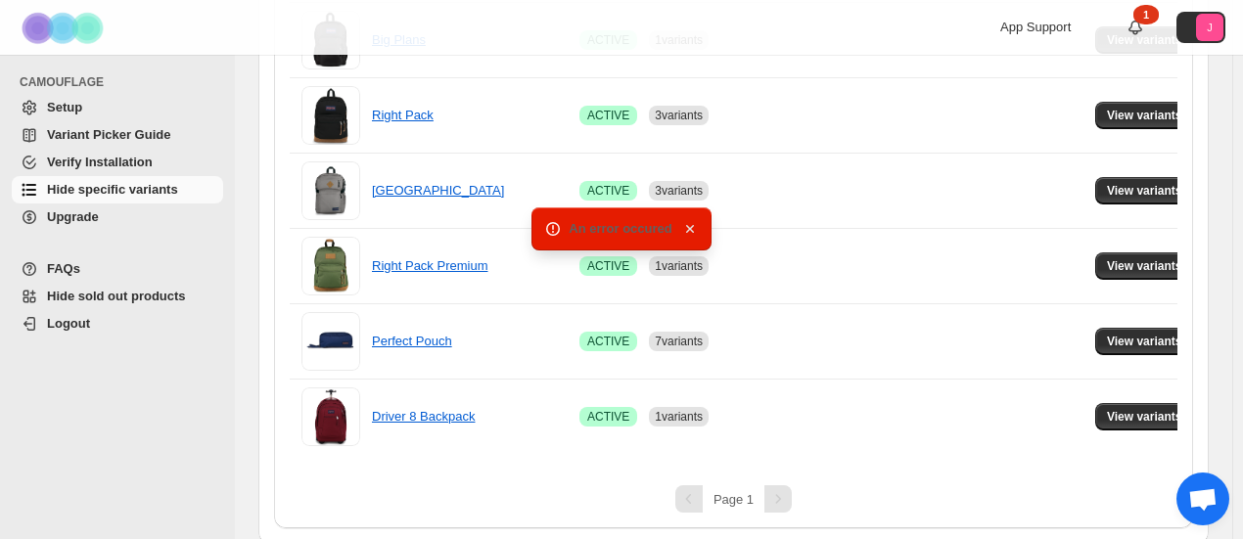
click at [693, 227] on icon "button" at bounding box center [690, 229] width 20 height 20
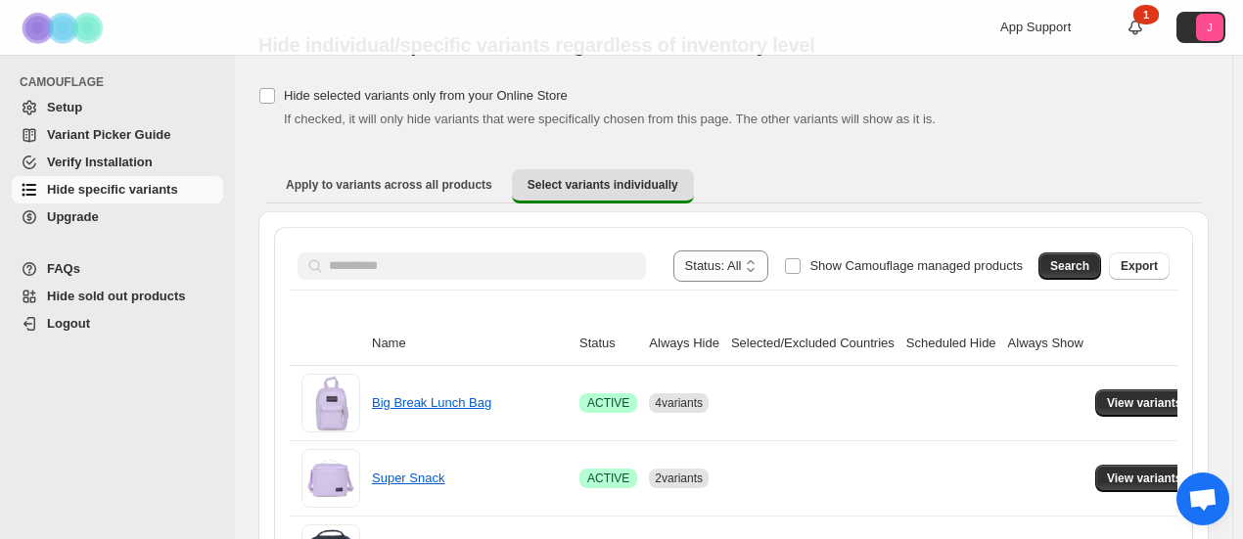
scroll to position [0, 0]
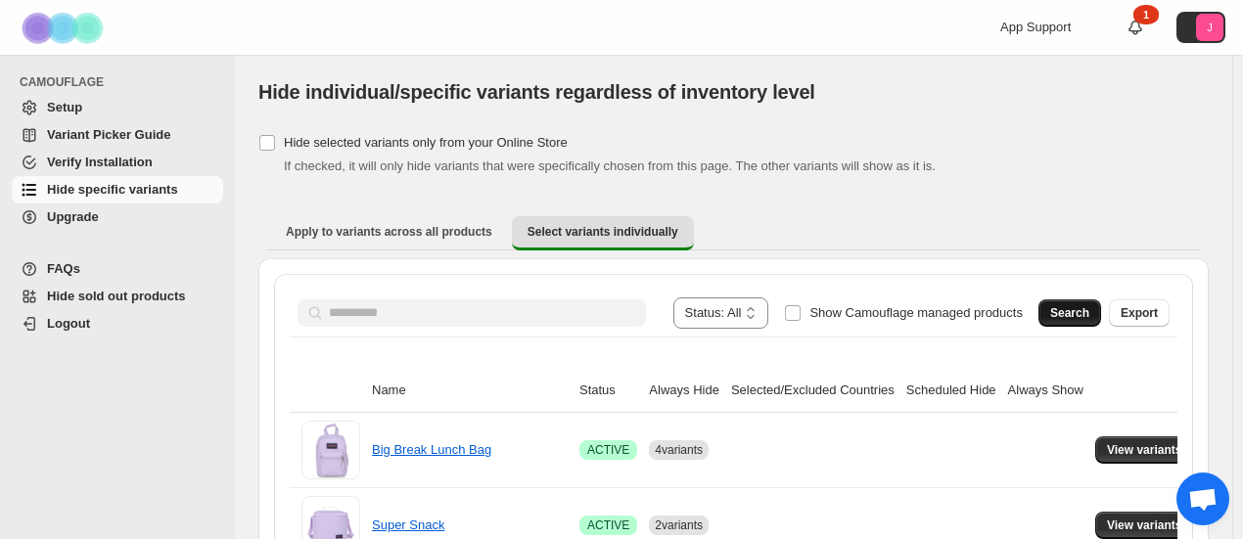
click at [1089, 314] on span "Search" at bounding box center [1069, 313] width 39 height 16
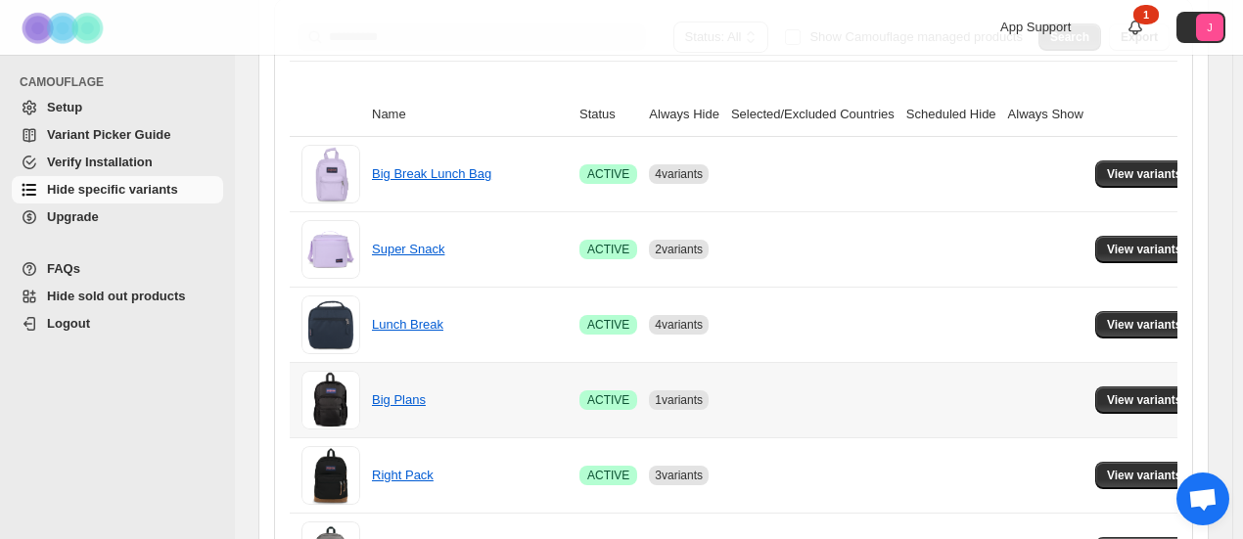
scroll to position [245, 0]
